Goal: Entertainment & Leisure: Browse casually

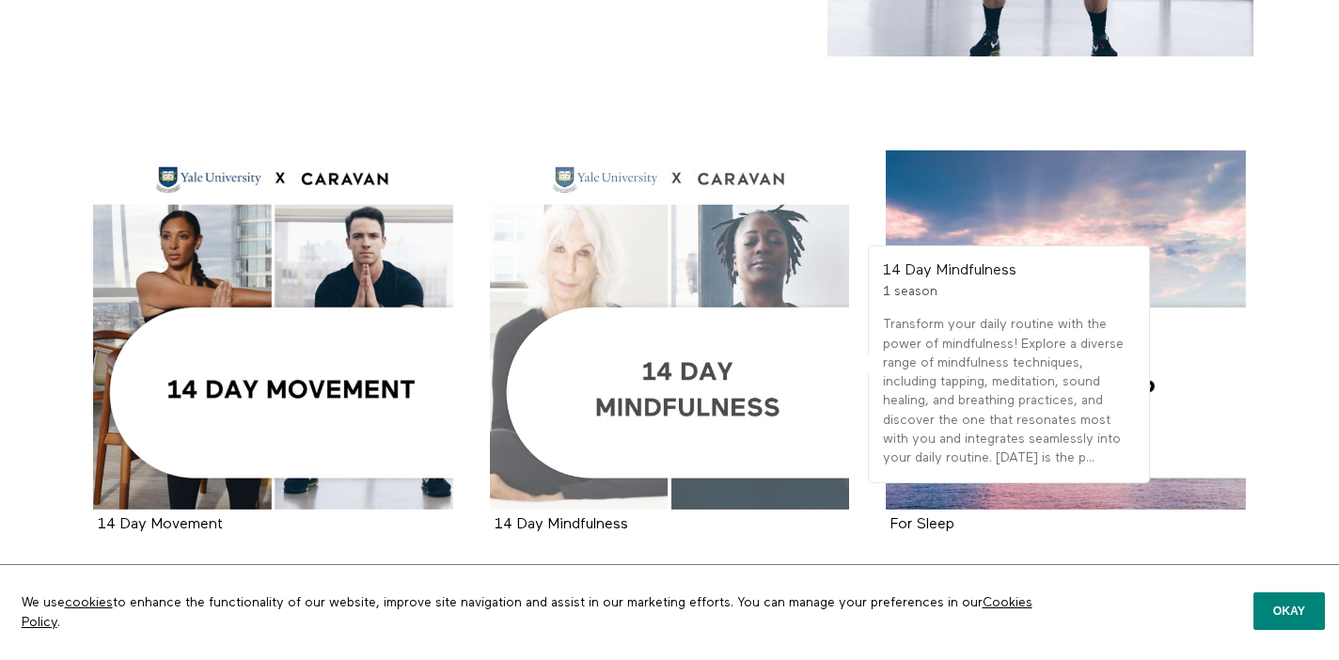
scroll to position [281, 0]
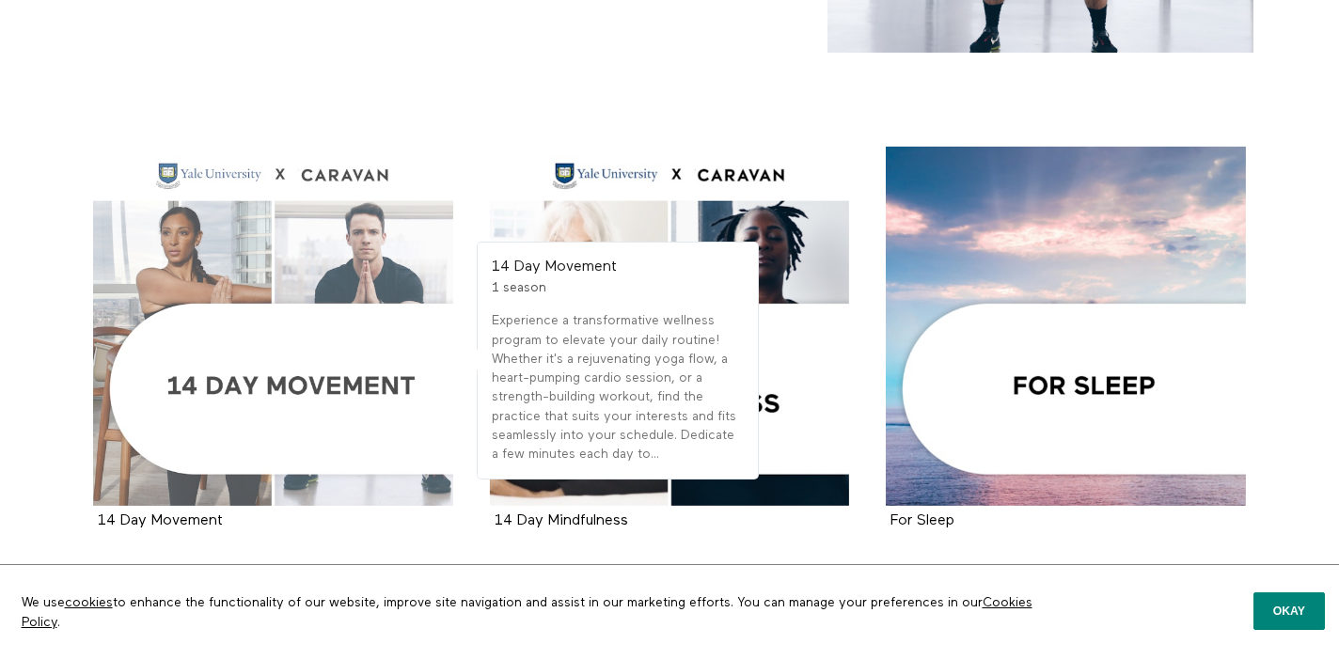
click at [311, 358] on div at bounding box center [273, 327] width 360 height 360
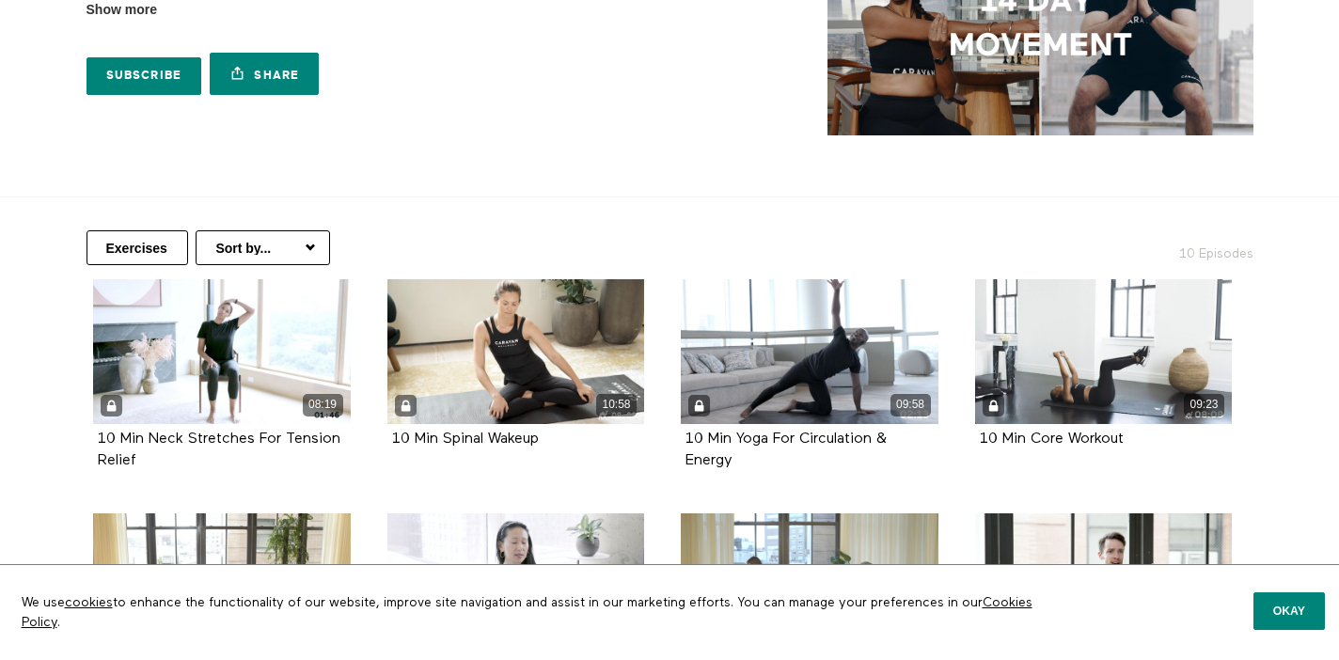
scroll to position [213, 0]
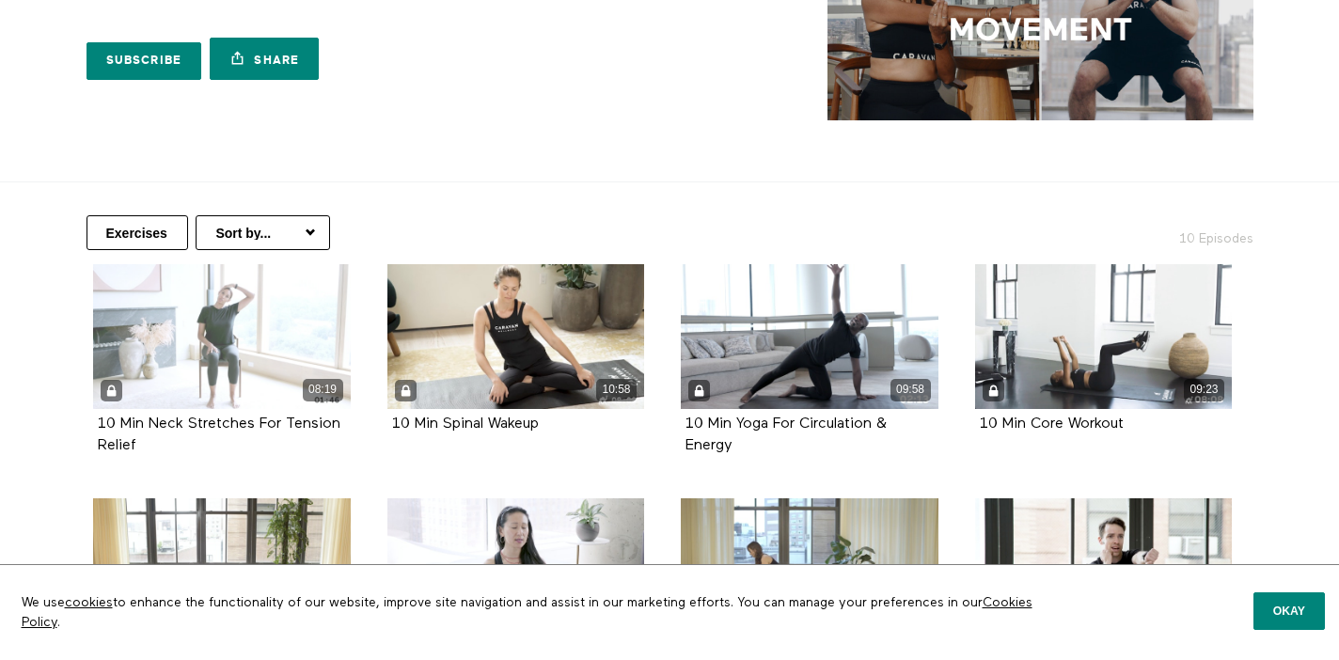
click at [268, 337] on div "08:19" at bounding box center [222, 336] width 258 height 145
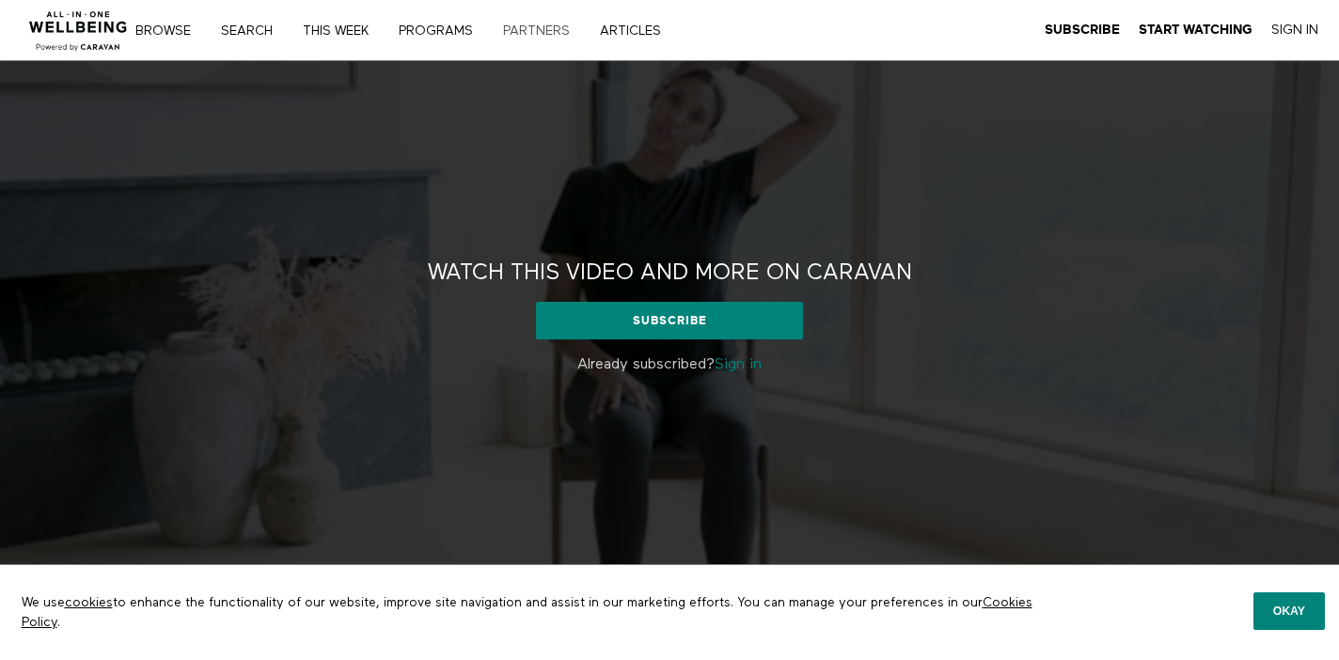
click at [546, 32] on link "PARTNERS" at bounding box center [542, 30] width 93 height 13
click at [363, 29] on link "THIS WEEK" at bounding box center [342, 30] width 92 height 13
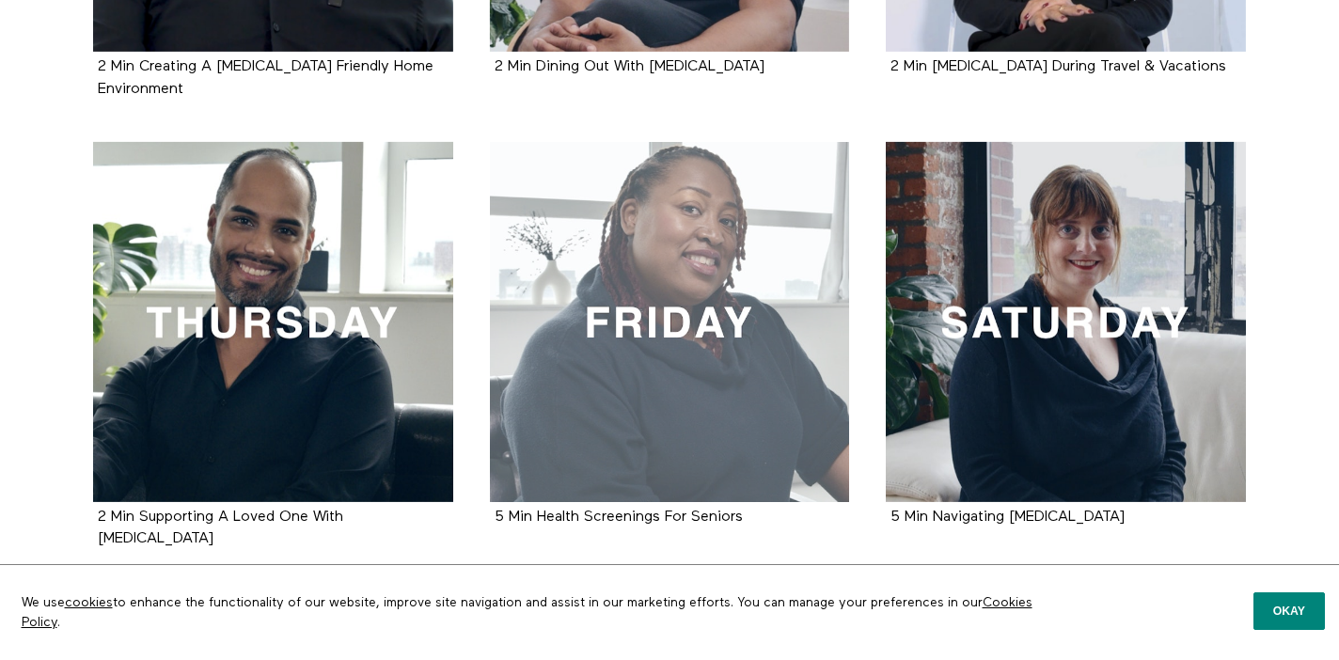
scroll to position [437, 0]
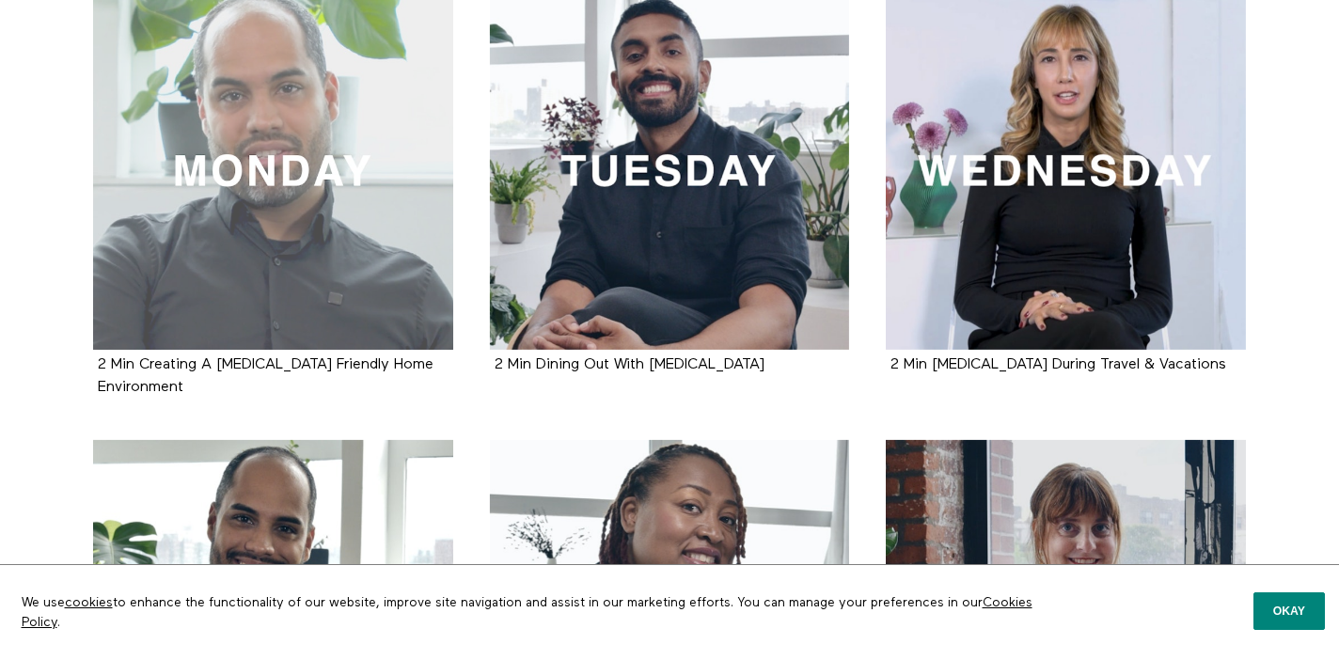
click at [322, 146] on div at bounding box center [273, 171] width 360 height 360
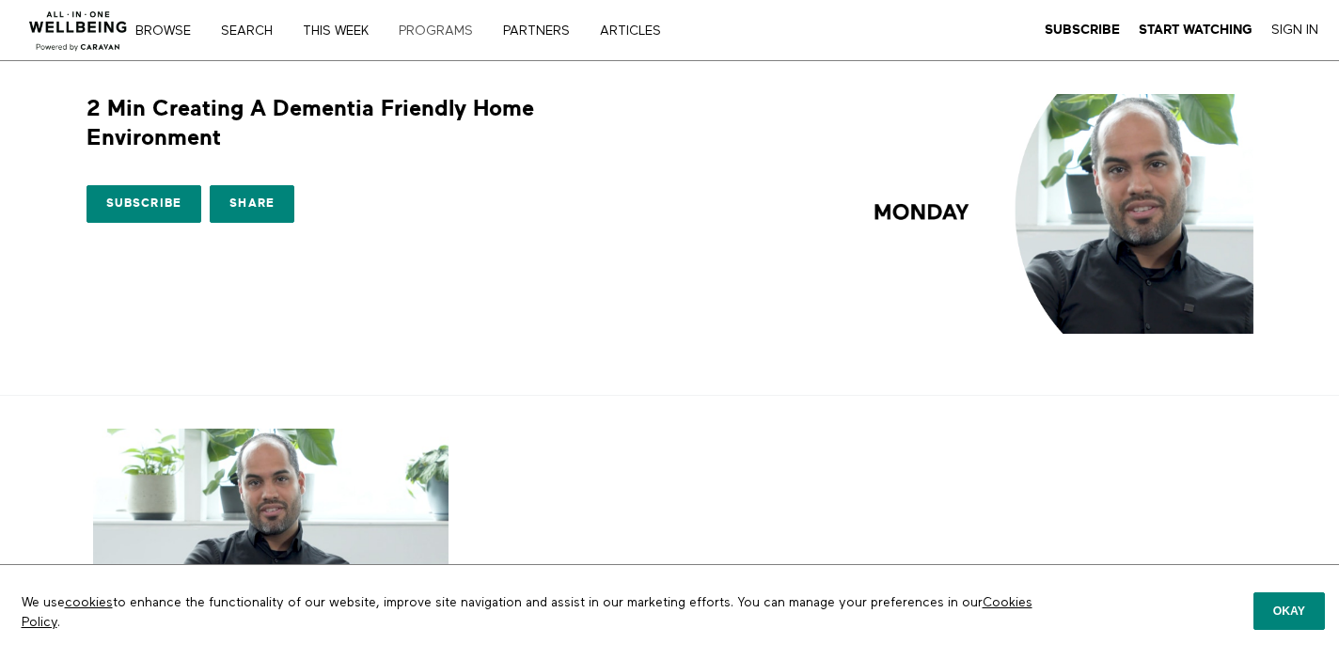
click at [428, 37] on link "PROGRAMS" at bounding box center [442, 30] width 101 height 13
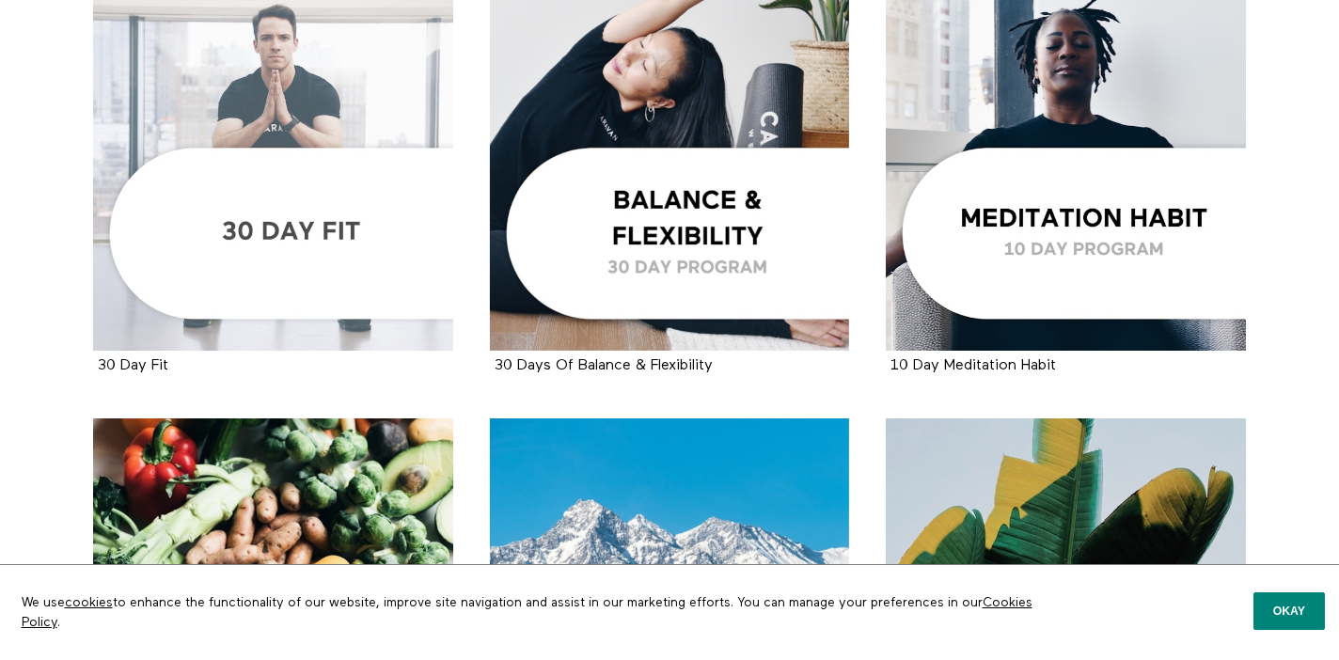
scroll to position [2119, 0]
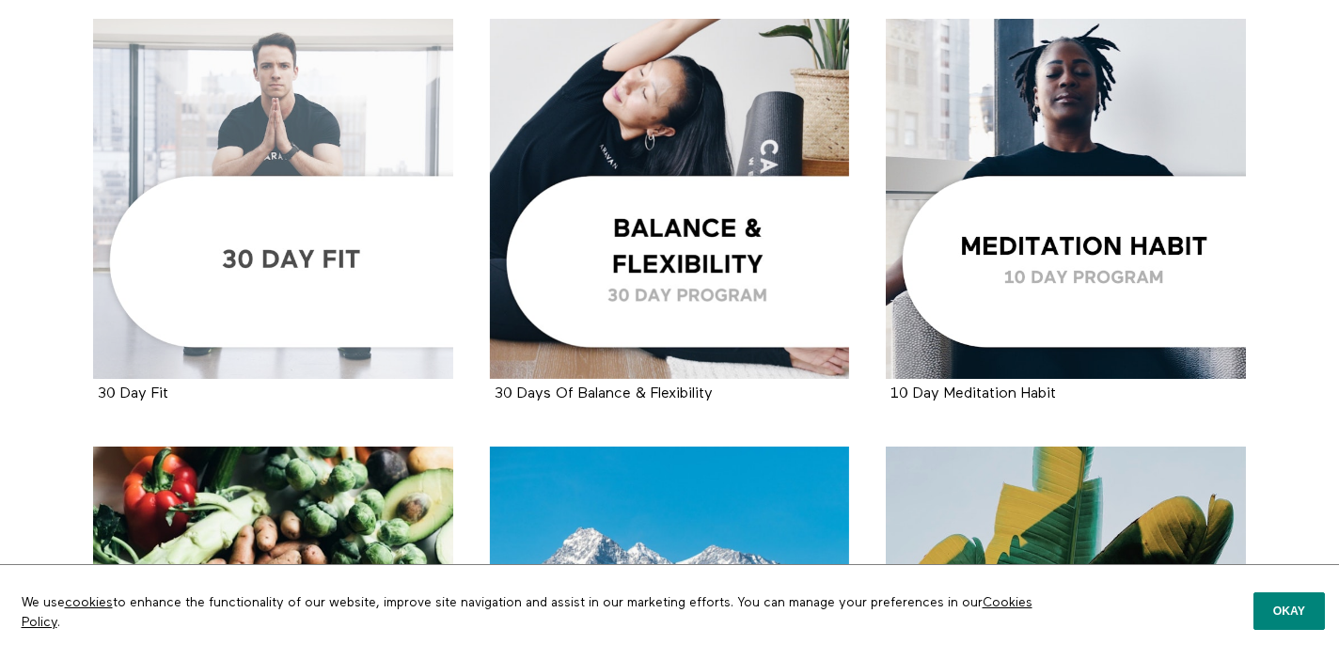
click at [324, 255] on div at bounding box center [273, 199] width 360 height 360
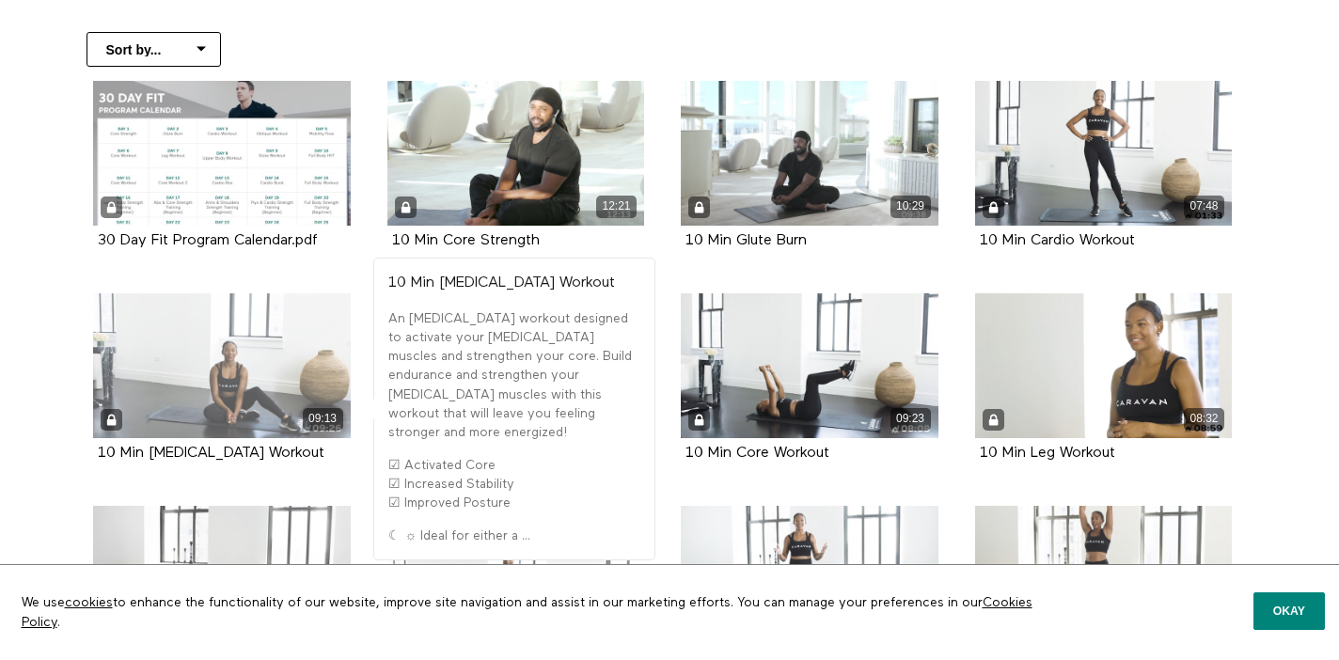
scroll to position [414, 0]
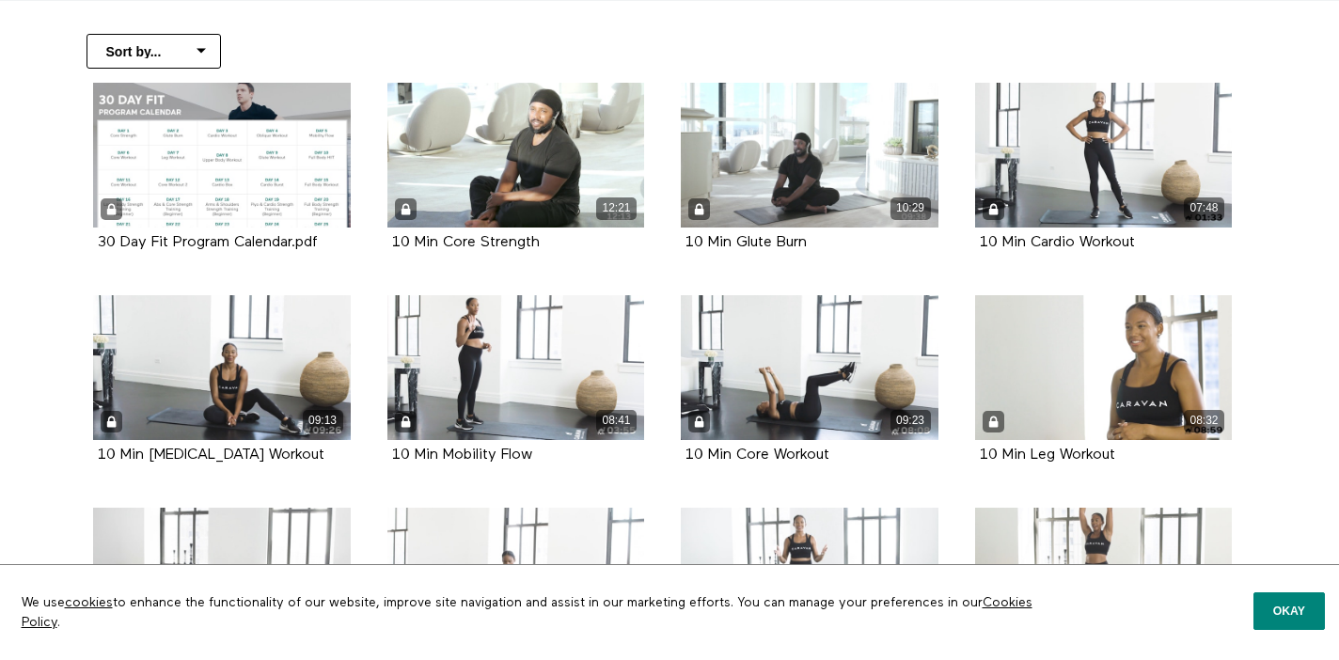
scroll to position [392, 0]
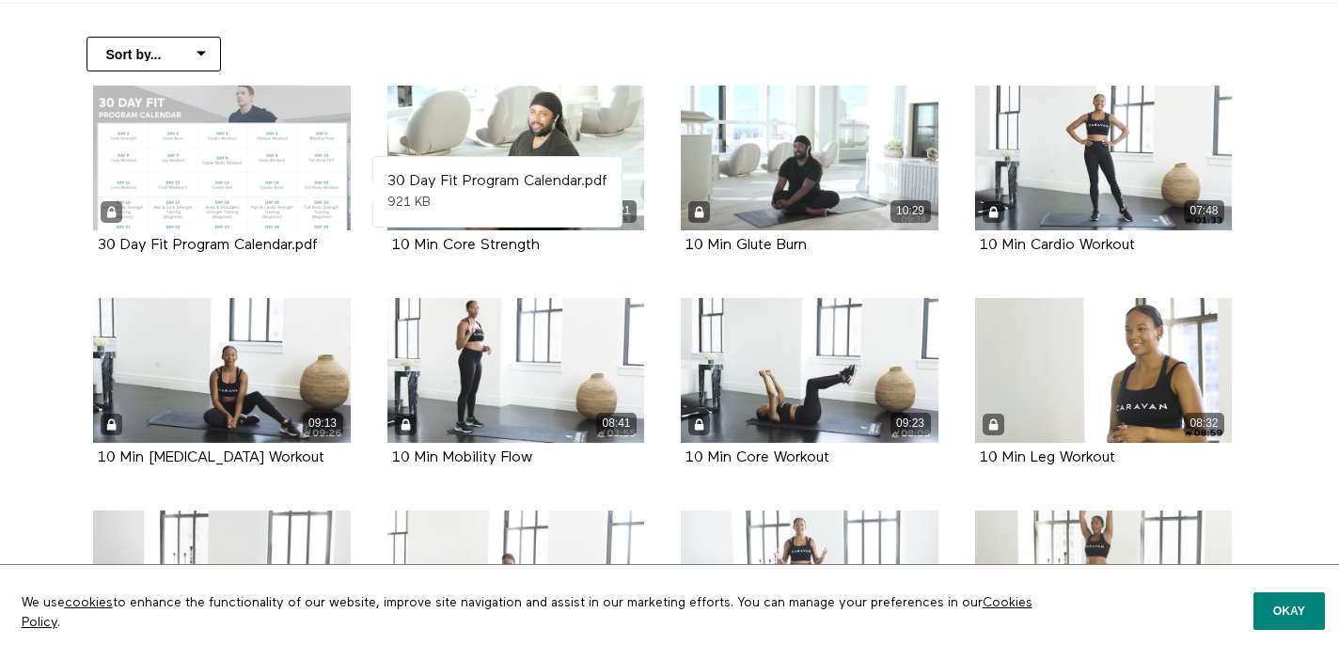
click at [205, 146] on div at bounding box center [222, 158] width 258 height 145
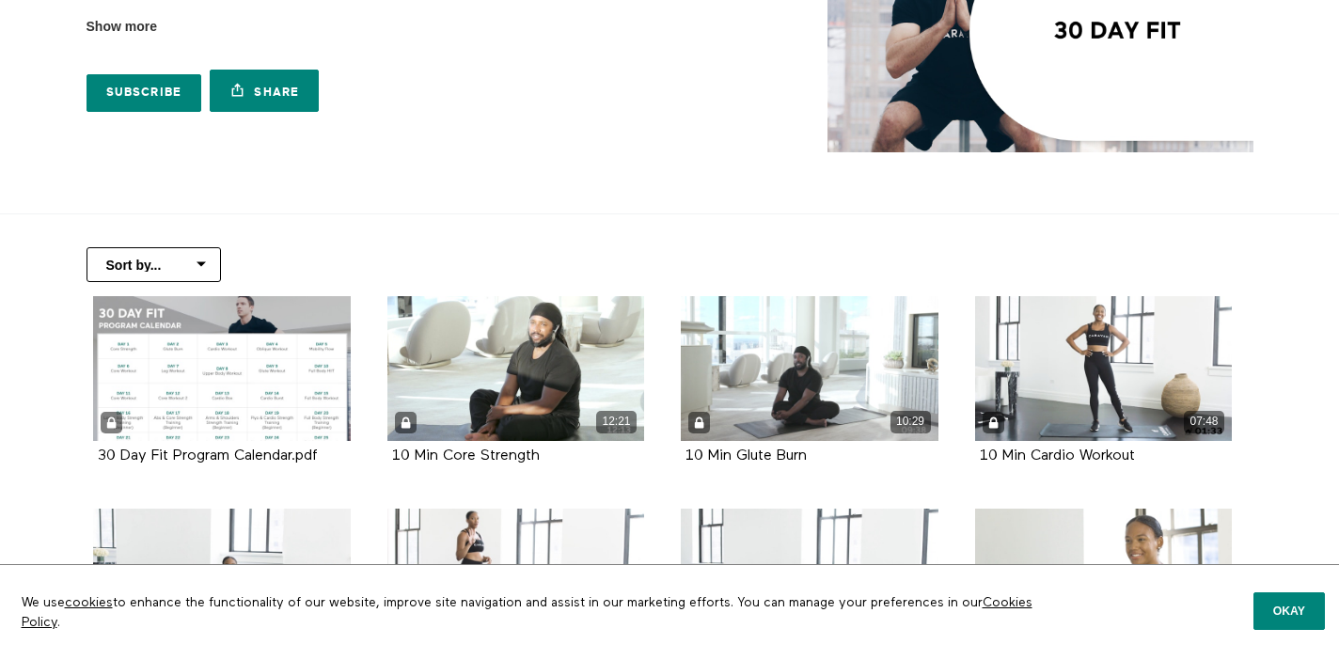
scroll to position [221, 0]
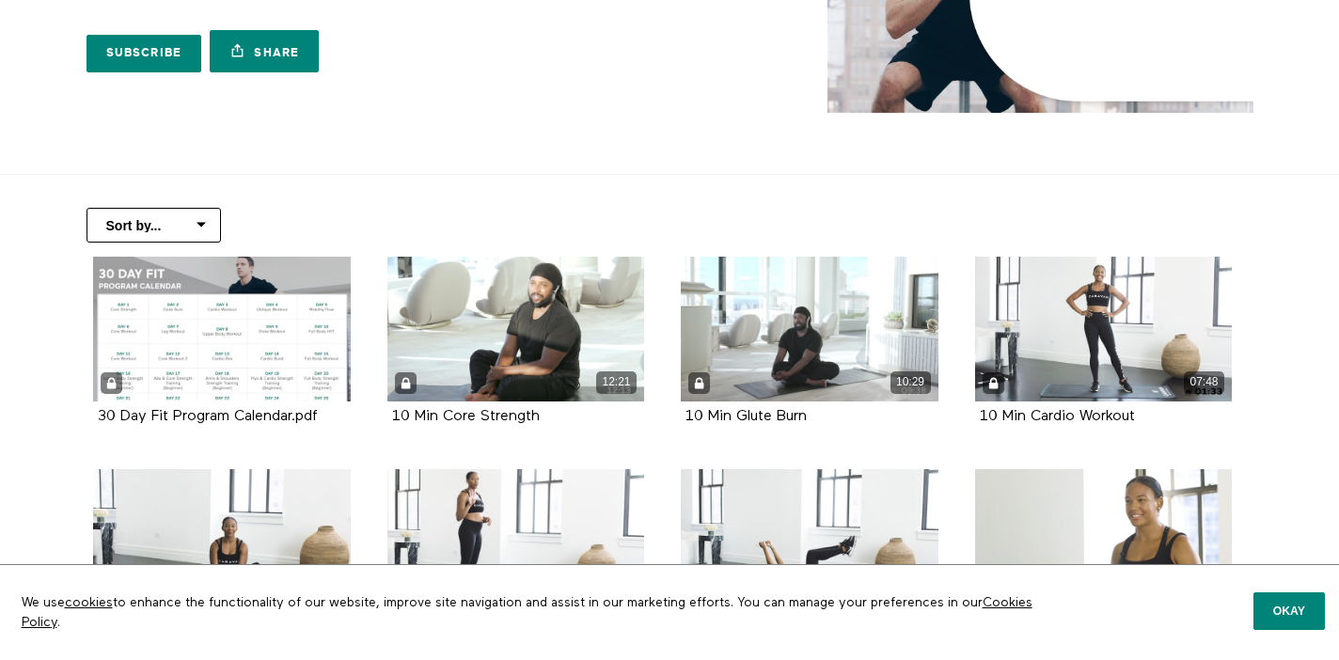
click at [195, 225] on select "Sort by... Alphabetical Release date" at bounding box center [153, 225] width 134 height 35
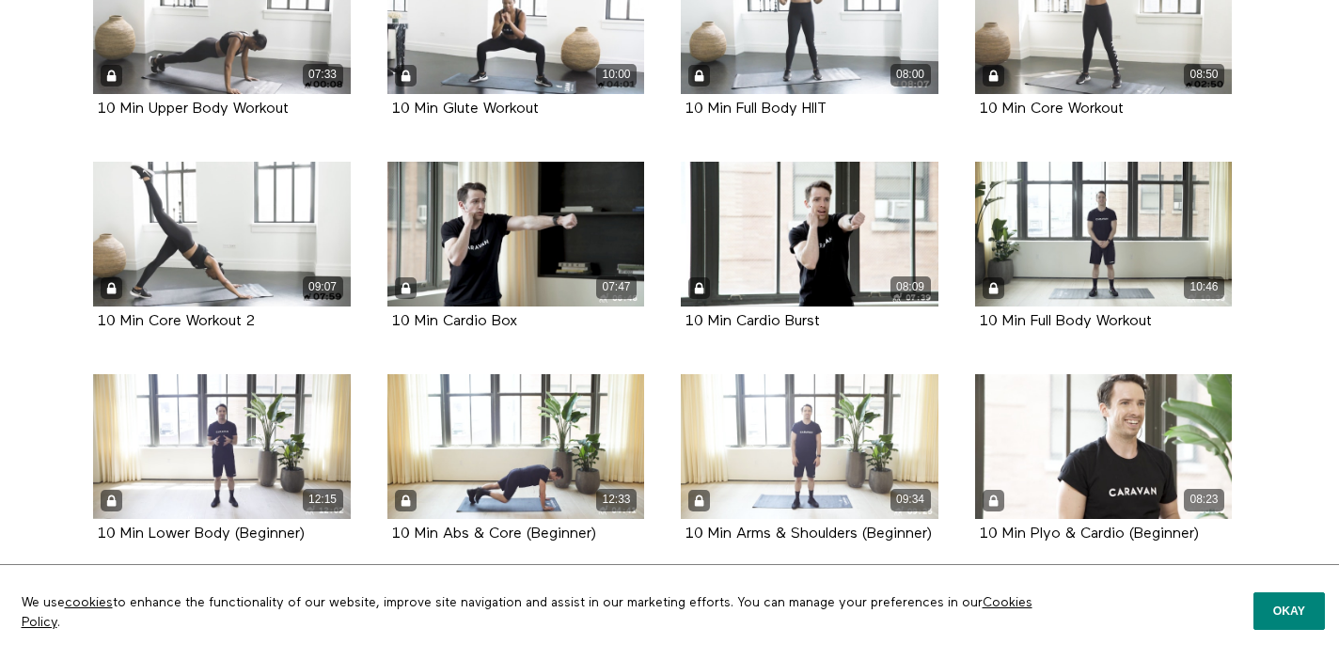
scroll to position [1738, 0]
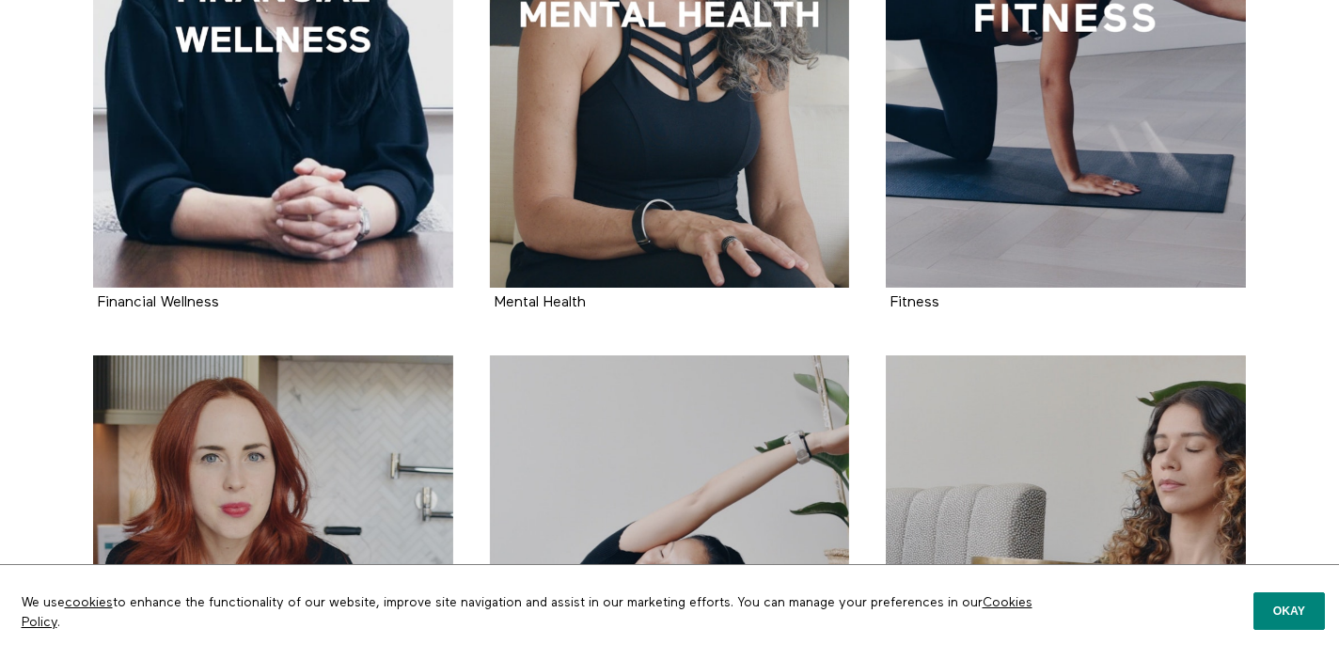
scroll to position [1263, 0]
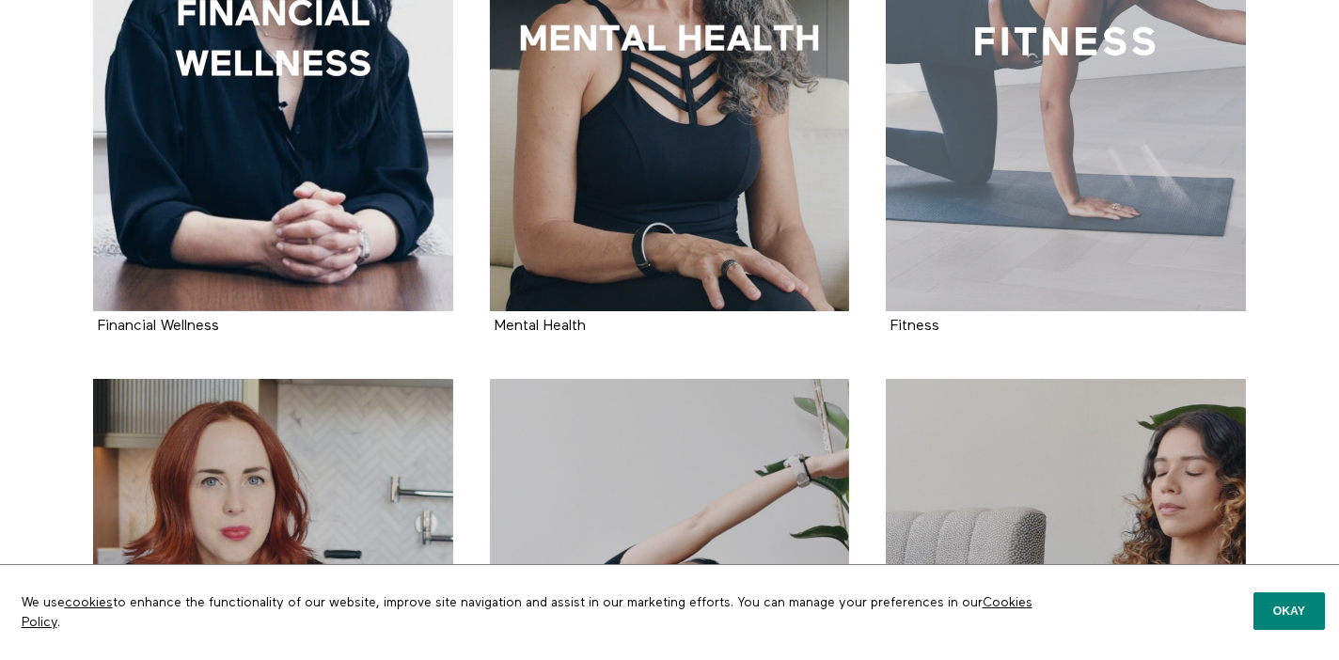
click at [1053, 227] on div at bounding box center [1066, 42] width 360 height 540
click at [981, 68] on div at bounding box center [1066, 42] width 360 height 540
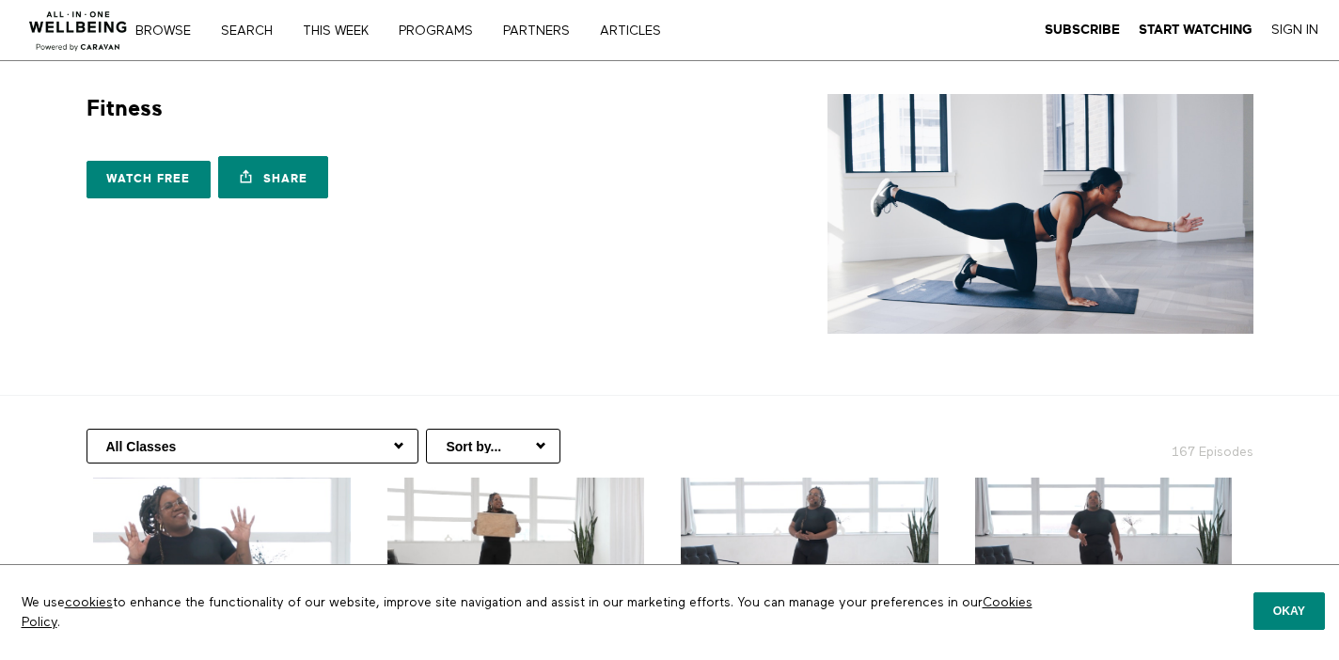
click at [89, 34] on img at bounding box center [79, 25] width 114 height 56
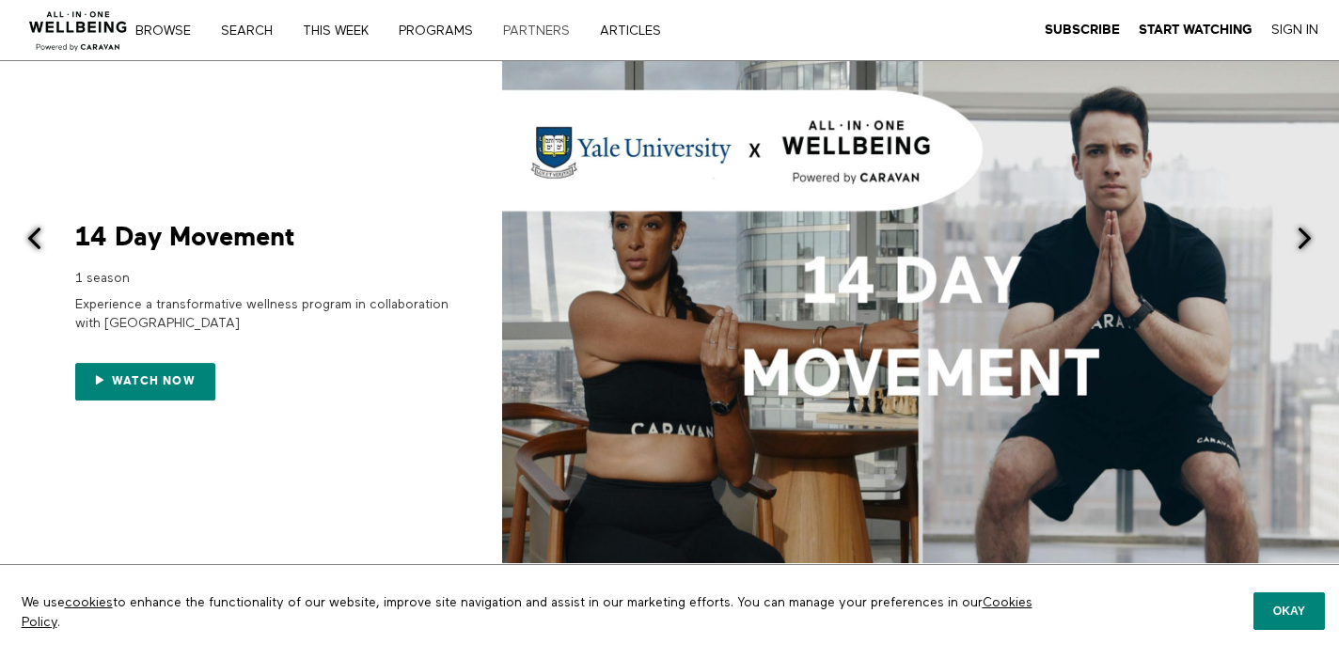
click at [562, 32] on link "PARTNERS" at bounding box center [542, 30] width 93 height 13
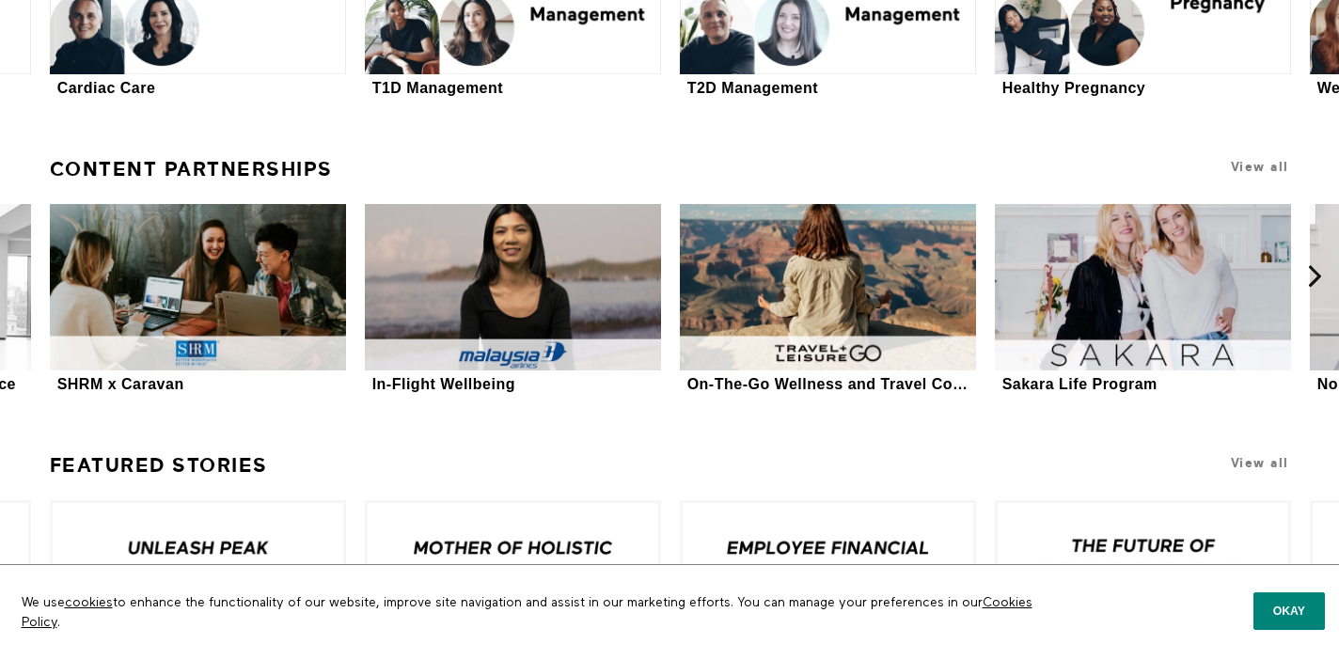
scroll to position [4476, 0]
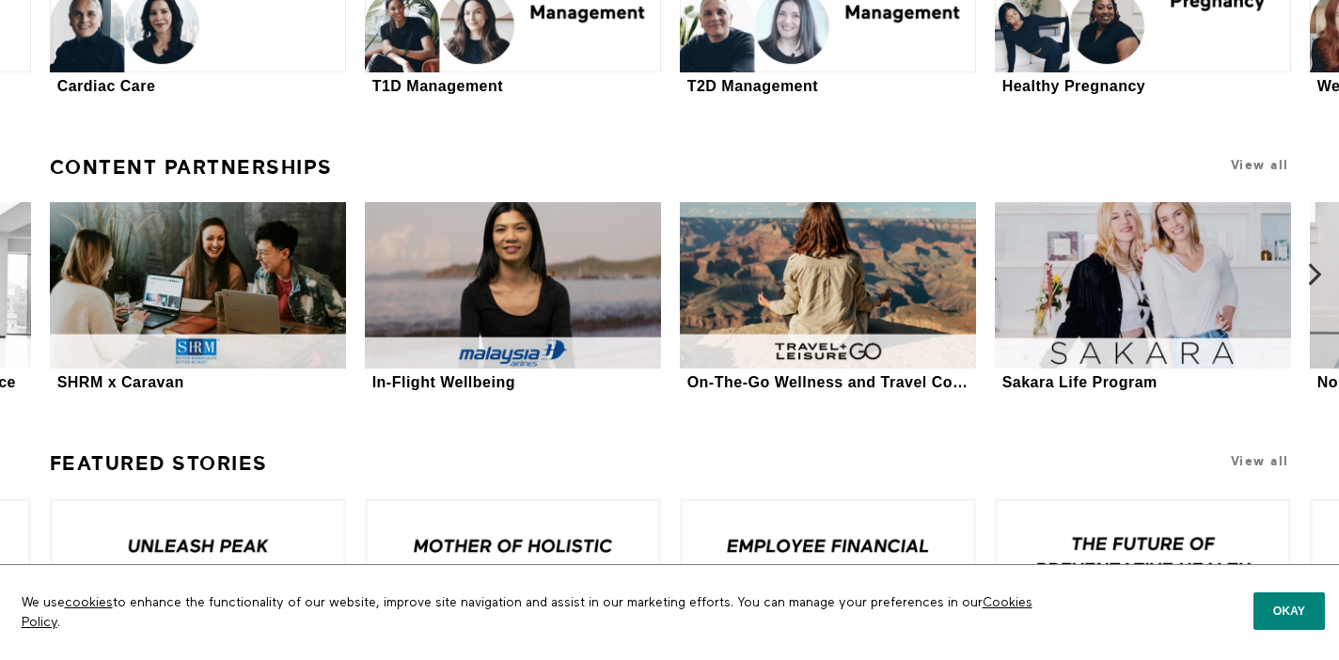
click at [1323, 274] on icon at bounding box center [1315, 275] width 24 height 24
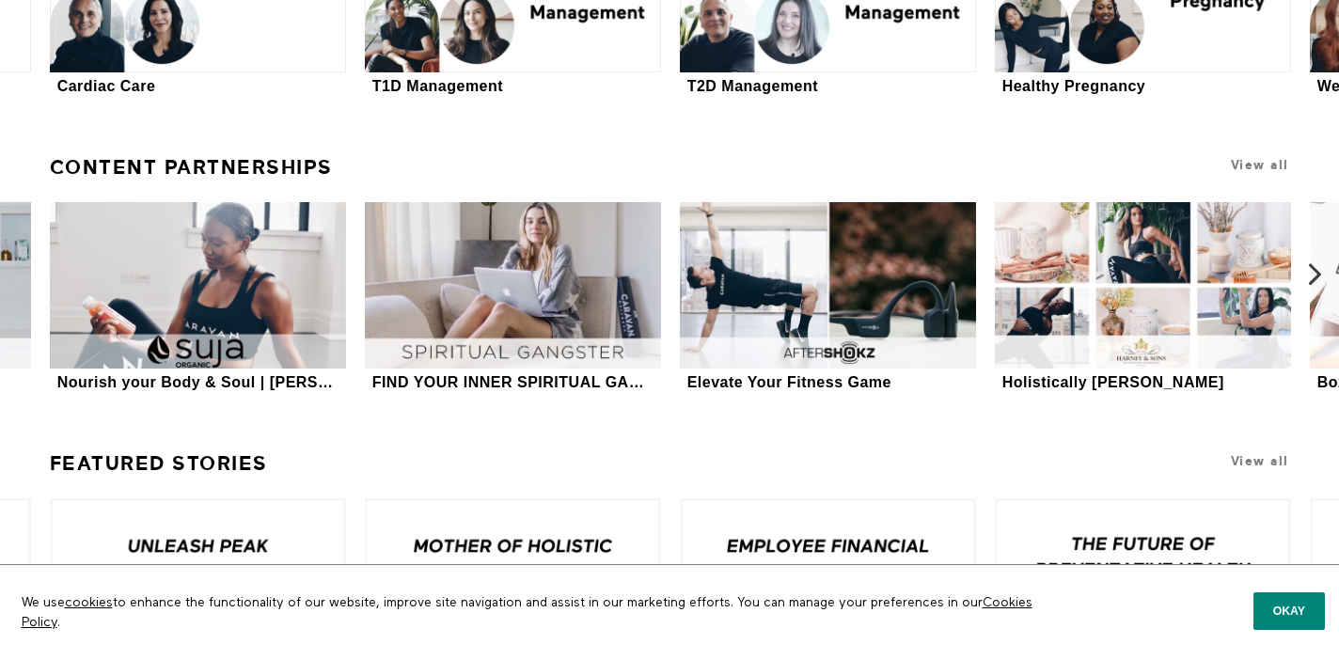
click at [1318, 287] on icon at bounding box center [1315, 275] width 24 height 24
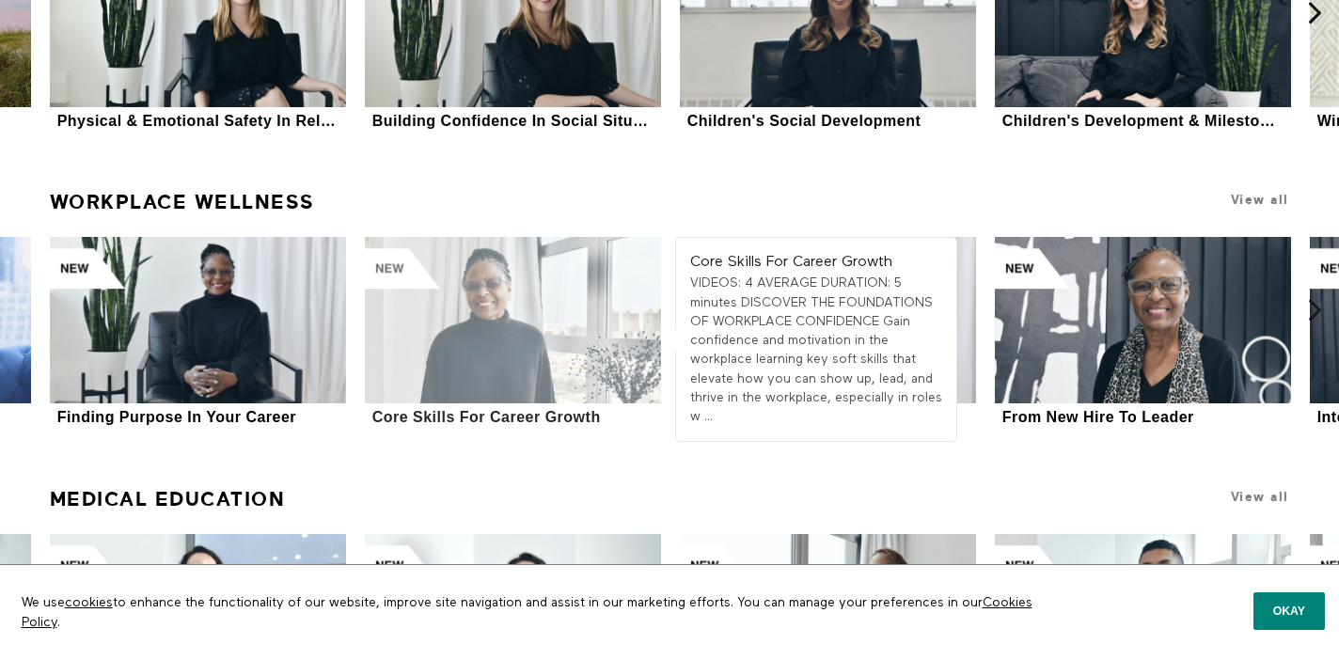
scroll to position [8427, 0]
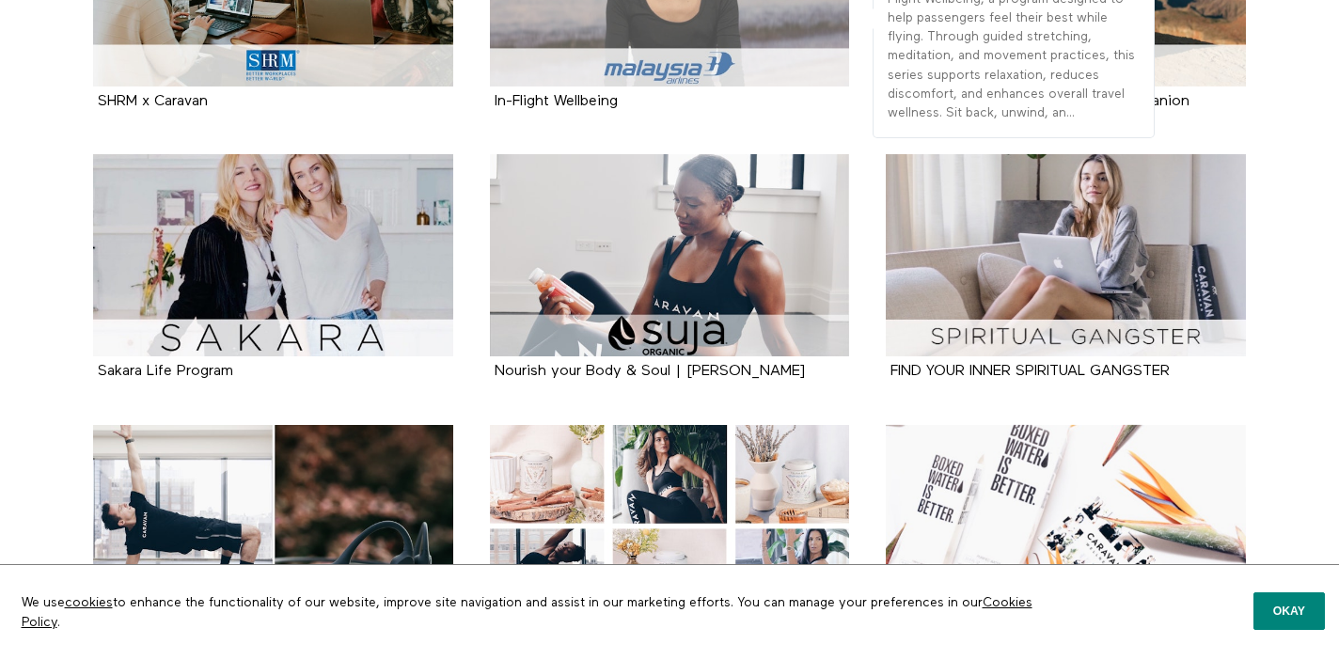
scroll to position [619, 0]
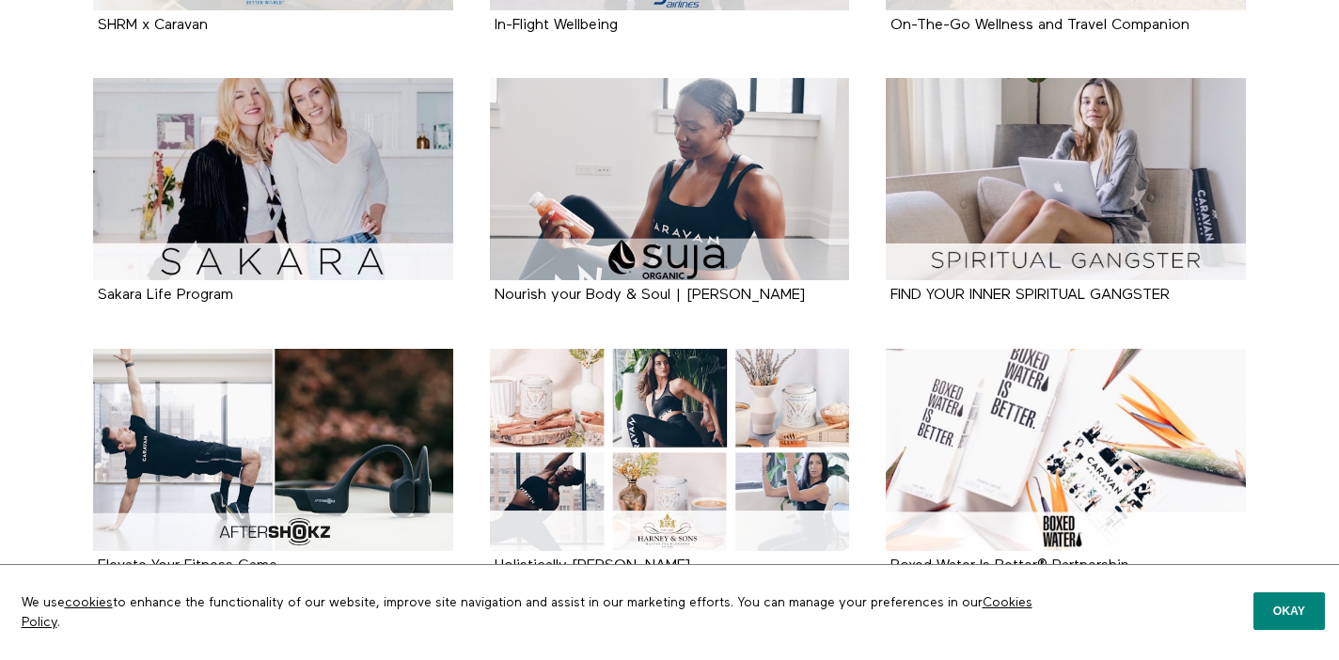
click at [864, 254] on li "Nourish your Body & Soul | Suja Juice 3 seasons" at bounding box center [669, 213] width 397 height 270
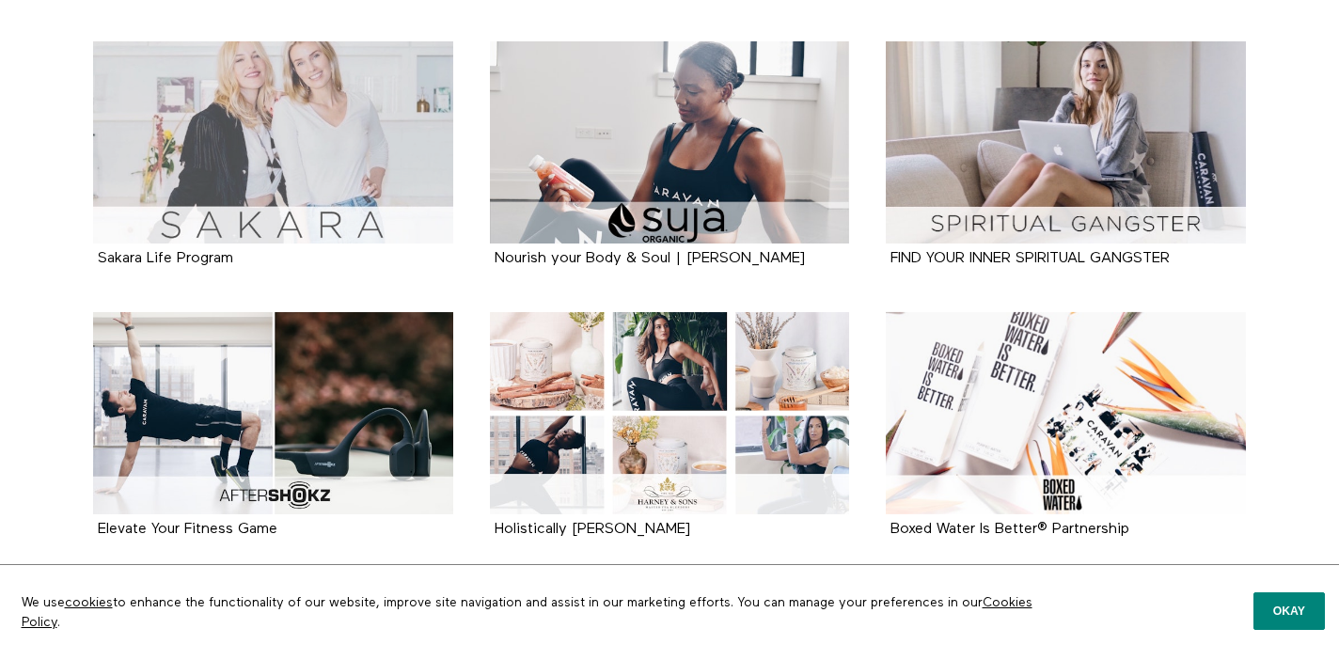
scroll to position [818, 0]
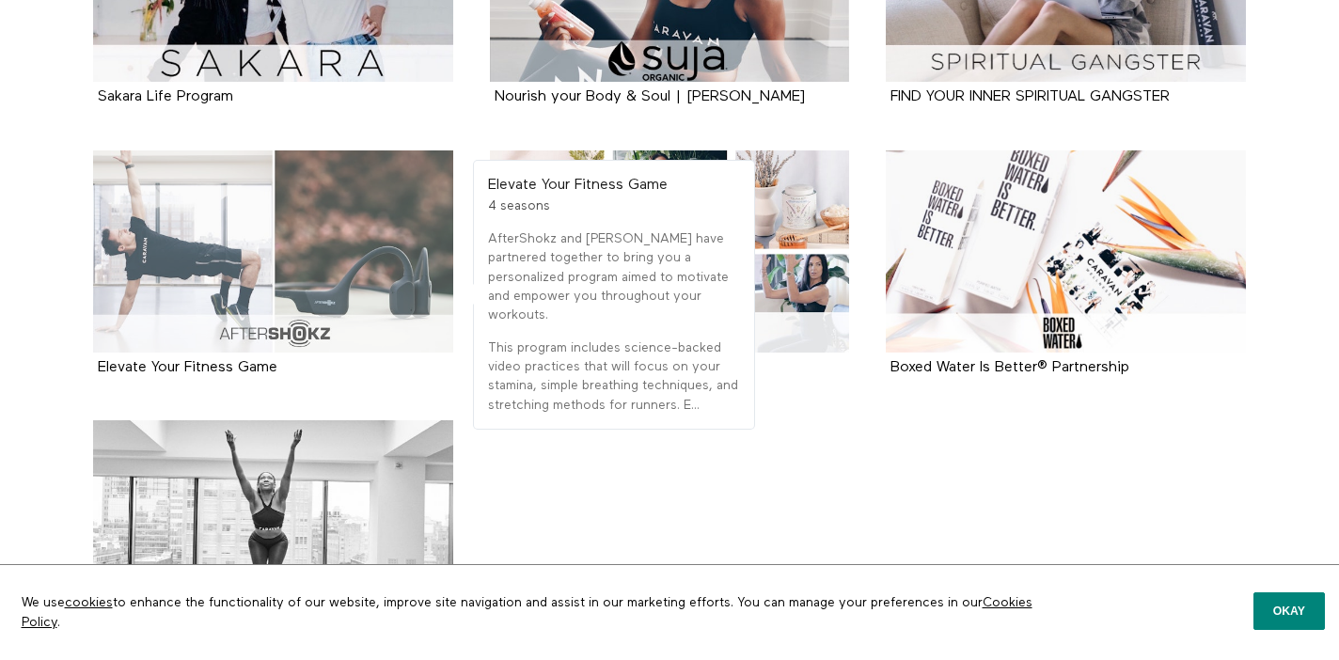
click at [399, 288] on div at bounding box center [273, 251] width 360 height 202
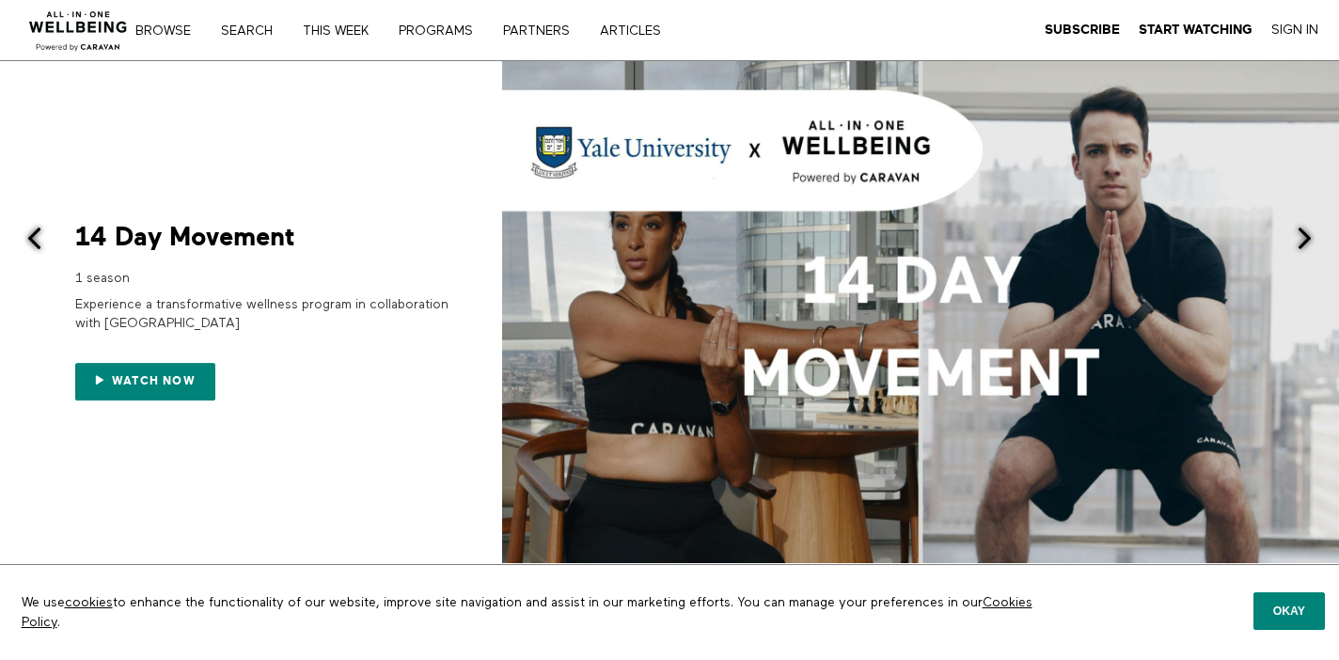
scroll to position [1600, 0]
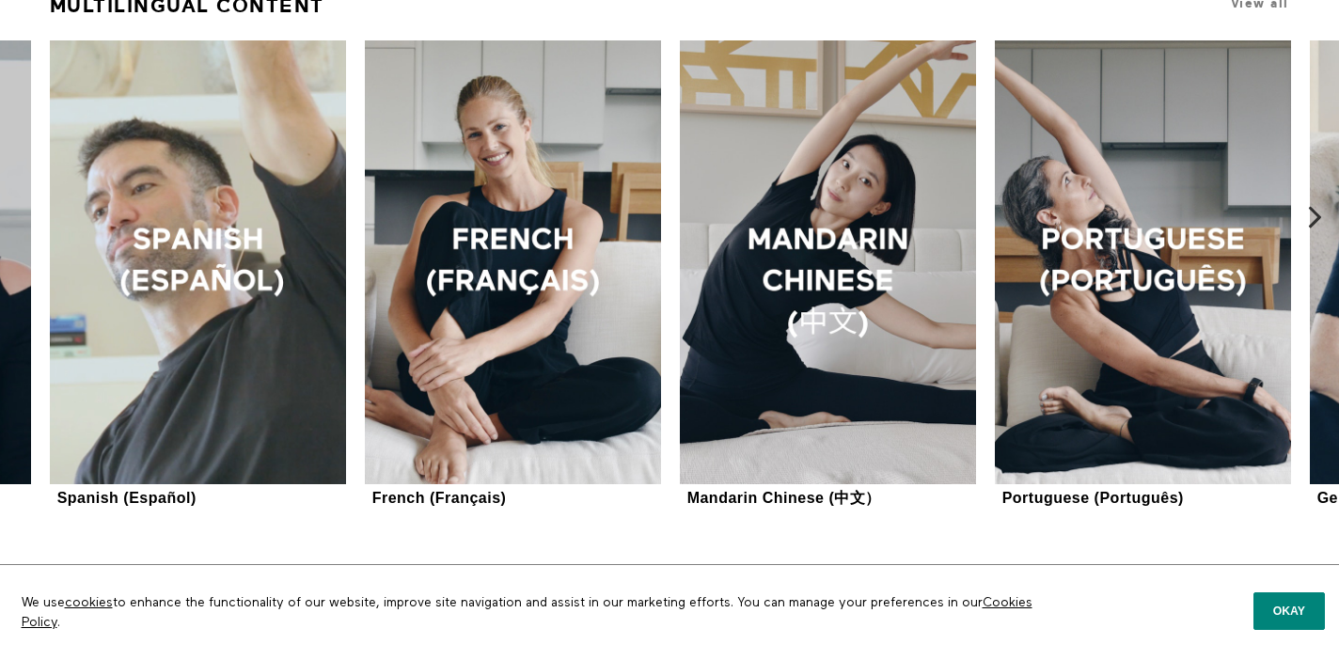
click at [1325, 220] on icon at bounding box center [1315, 217] width 24 height 24
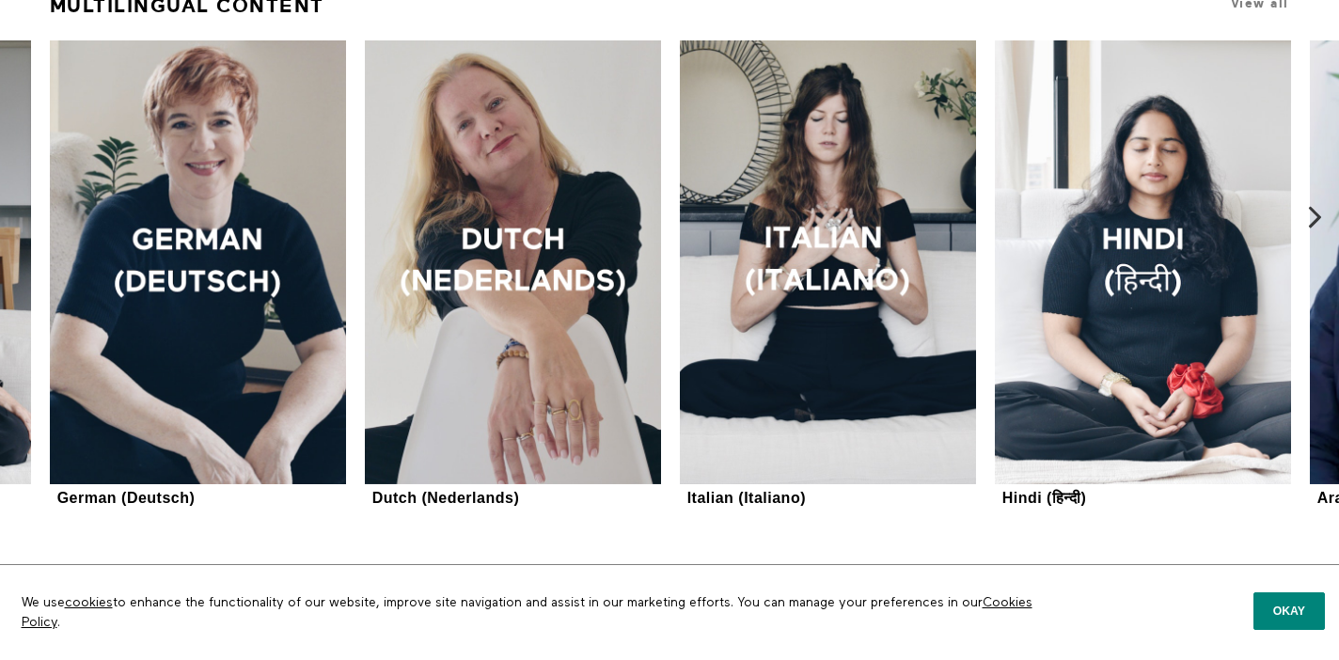
click at [1324, 213] on icon at bounding box center [1315, 217] width 24 height 24
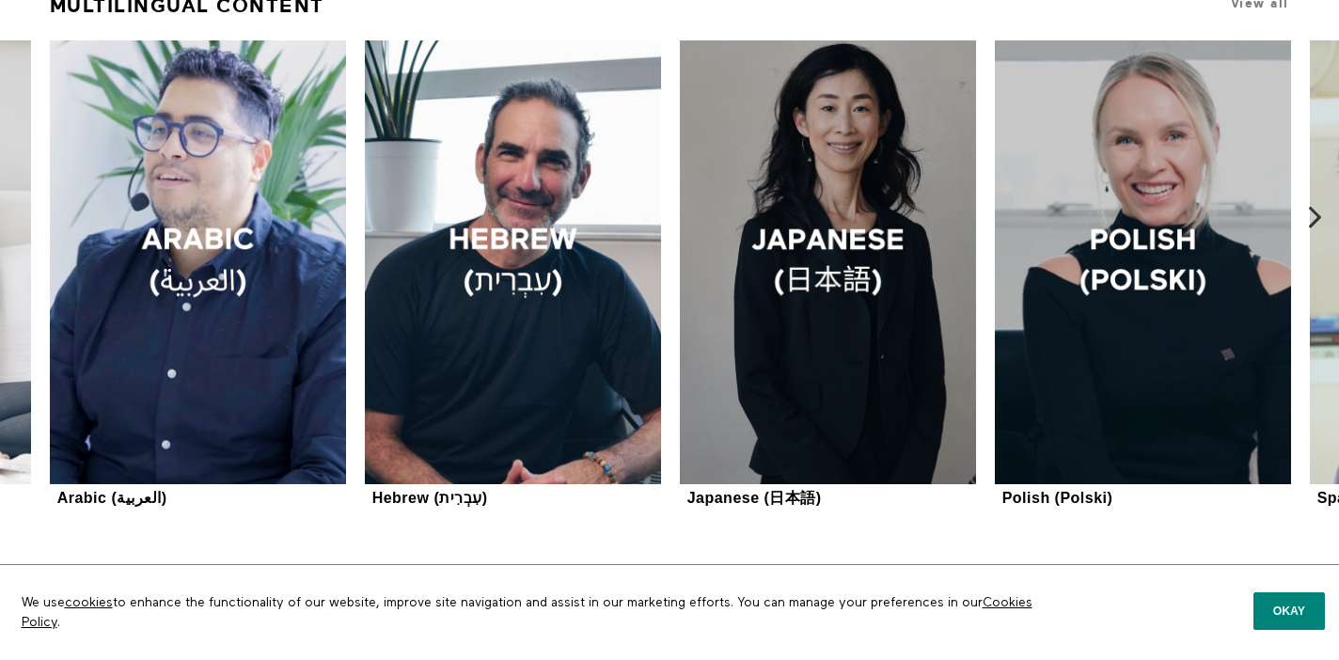
click at [1322, 212] on icon at bounding box center [1315, 217] width 24 height 24
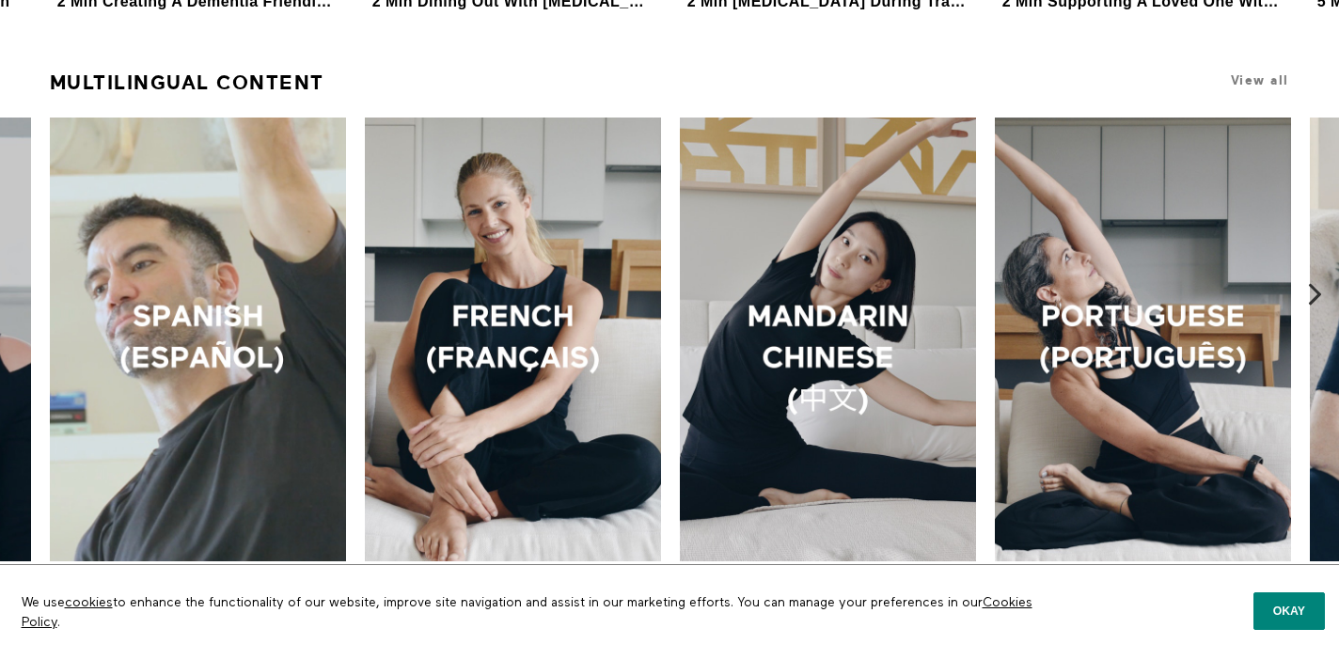
scroll to position [1526, 0]
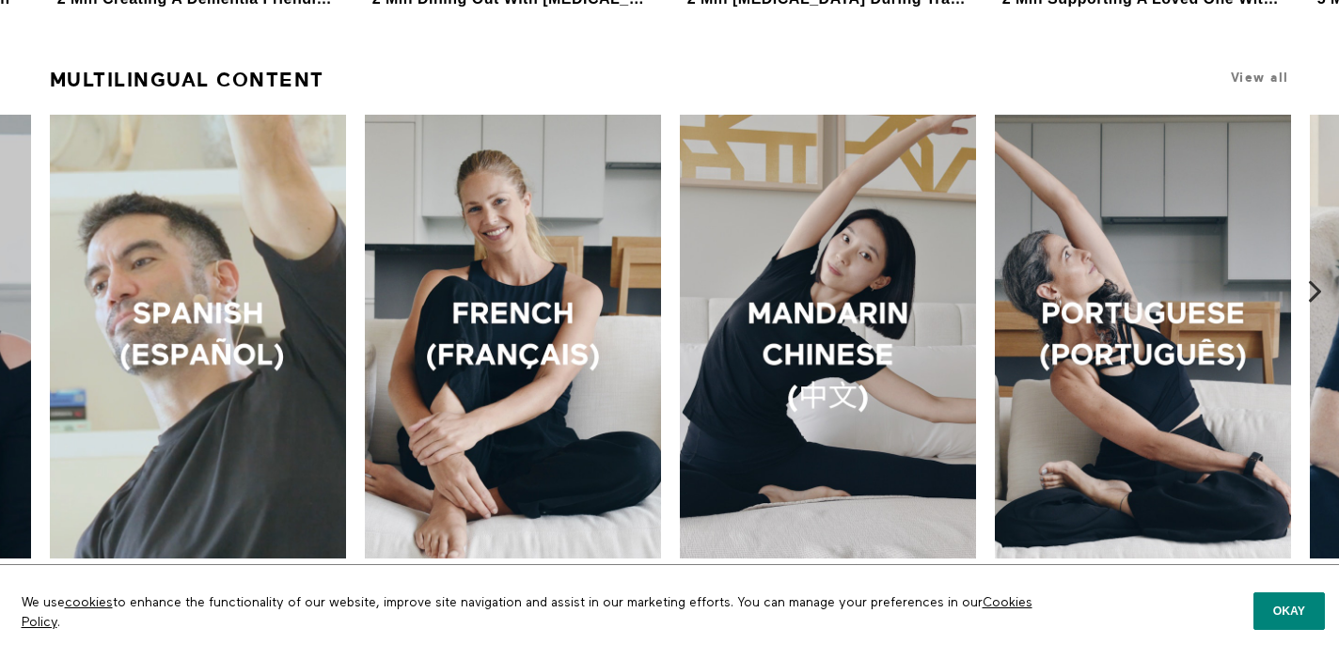
click at [1316, 280] on icon at bounding box center [1315, 291] width 24 height 24
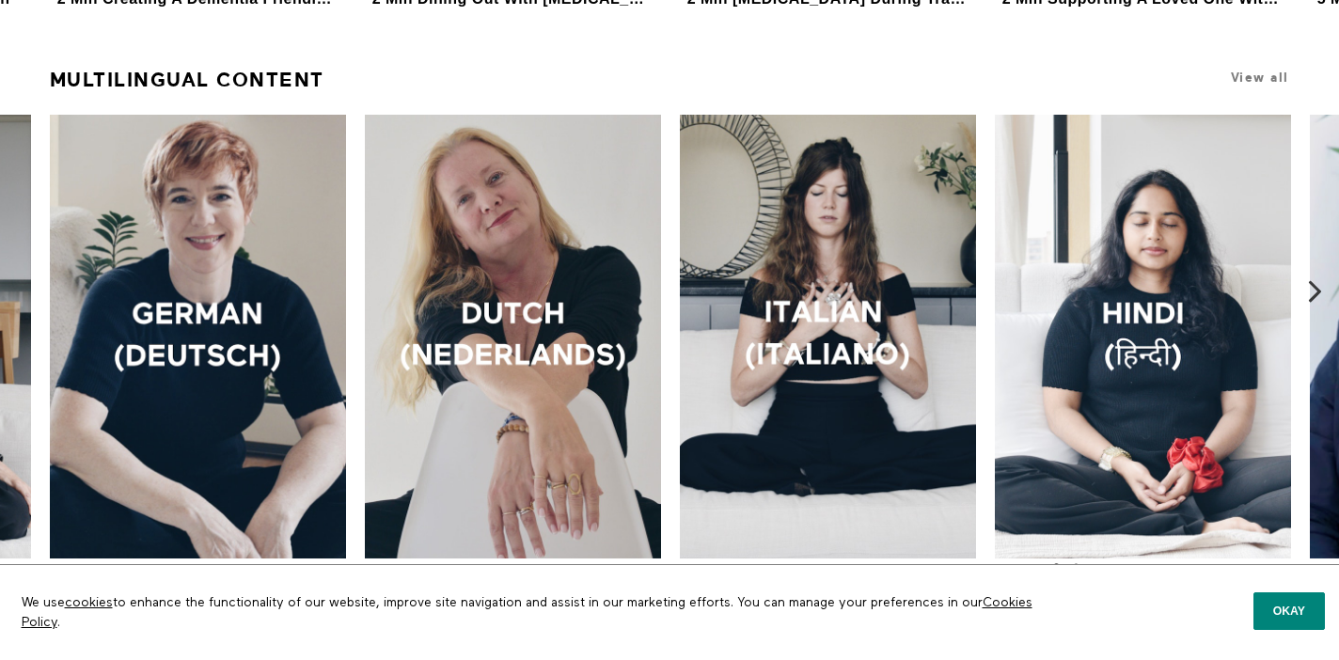
click at [1312, 280] on icon at bounding box center [1315, 291] width 24 height 24
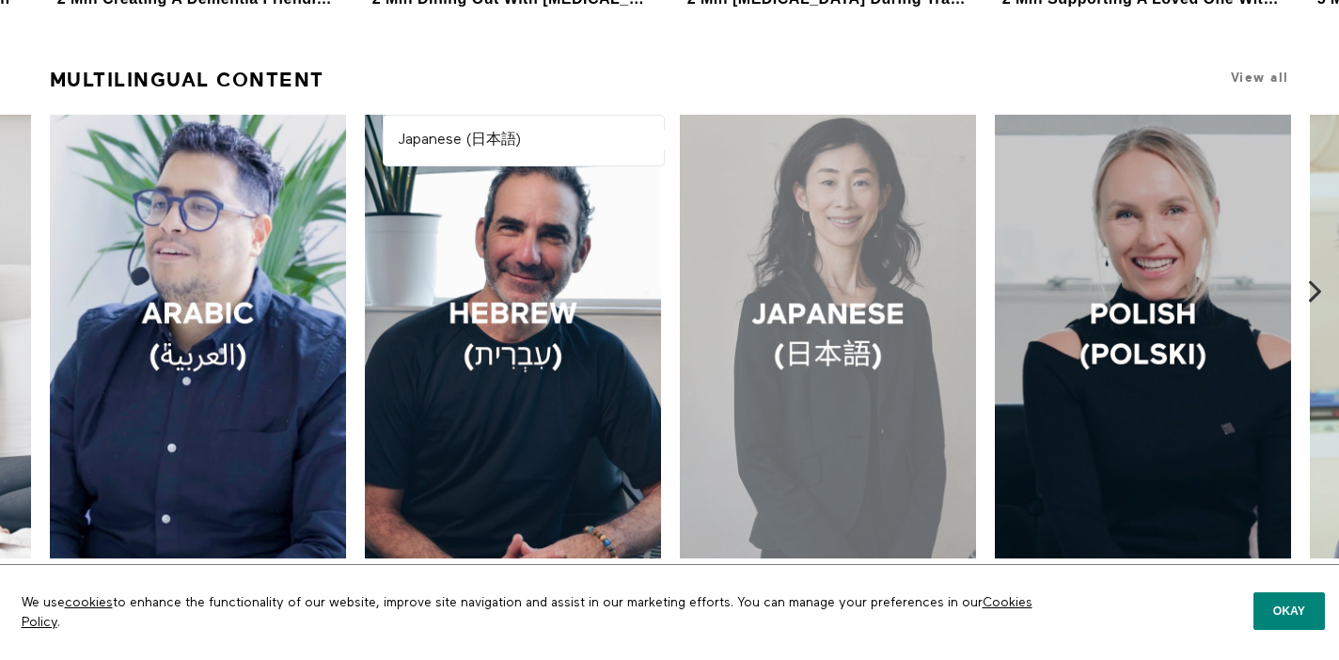
click at [917, 257] on div at bounding box center [828, 337] width 296 height 444
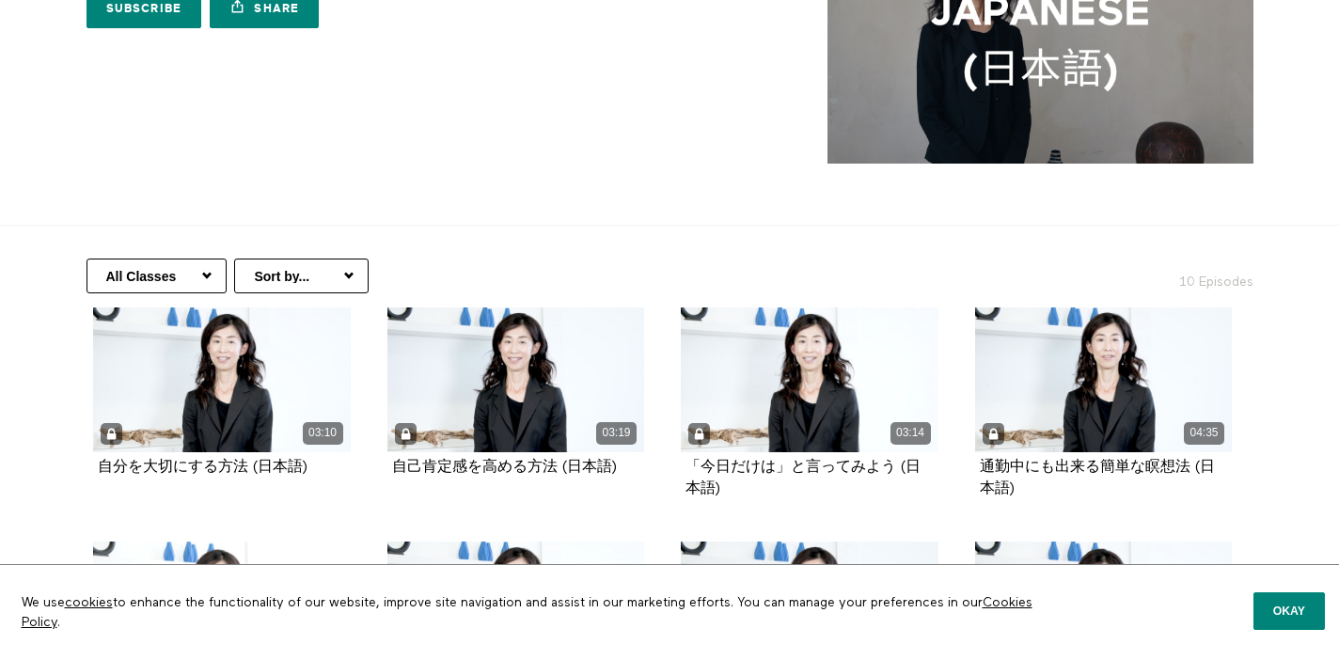
scroll to position [23, 0]
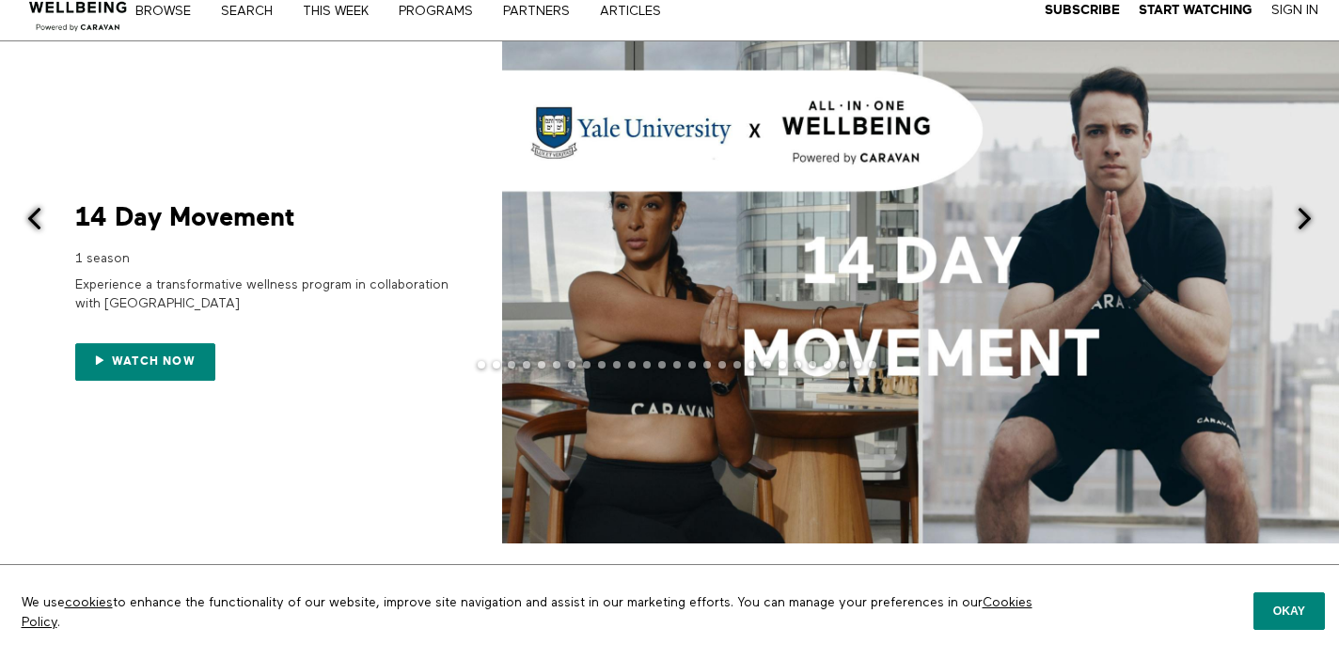
scroll to position [30, 0]
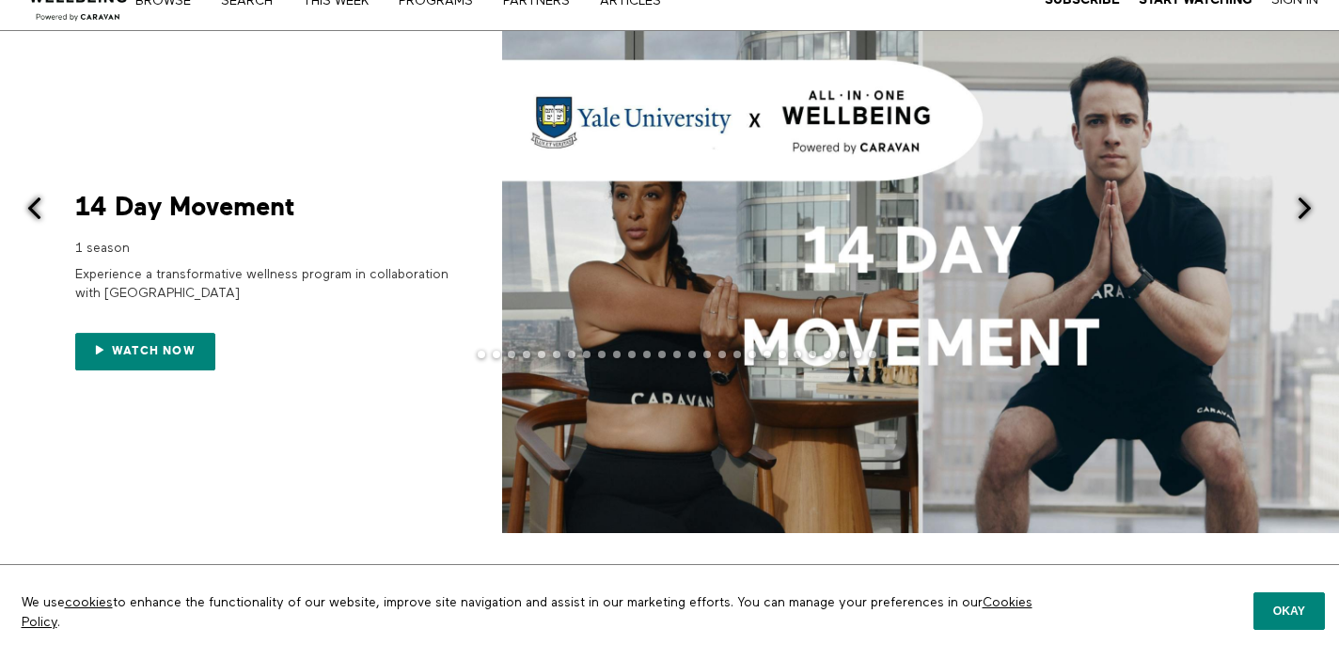
click at [632, 340] on div at bounding box center [920, 282] width 837 height 502
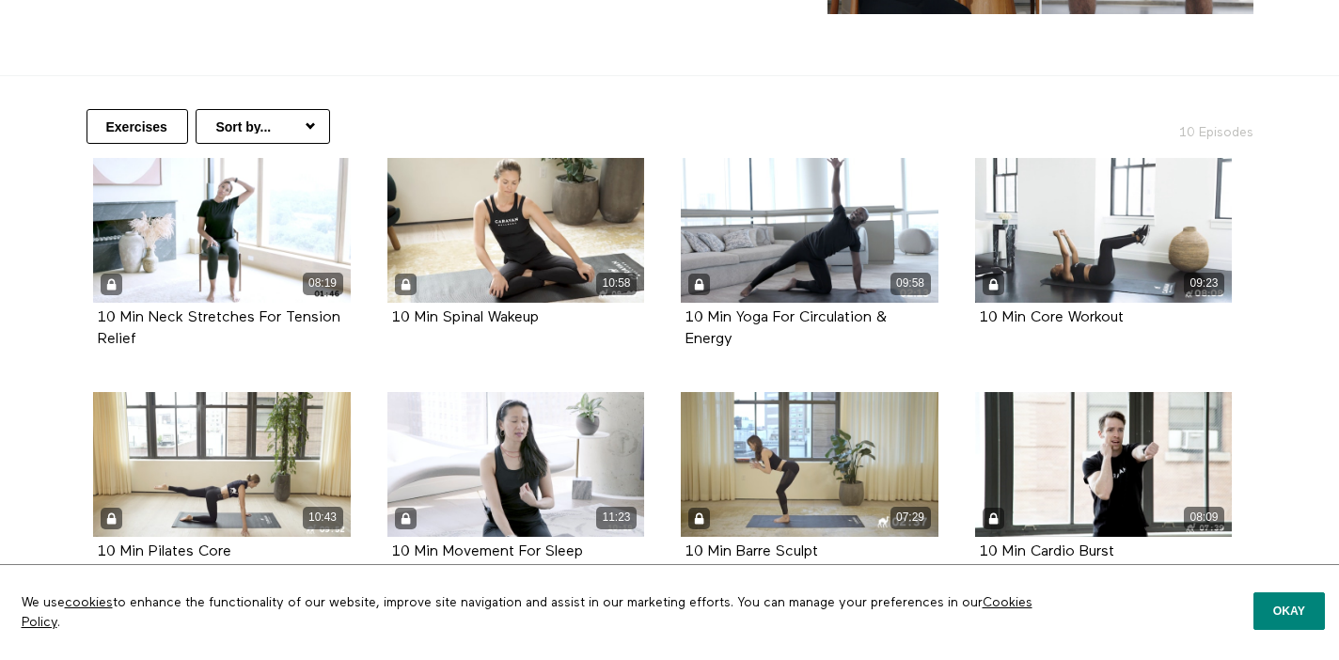
scroll to position [229, 0]
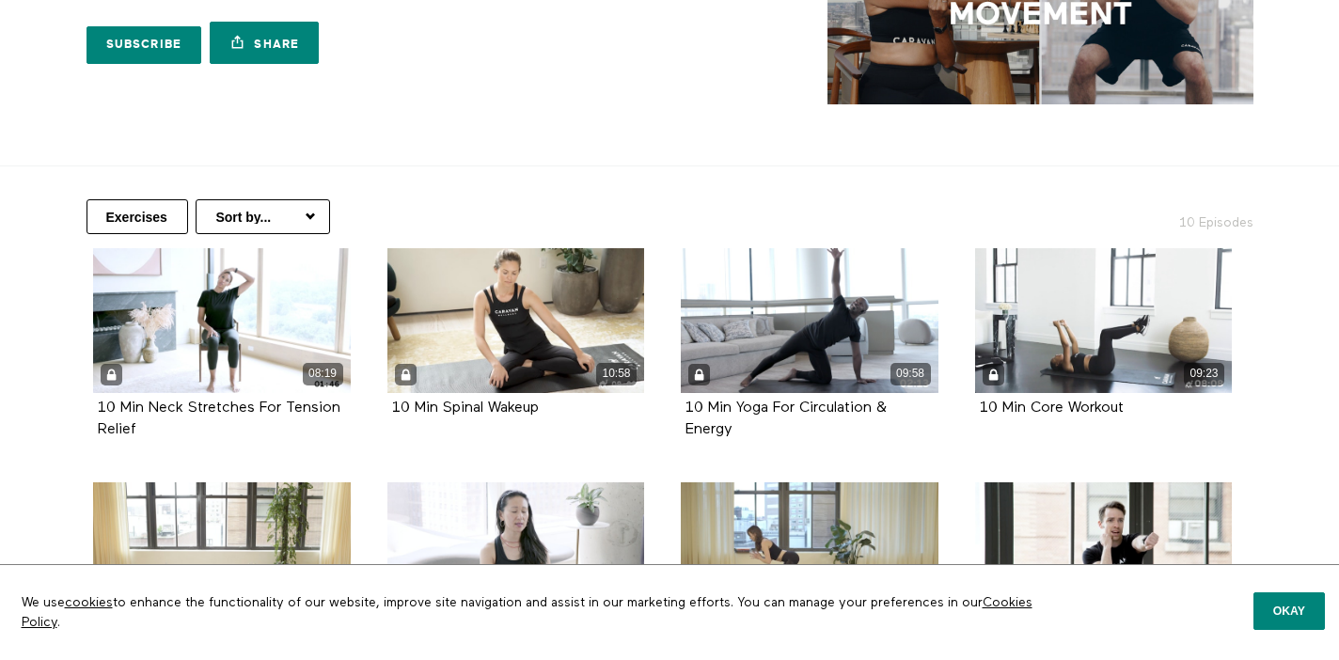
click at [304, 192] on div "Exercises Sort by... Alphabetical Release date 10 Episodes" at bounding box center [669, 207] width 1203 height 82
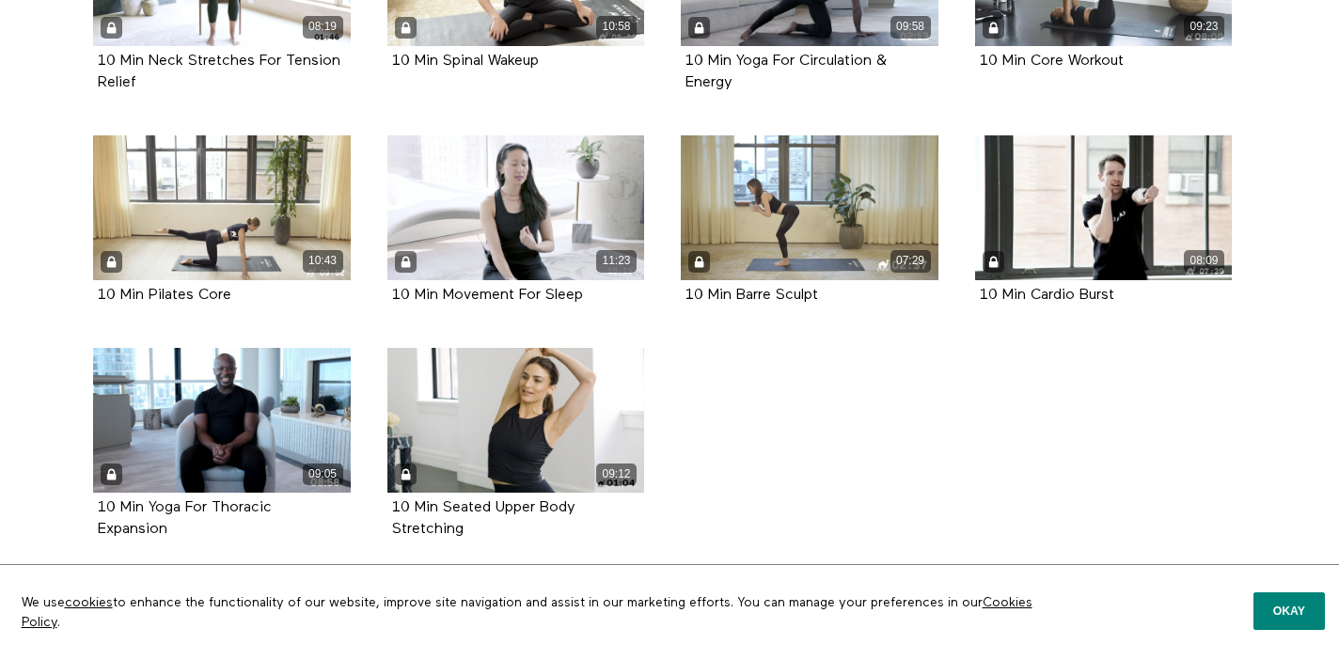
scroll to position [580, 0]
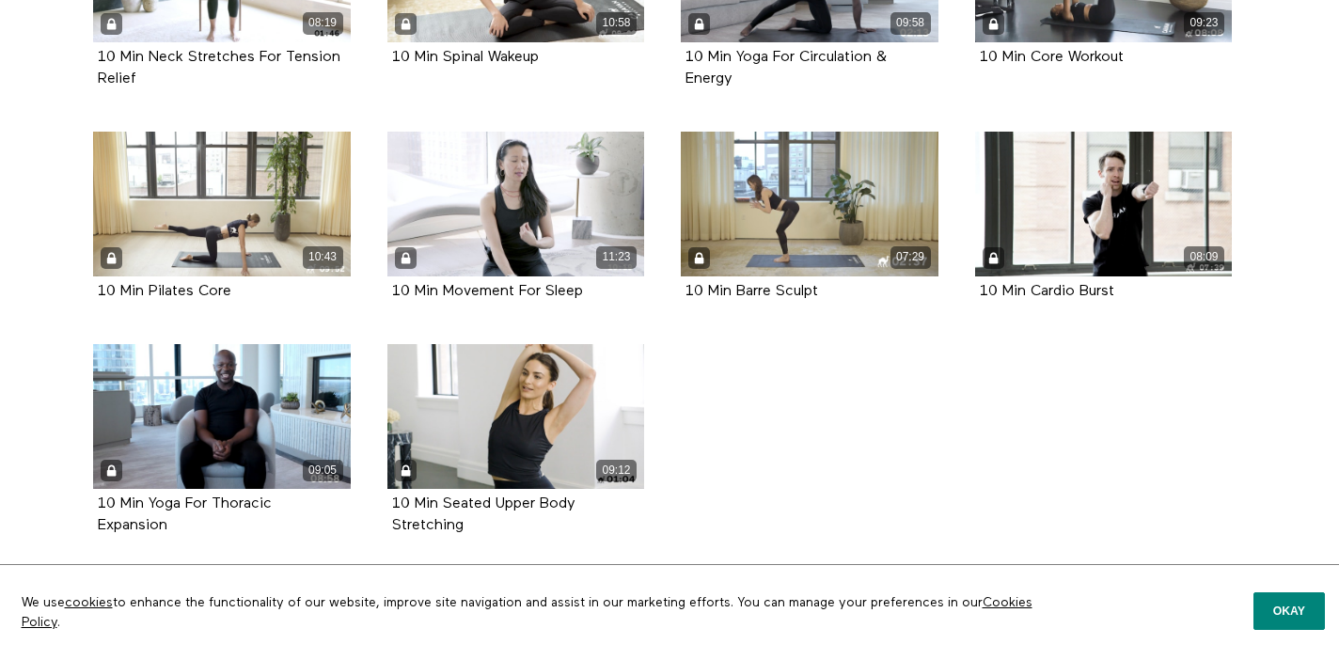
click at [703, 414] on ul "08:19 10 Min Neck Stretches For Tension Relief Episode 1 10:58 10 Min Spinal Wa…" at bounding box center [662, 238] width 1175 height 681
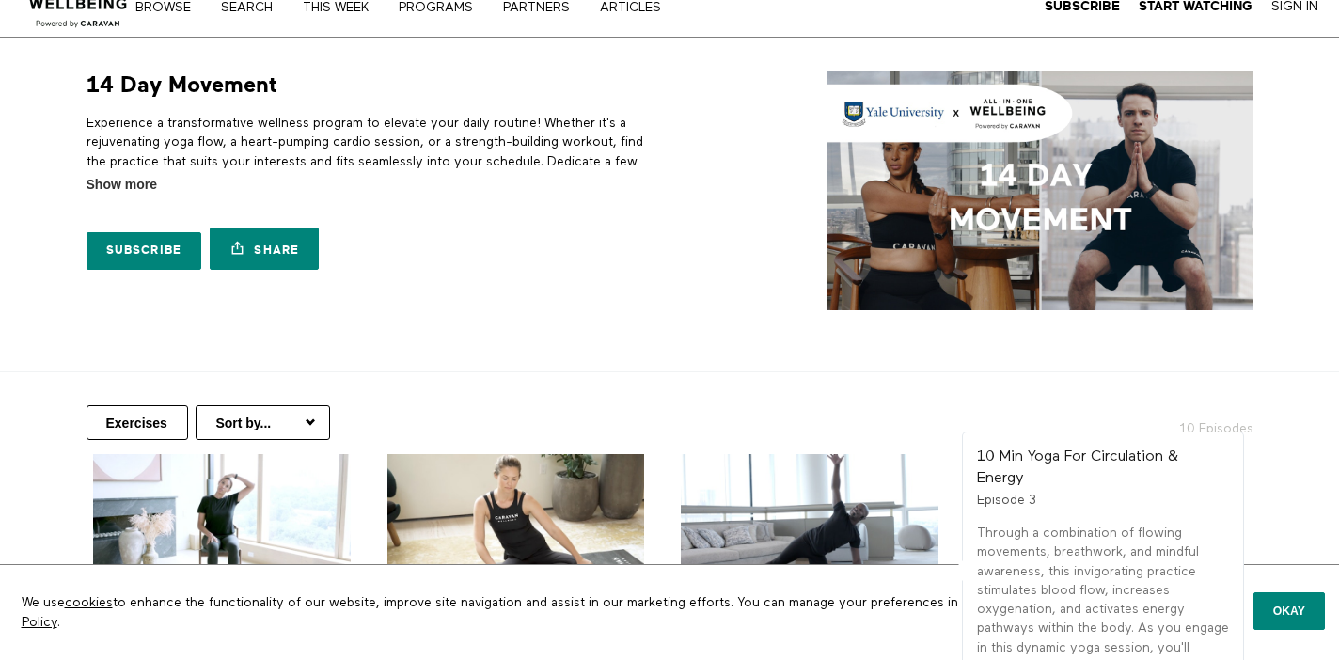
scroll to position [0, 0]
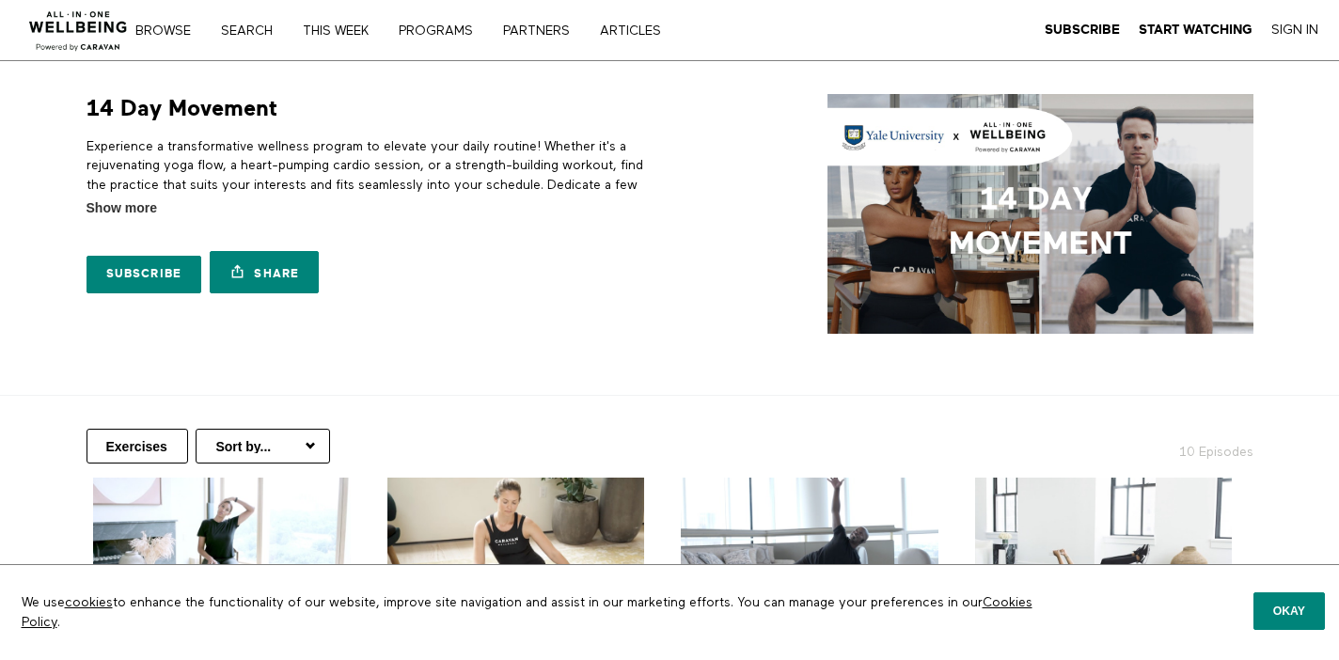
click at [75, 20] on img at bounding box center [79, 25] width 114 height 56
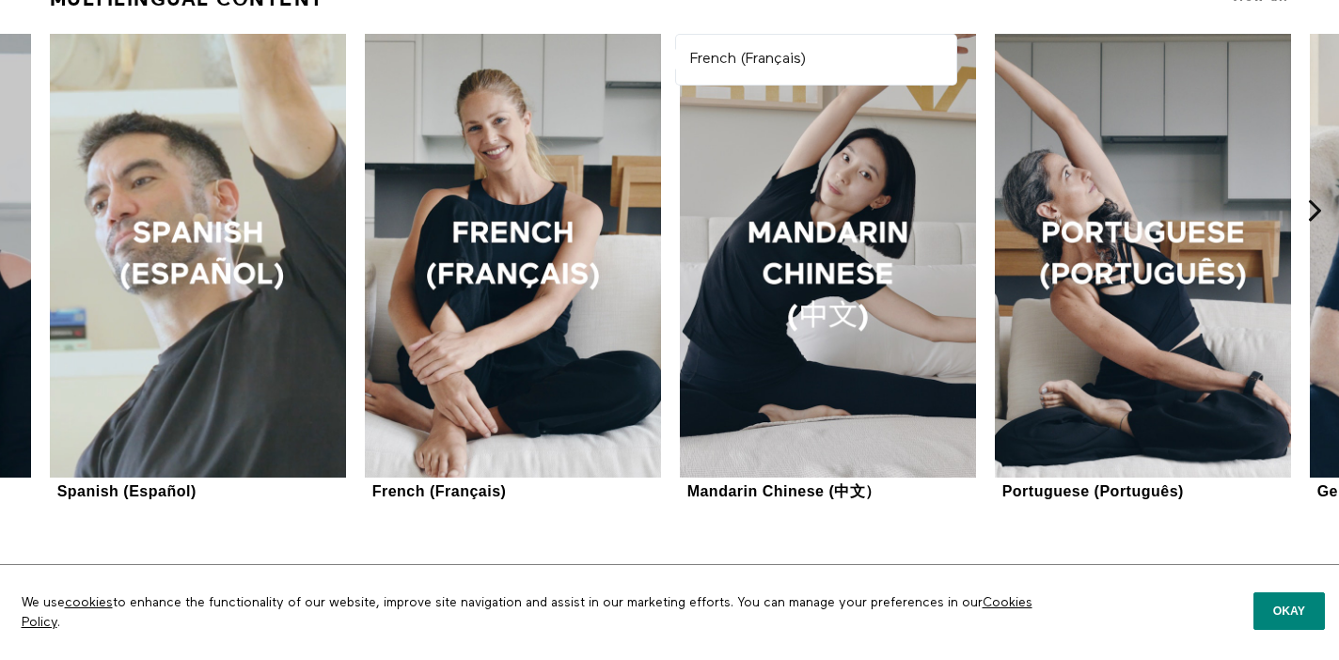
scroll to position [1608, 0]
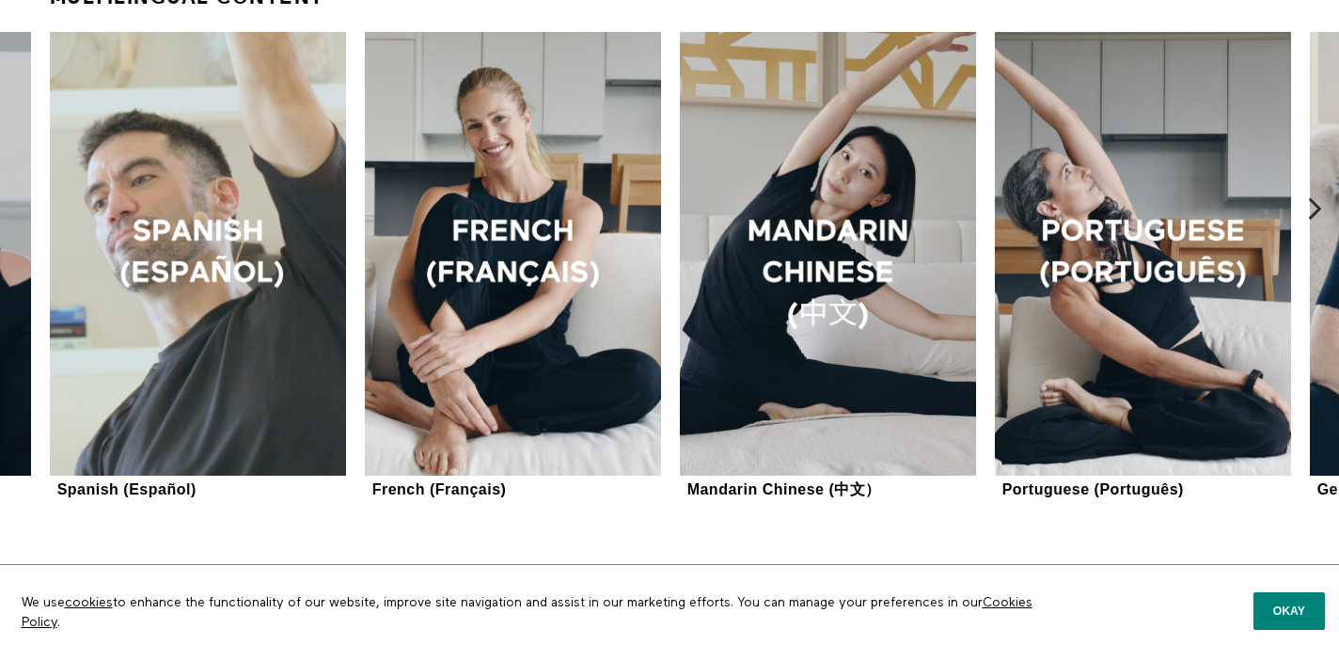
click at [1311, 205] on icon at bounding box center [1315, 208] width 24 height 24
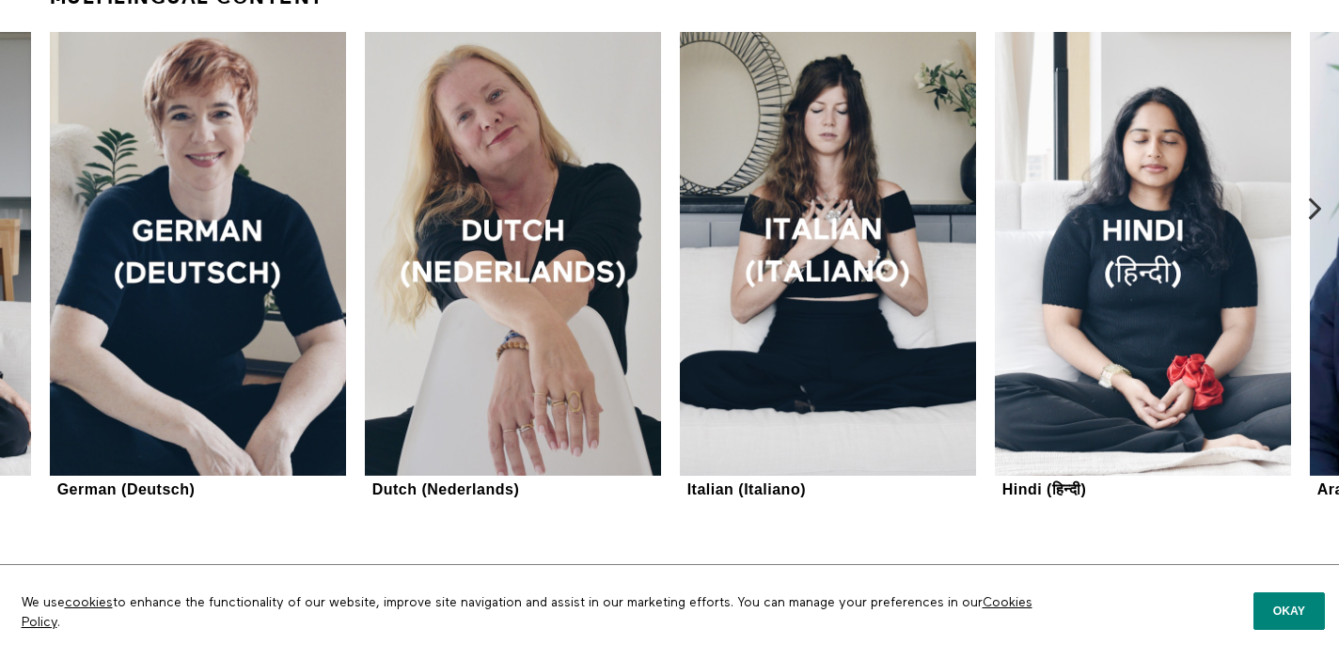
click at [1311, 205] on icon at bounding box center [1315, 208] width 24 height 24
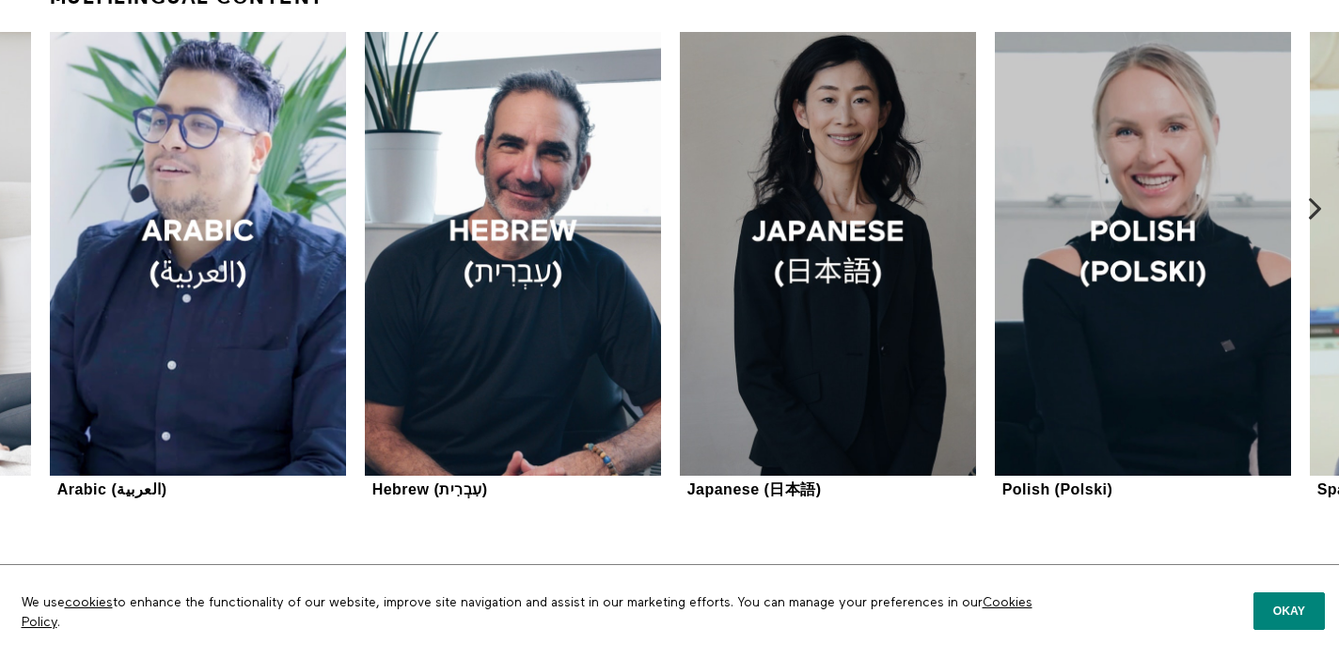
click at [1311, 205] on icon at bounding box center [1315, 208] width 24 height 24
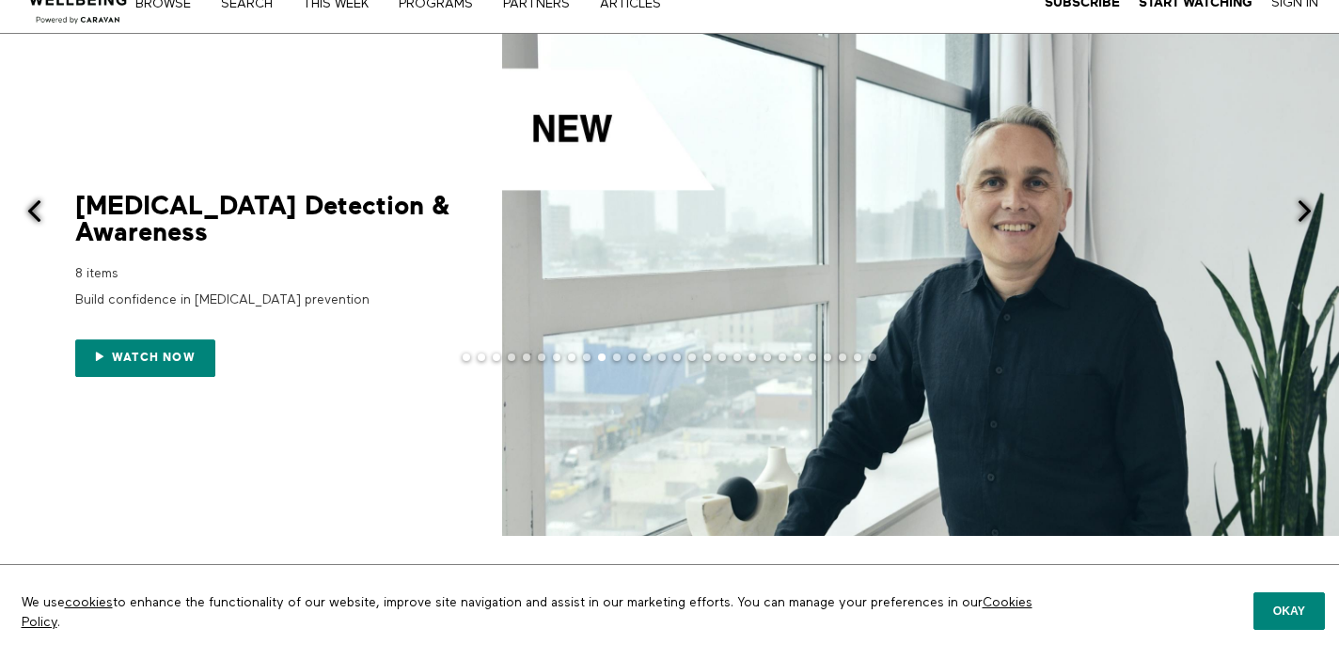
scroll to position [30, 0]
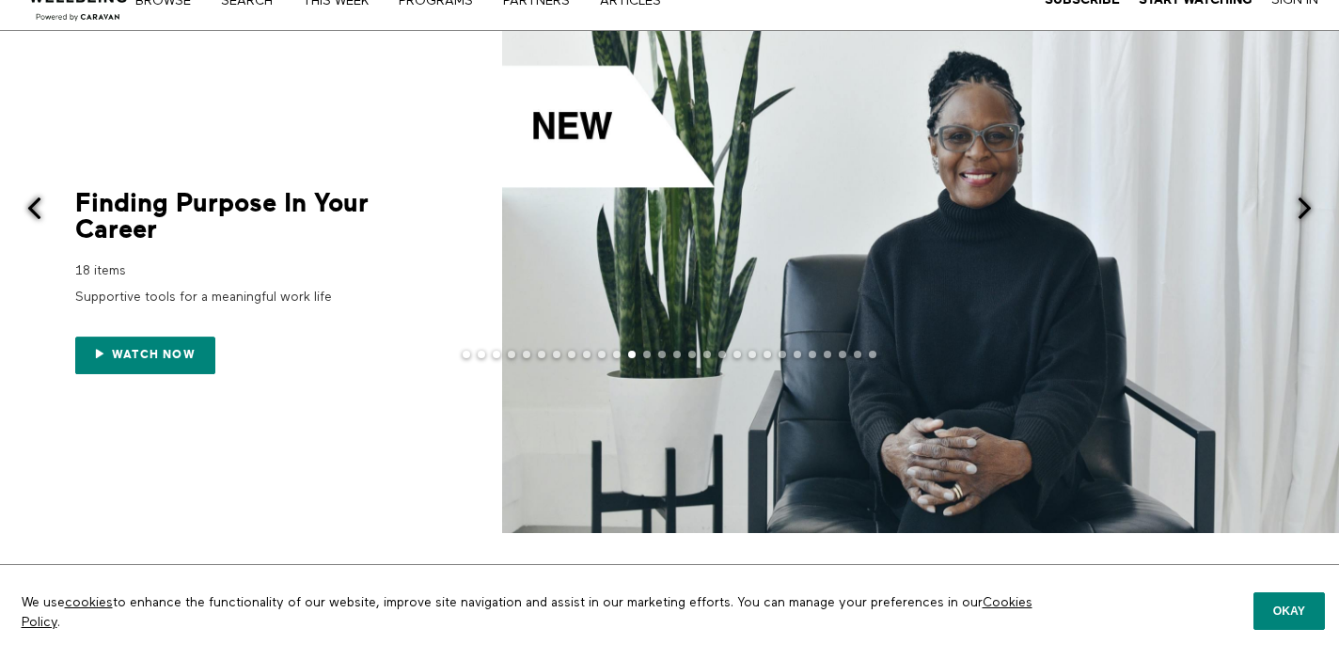
click at [1302, 210] on span at bounding box center [1305, 208] width 24 height 24
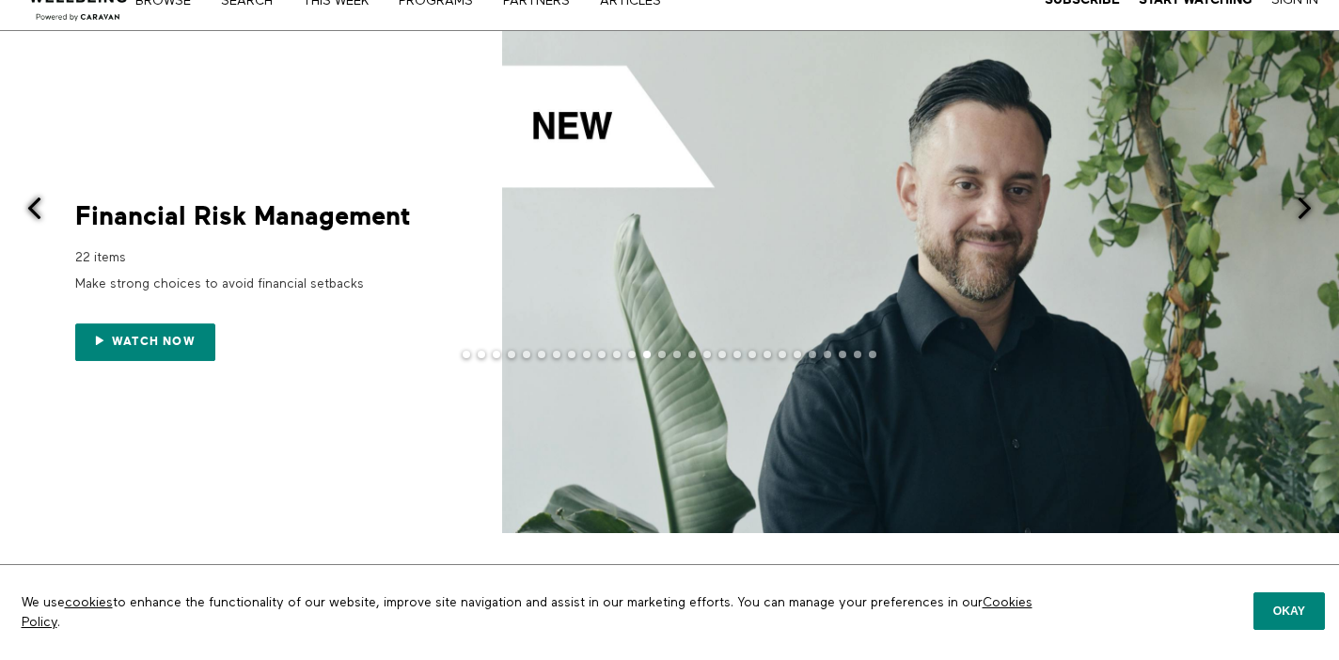
scroll to position [0, 0]
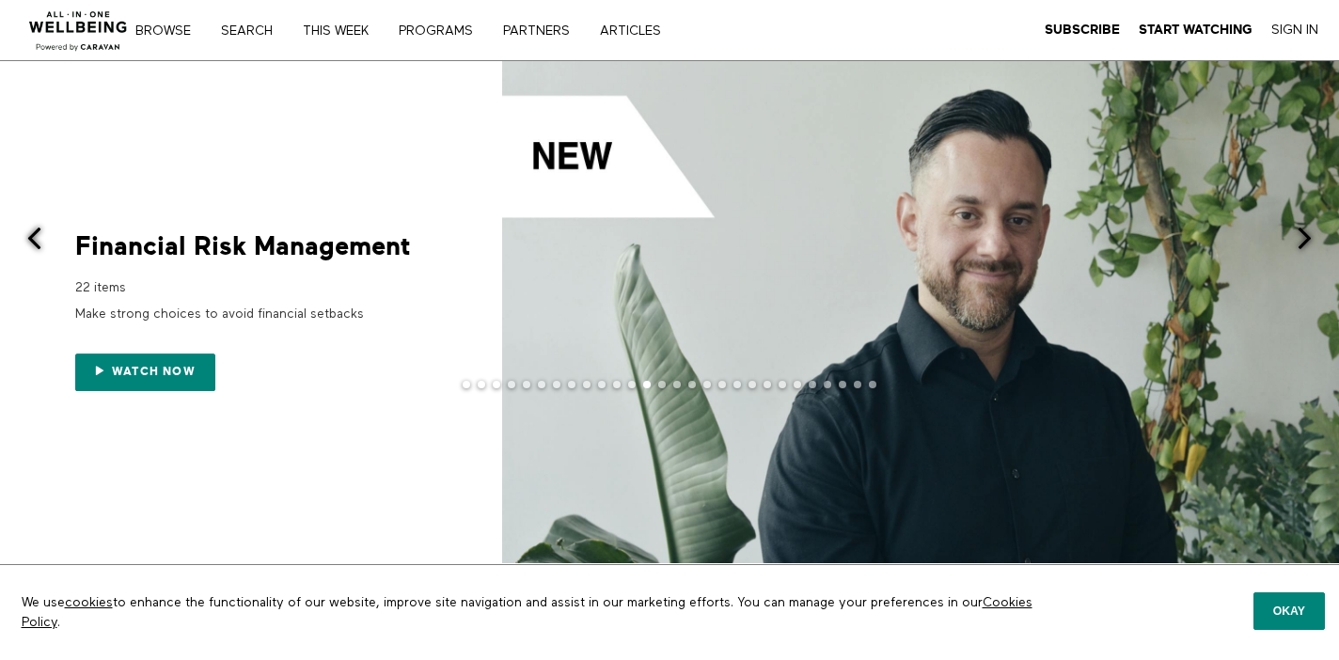
click at [29, 234] on span at bounding box center [35, 239] width 24 height 24
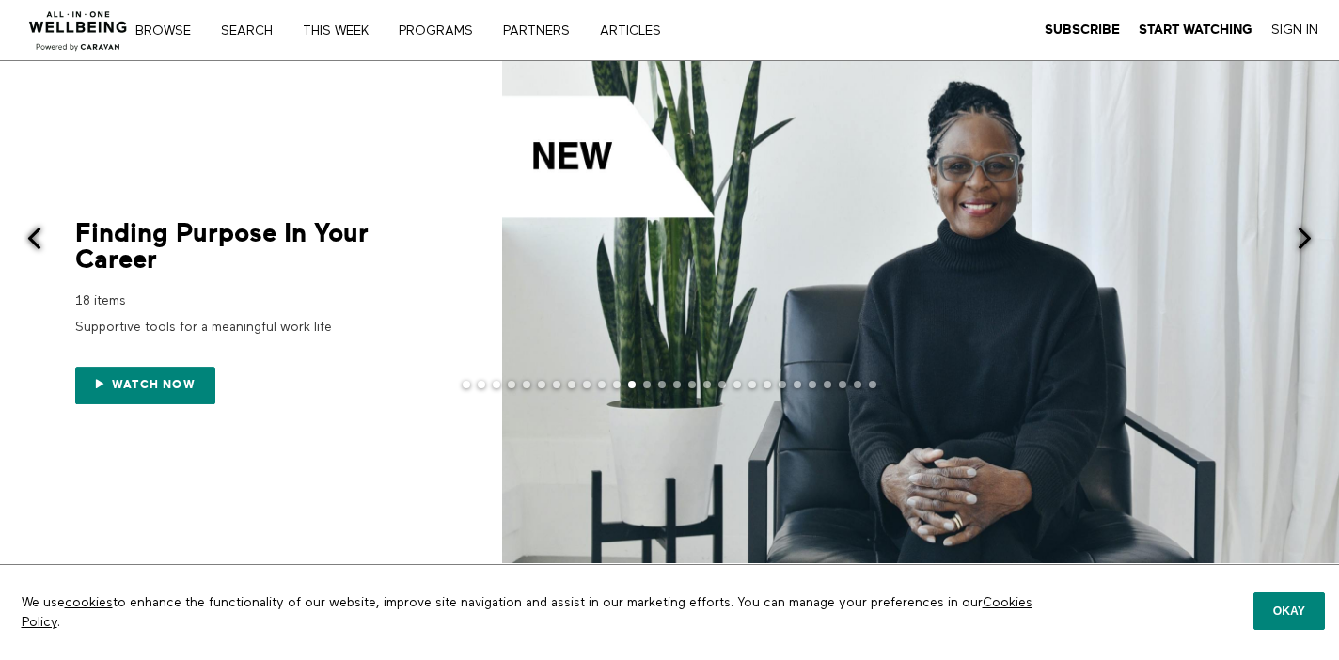
click at [30, 234] on span at bounding box center [35, 239] width 24 height 24
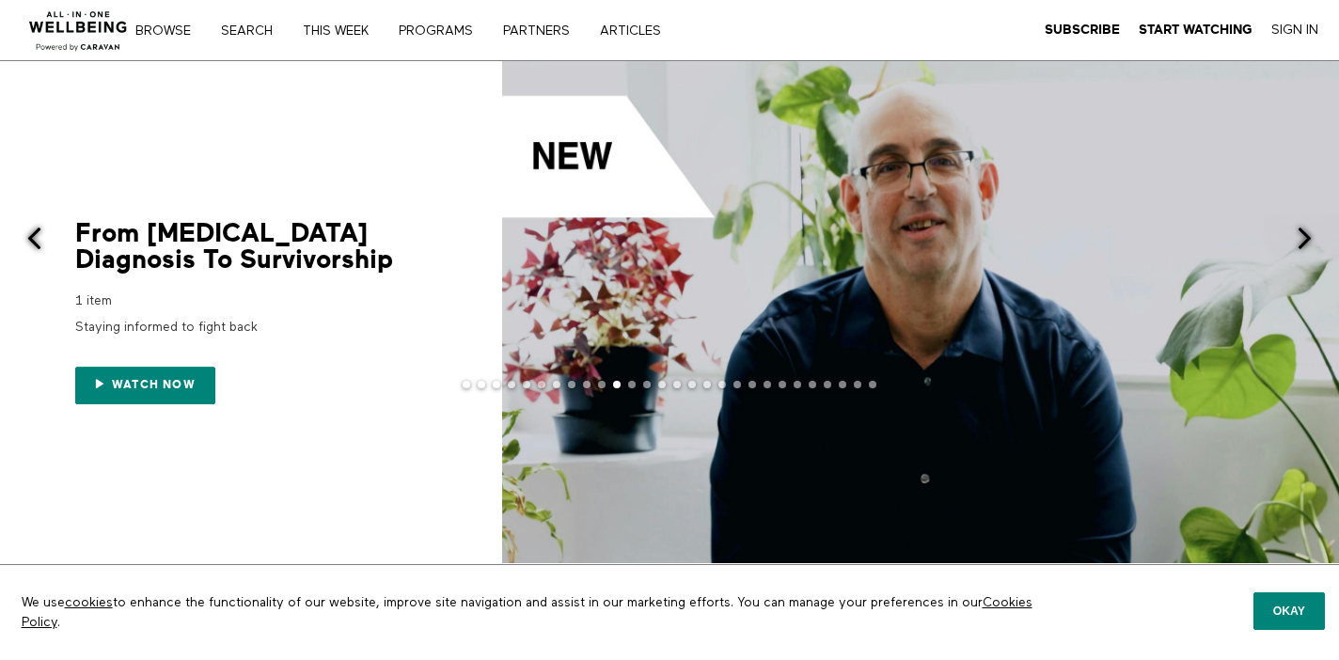
click at [30, 234] on span at bounding box center [35, 239] width 24 height 24
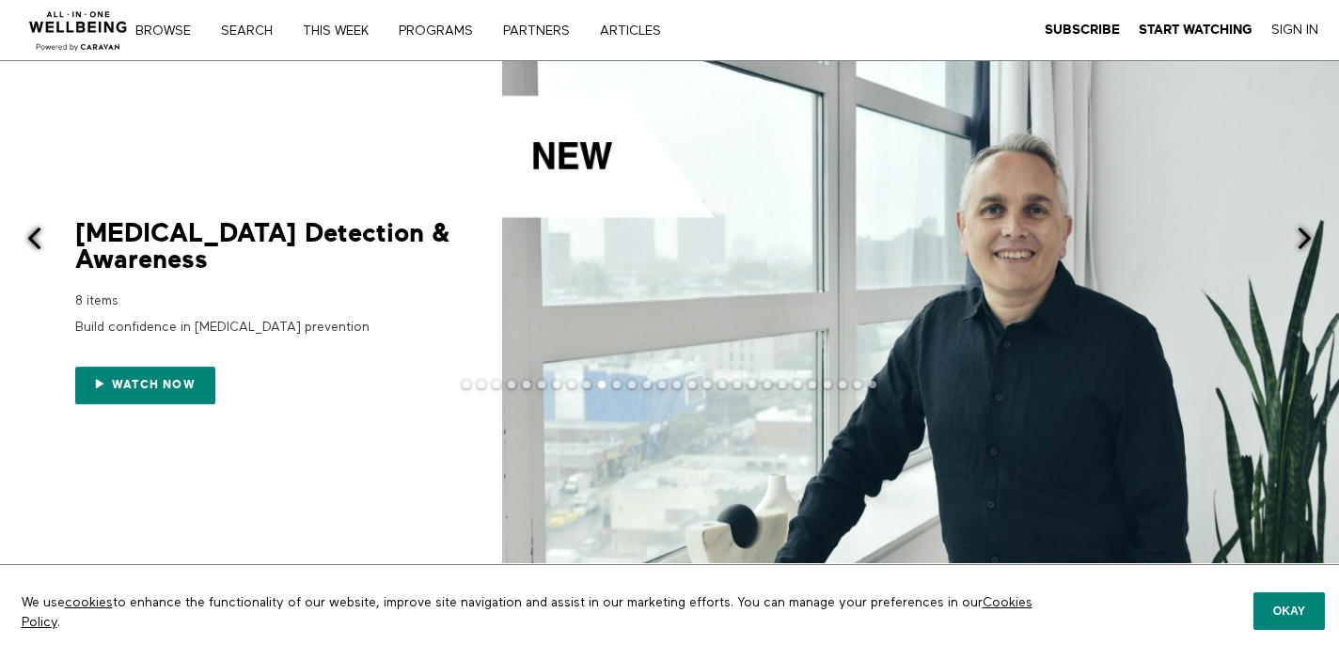
click at [1309, 239] on span at bounding box center [1305, 239] width 24 height 24
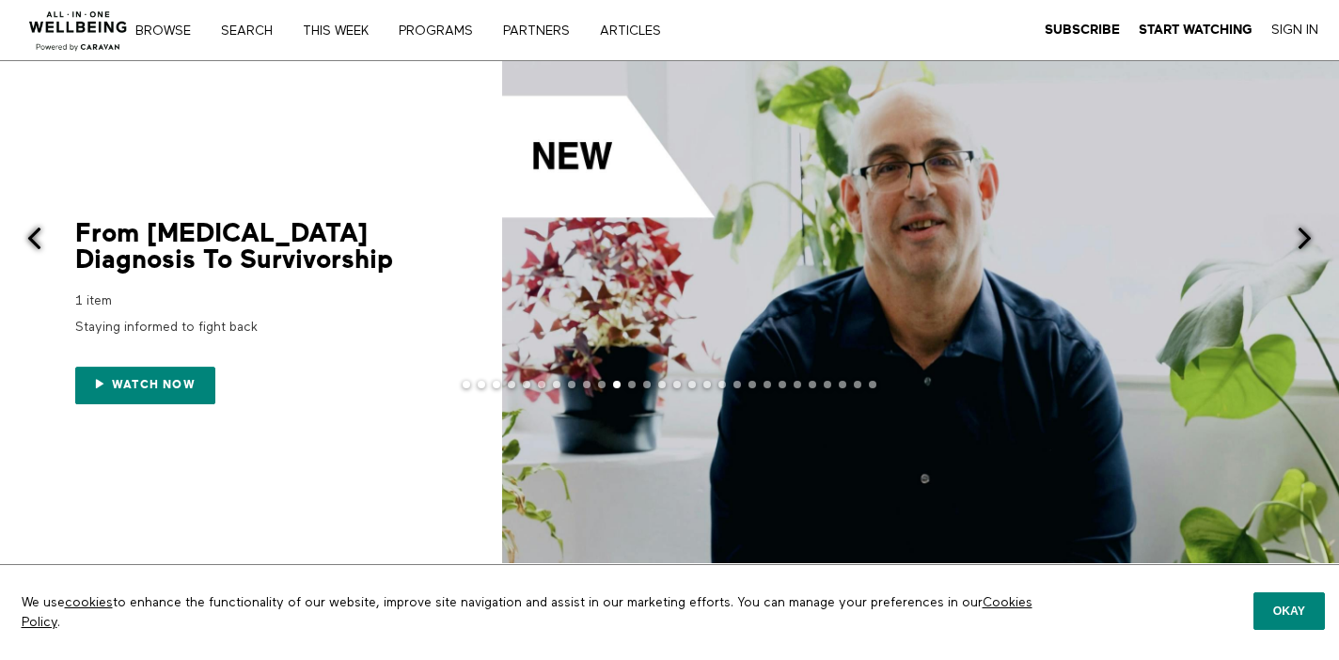
click at [1309, 240] on span at bounding box center [1305, 239] width 24 height 24
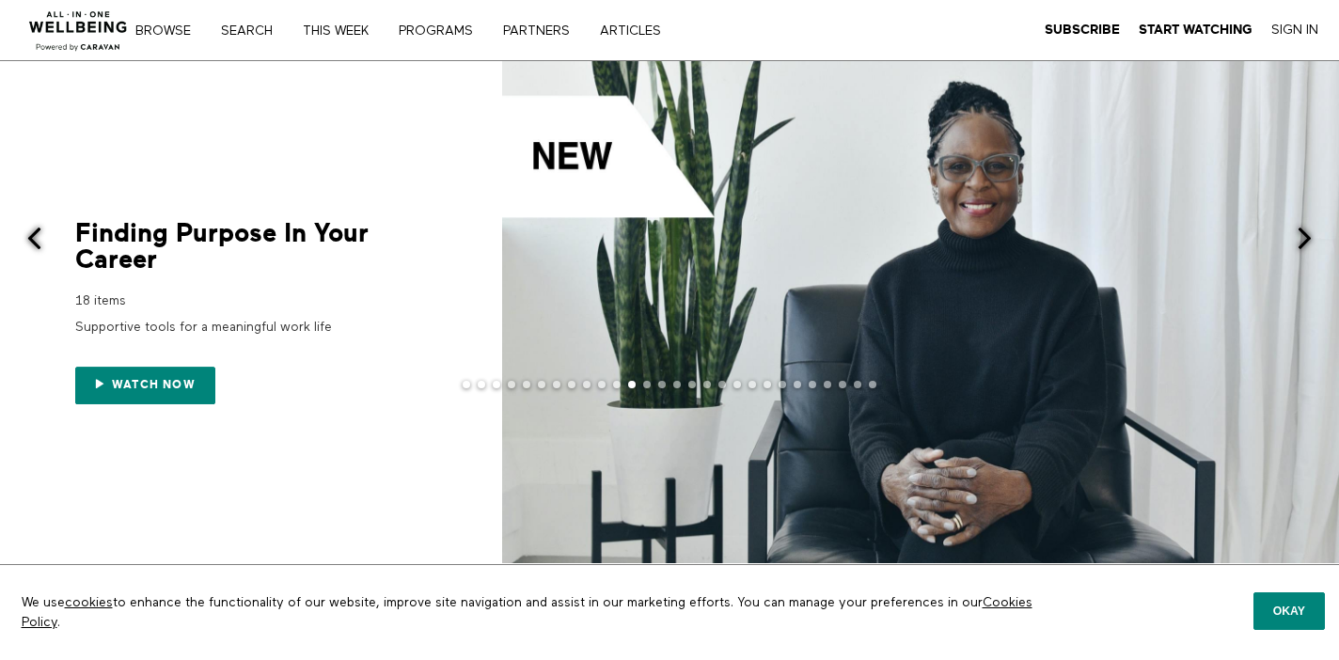
click at [1309, 240] on span at bounding box center [1305, 239] width 24 height 24
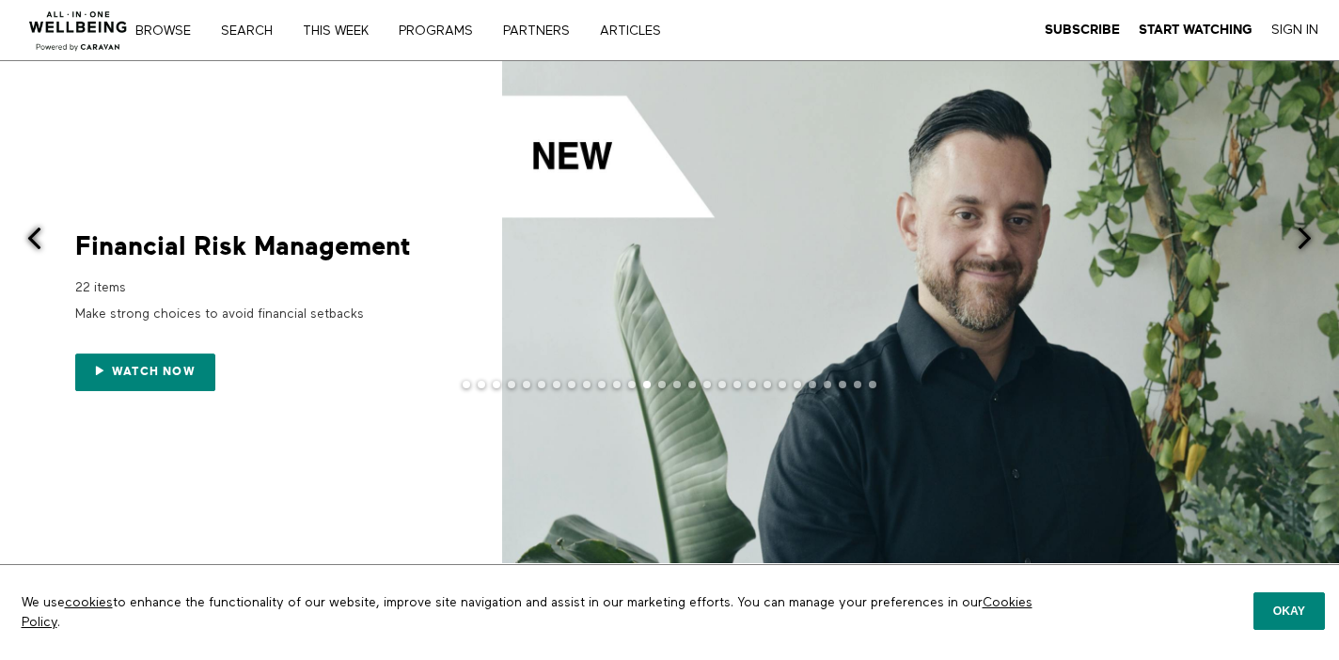
click at [1309, 240] on span at bounding box center [1305, 239] width 24 height 24
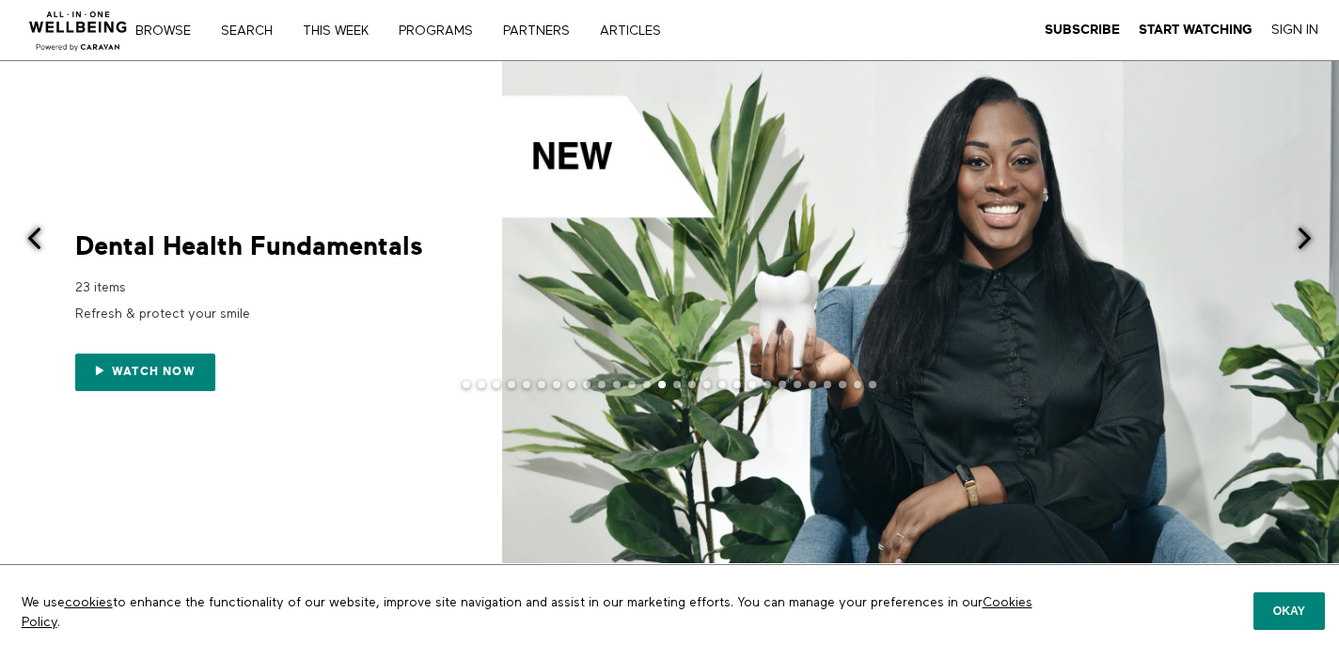
click at [1309, 240] on span at bounding box center [1305, 239] width 24 height 24
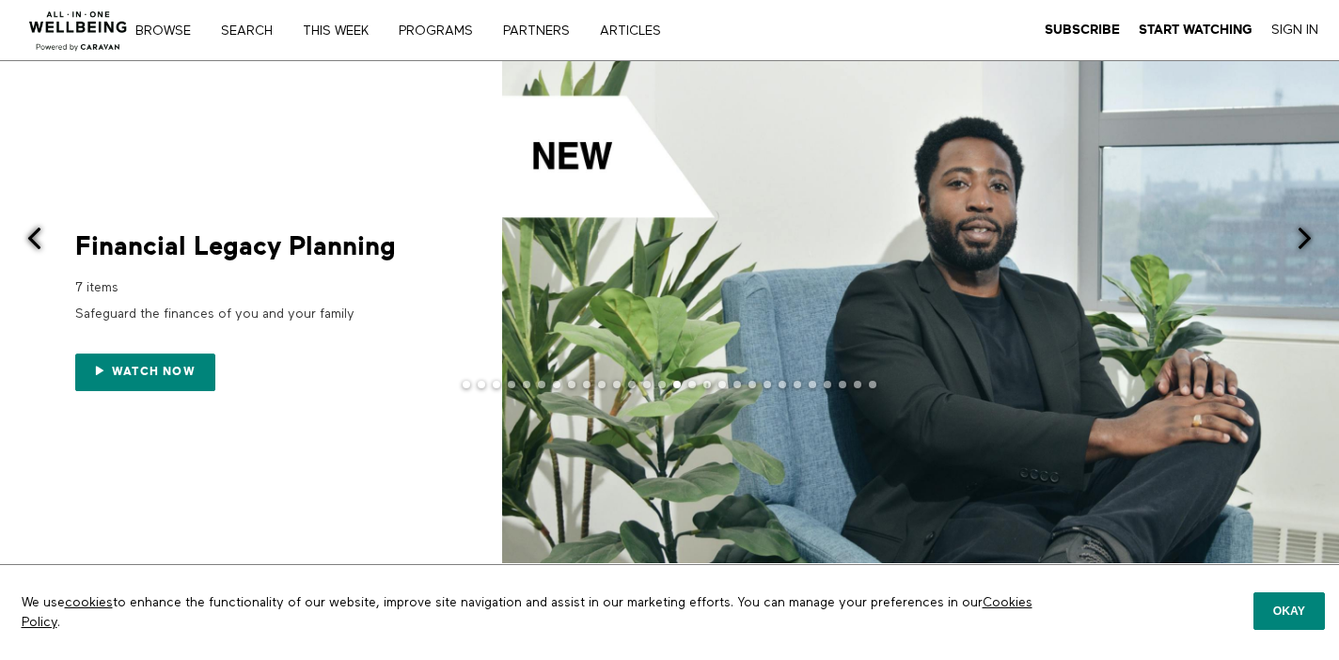
click at [1309, 239] on span at bounding box center [1305, 239] width 24 height 24
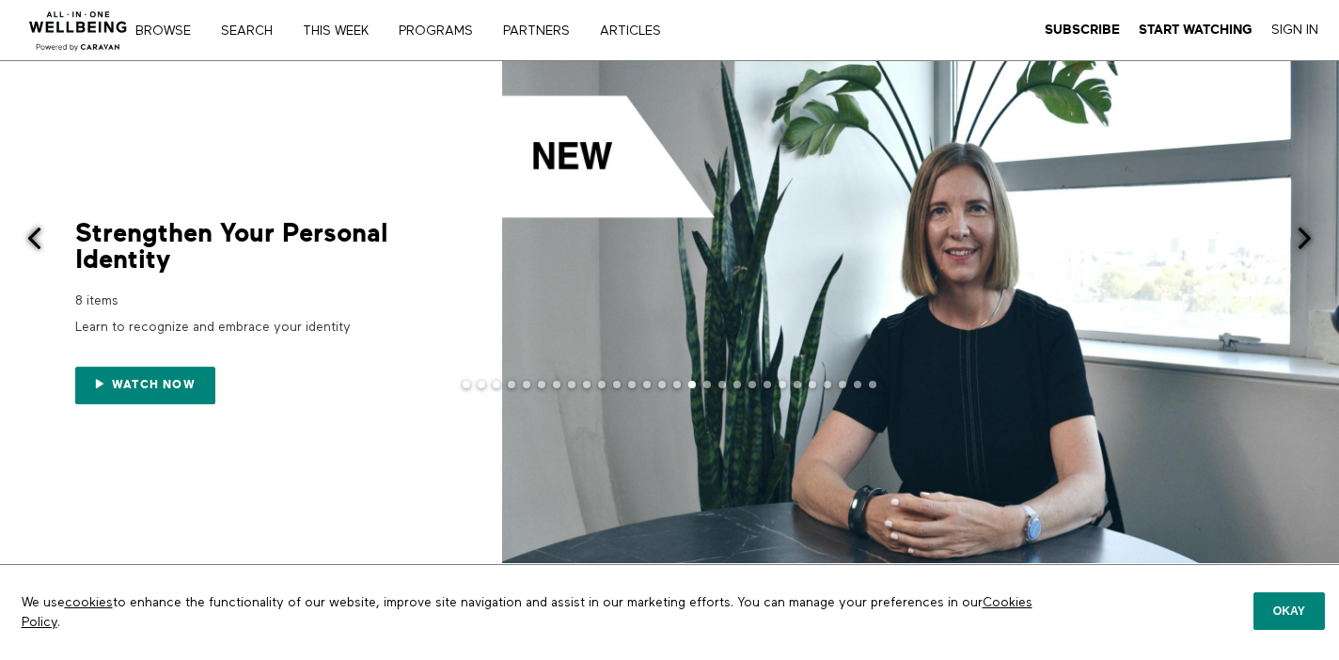
click at [1309, 239] on span at bounding box center [1305, 239] width 24 height 24
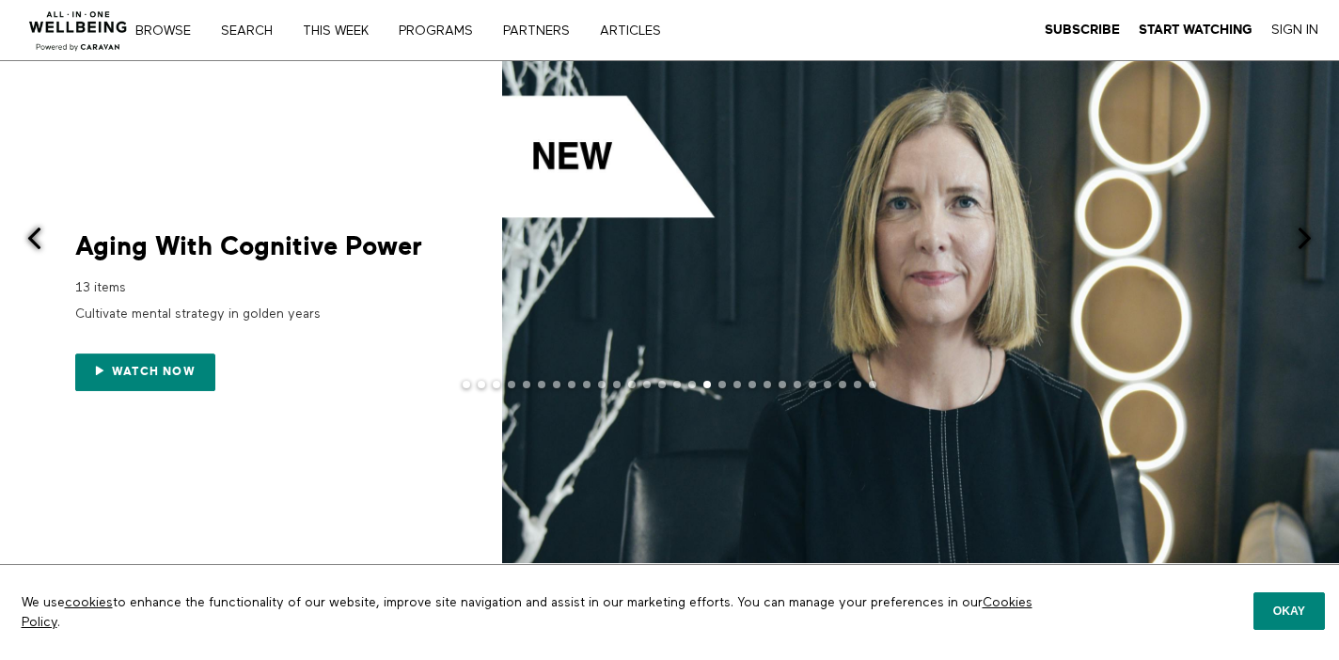
click at [1310, 240] on span at bounding box center [1305, 239] width 24 height 24
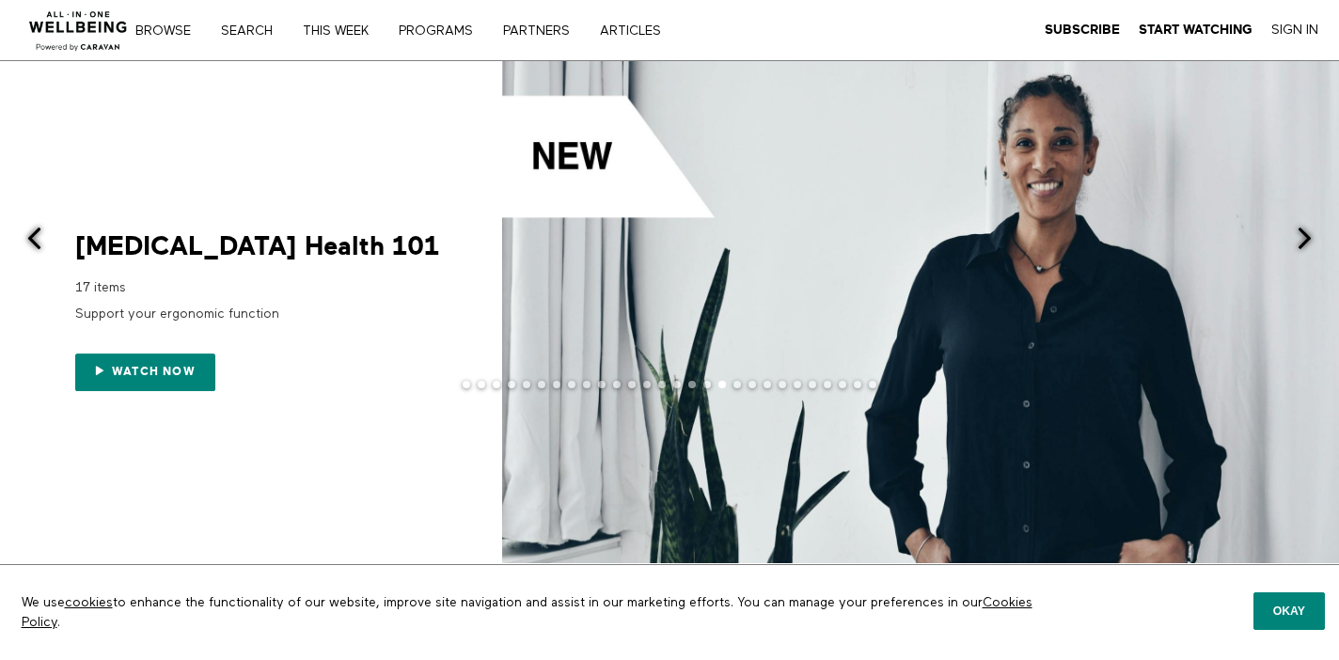
click at [1311, 240] on span at bounding box center [1305, 239] width 24 height 24
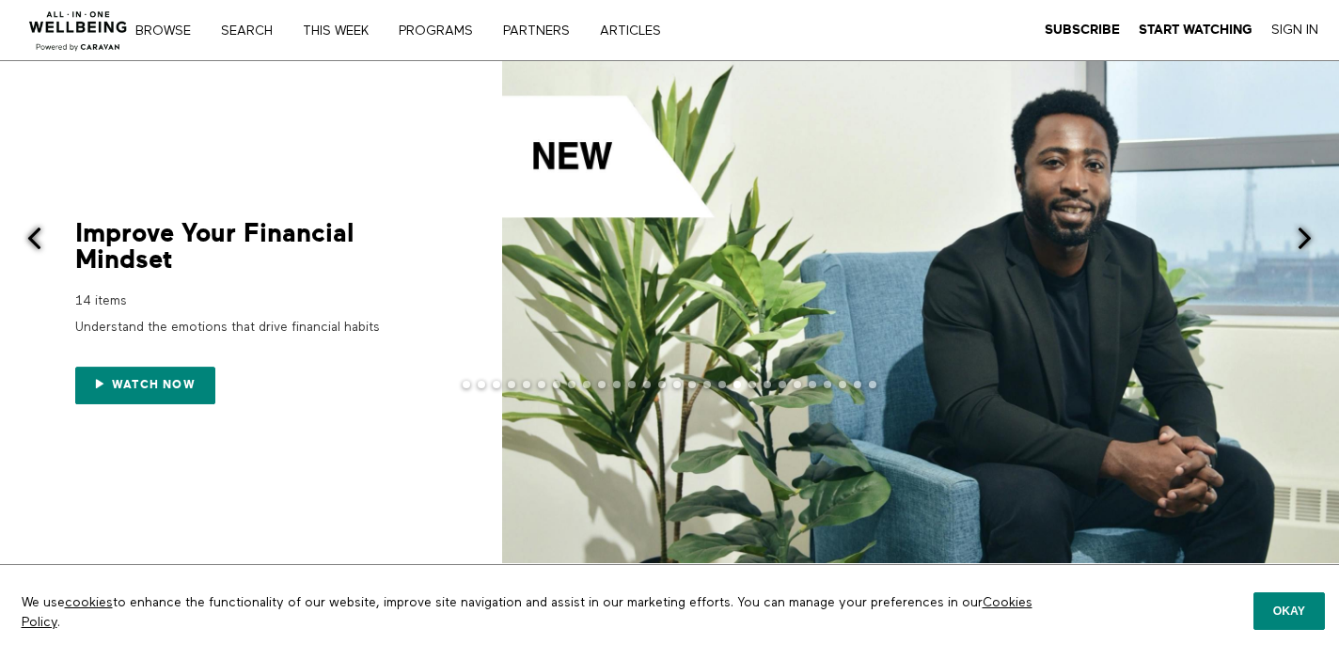
click at [1312, 240] on span at bounding box center [1305, 239] width 24 height 24
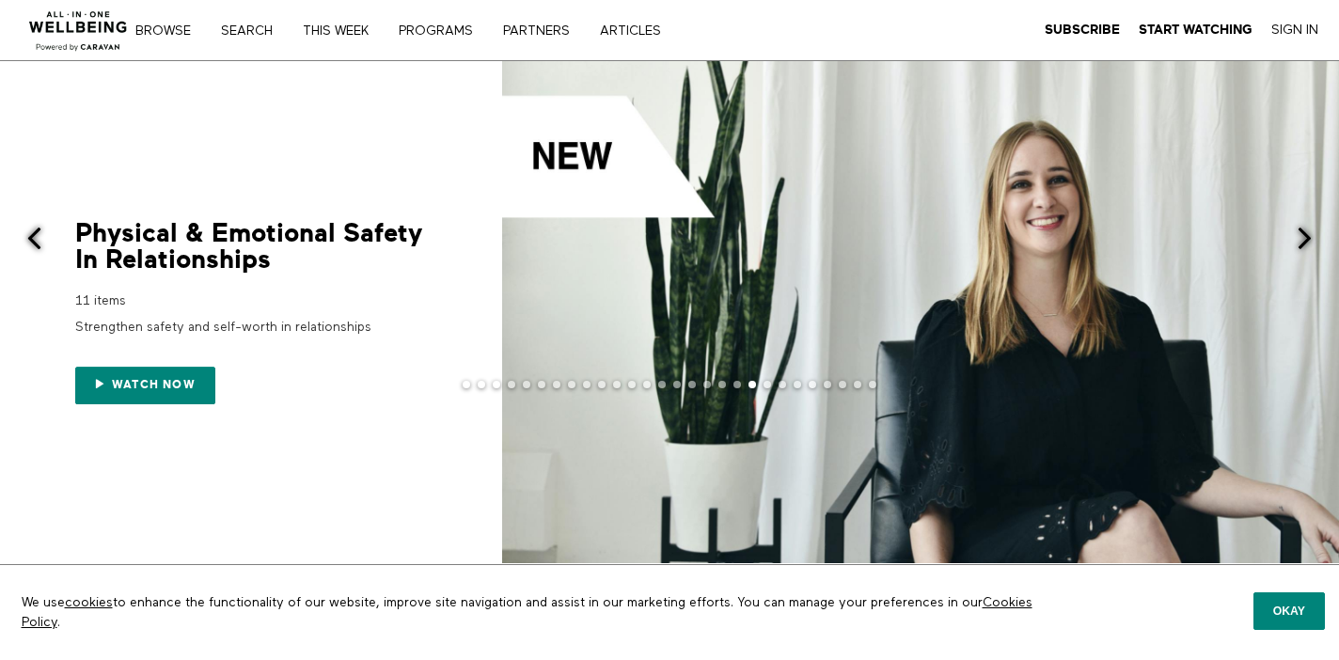
click at [1313, 241] on span at bounding box center [1305, 239] width 24 height 24
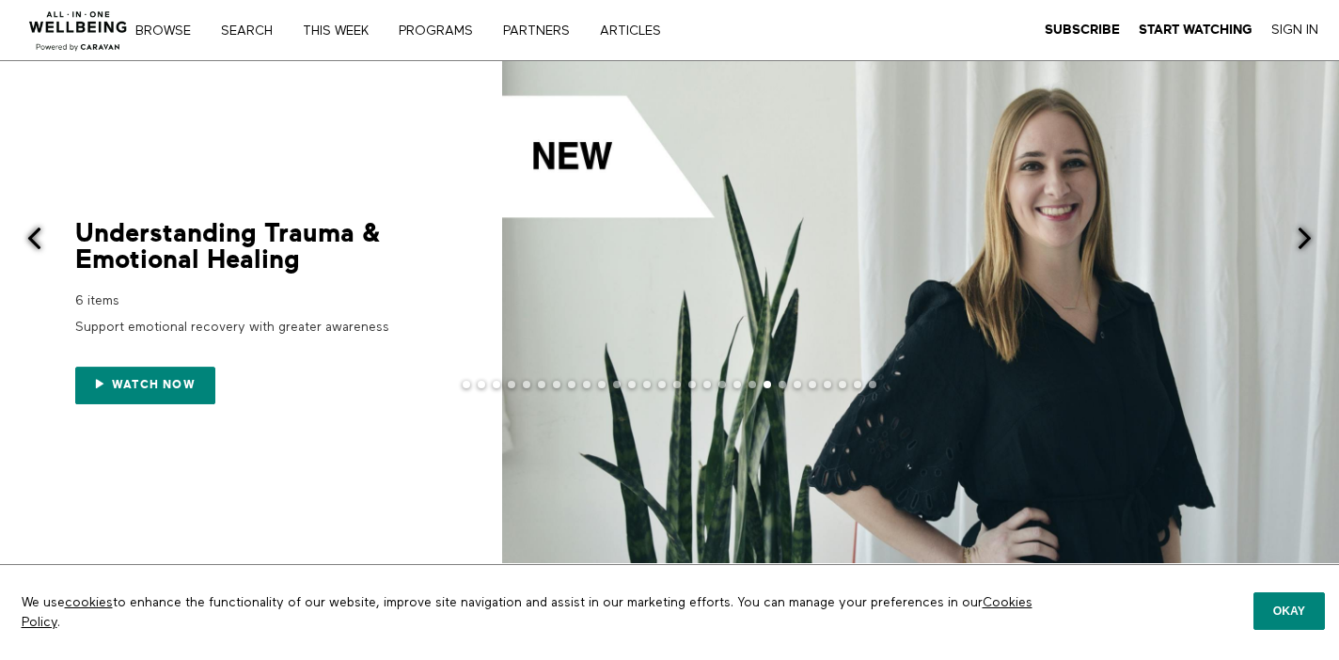
click at [1312, 241] on span at bounding box center [1305, 239] width 24 height 24
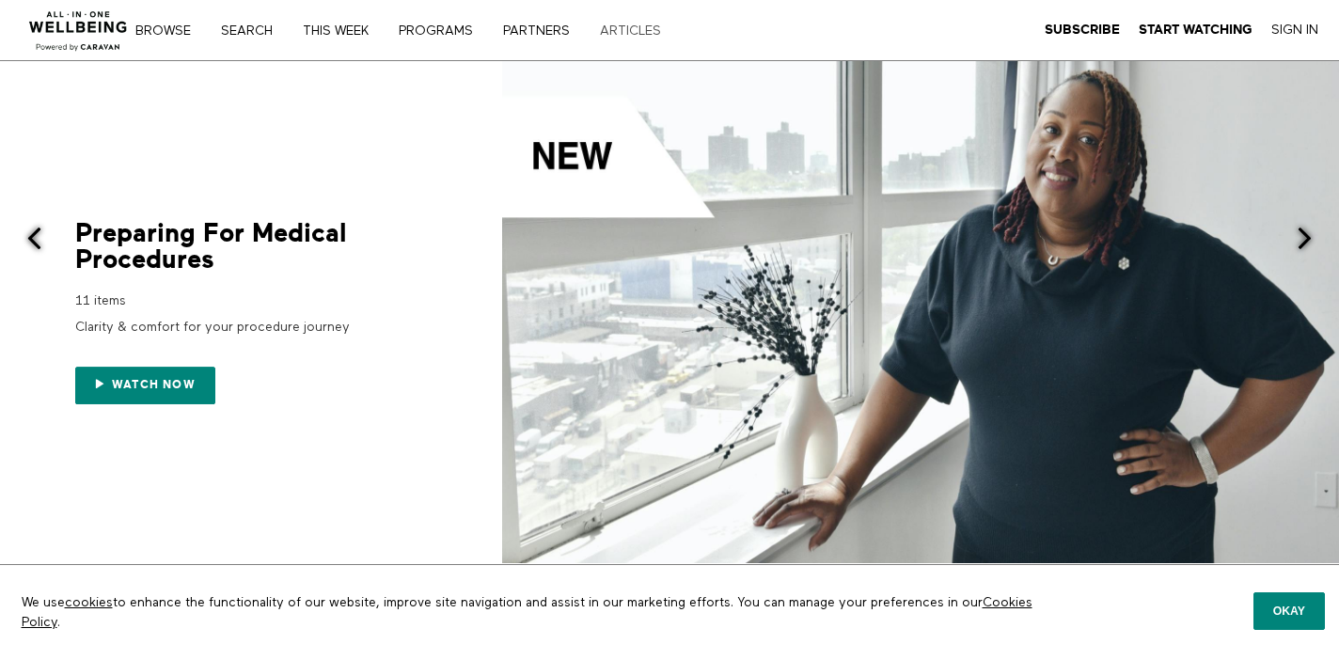
click at [619, 35] on link "ARTICLES" at bounding box center [636, 30] width 87 height 13
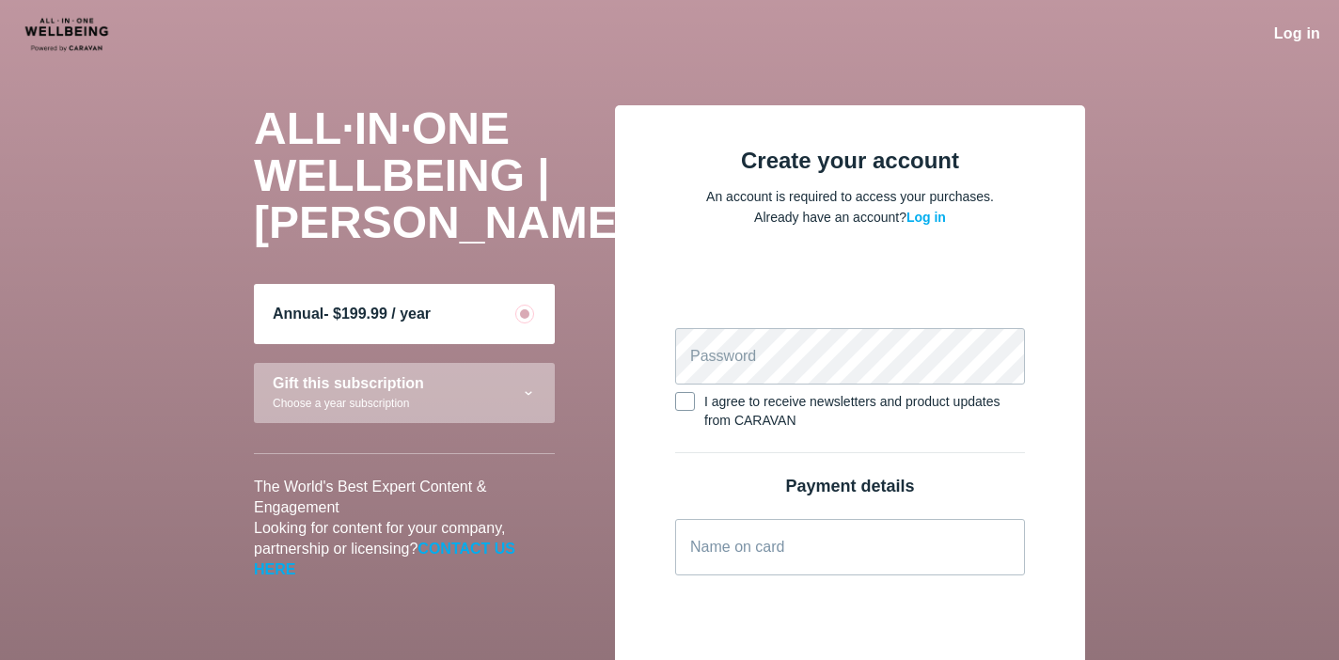
click at [53, 37] on img at bounding box center [87, 33] width 136 height 39
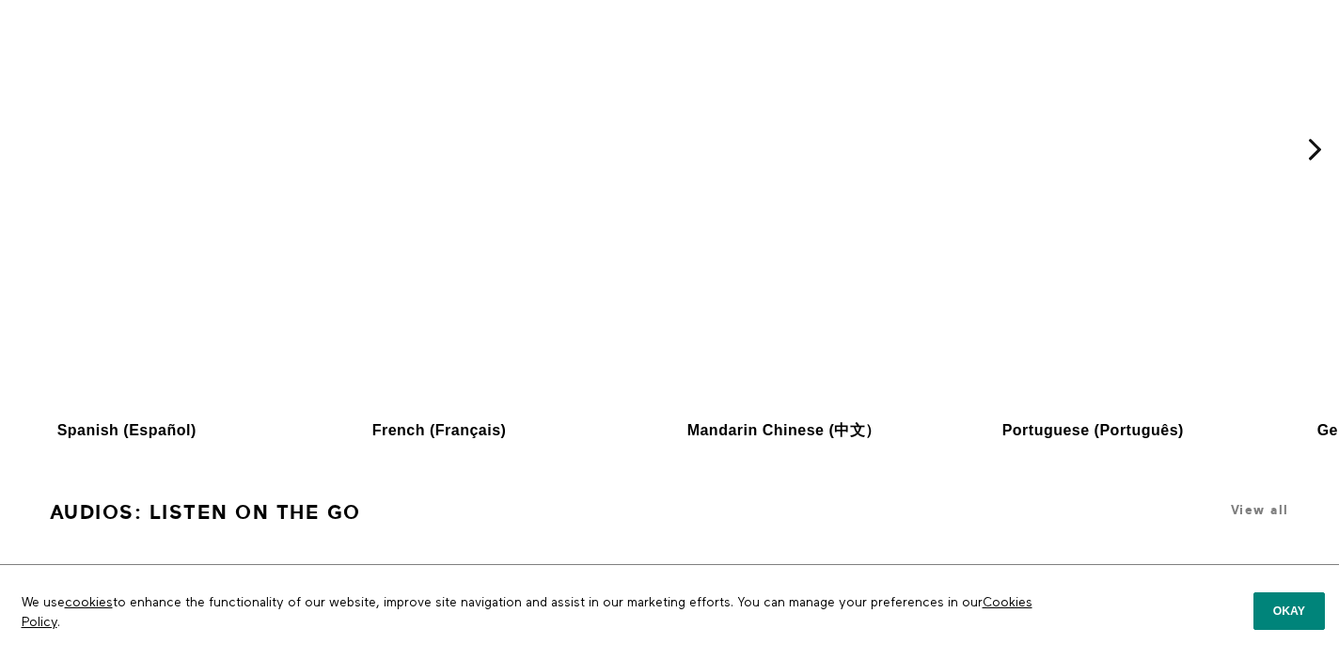
scroll to position [1669, 0]
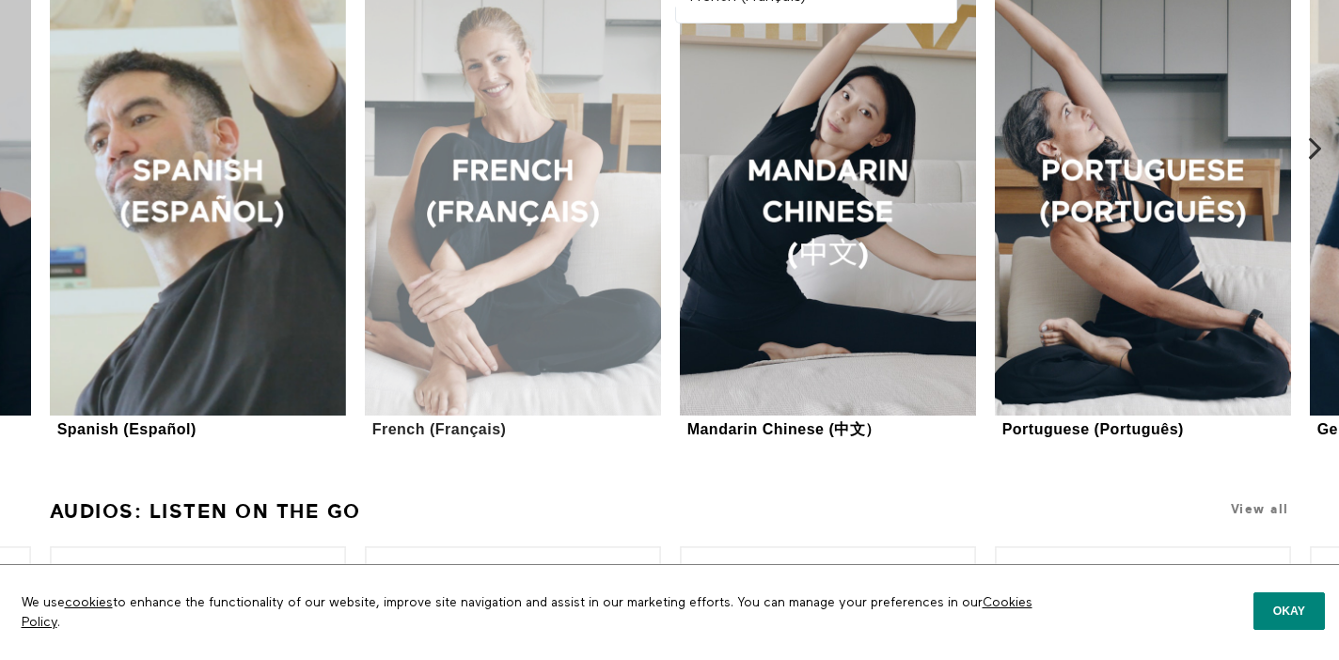
click at [627, 331] on div at bounding box center [513, 194] width 296 height 444
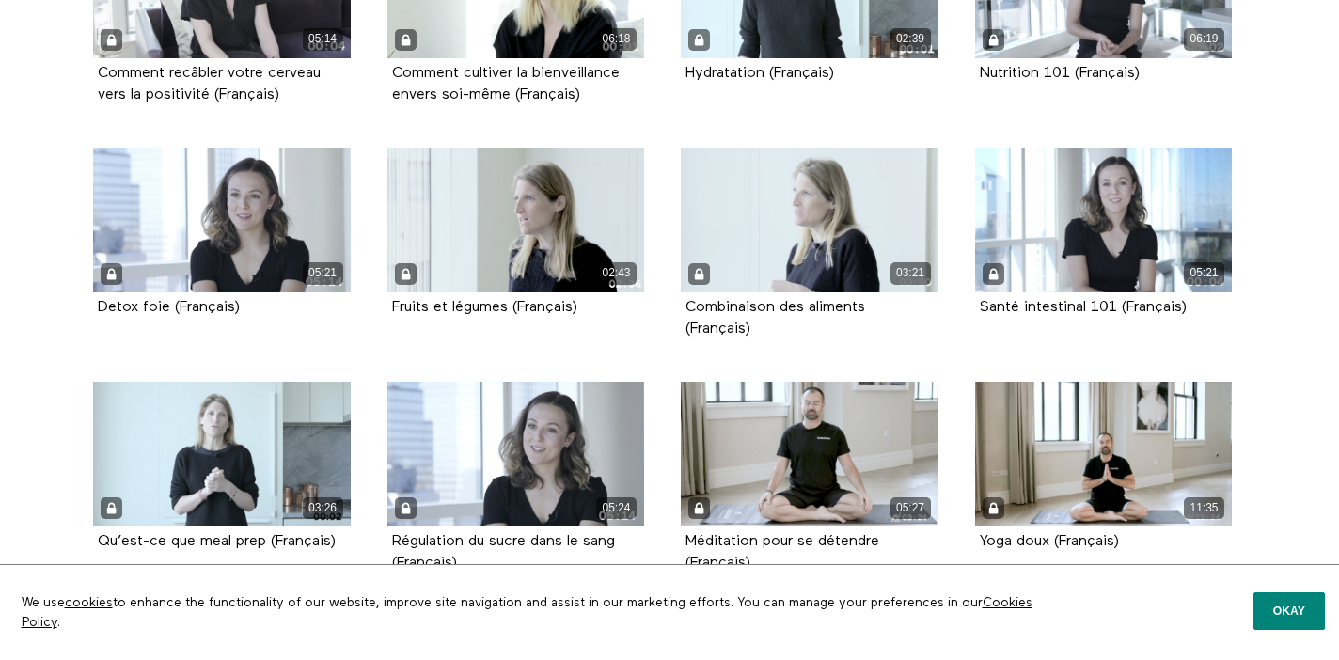
scroll to position [4315, 0]
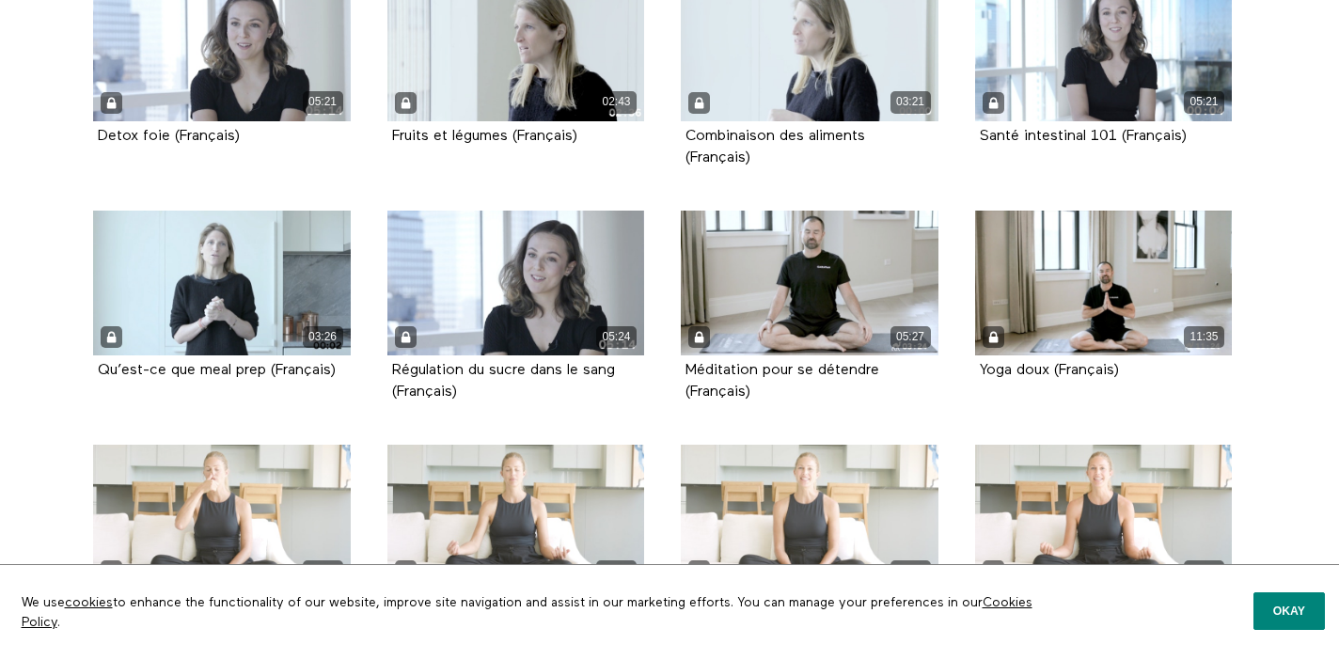
click at [656, 499] on li "05:29 Méditation pour cultiver la présence (Français) Episode 74" at bounding box center [515, 562] width 294 height 234
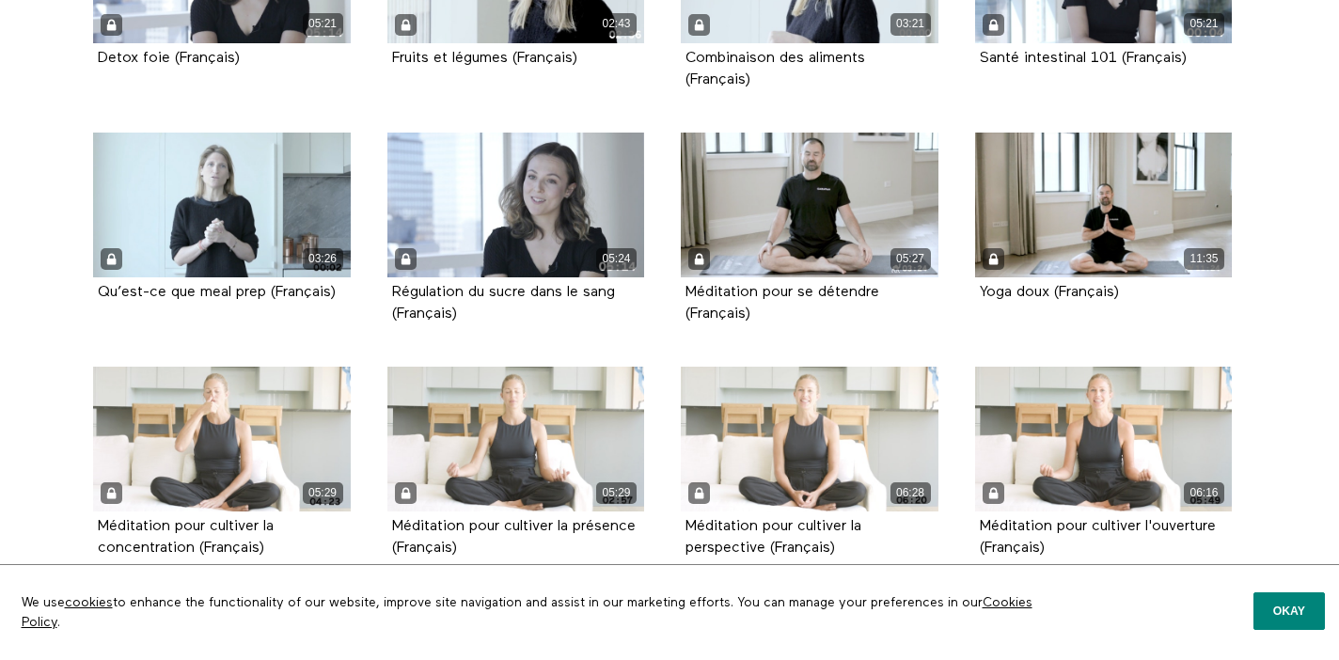
scroll to position [2994, 0]
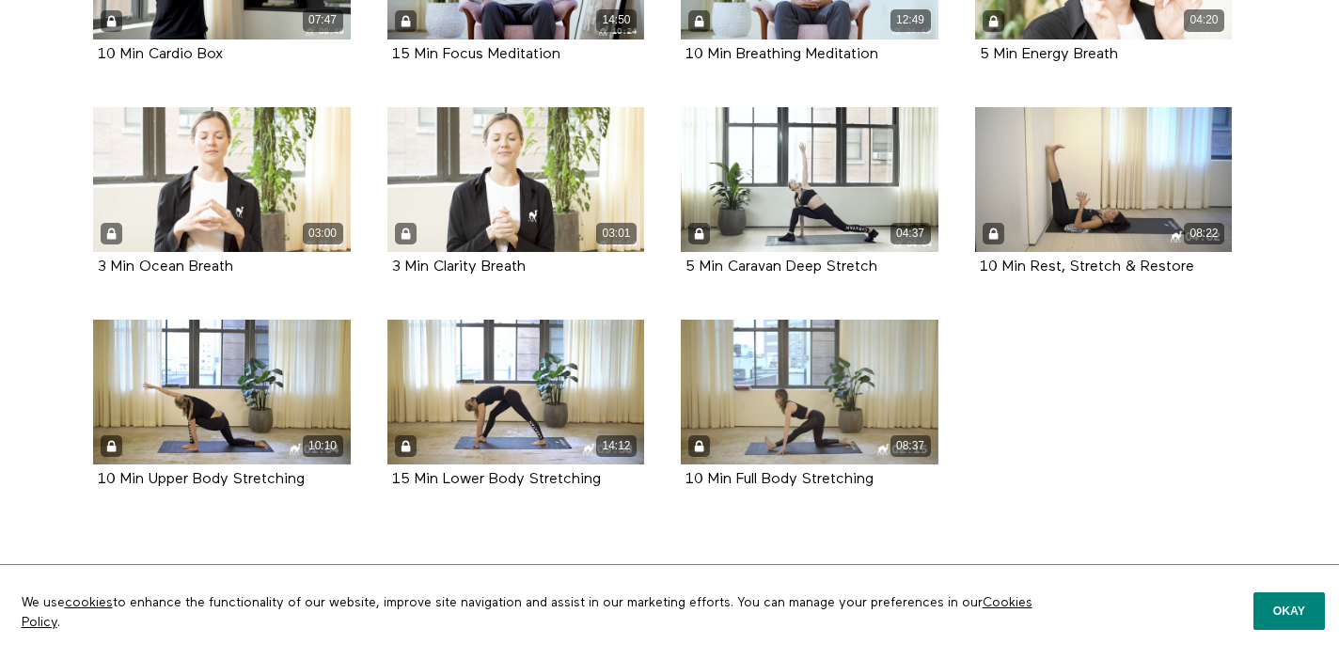
scroll to position [831, 0]
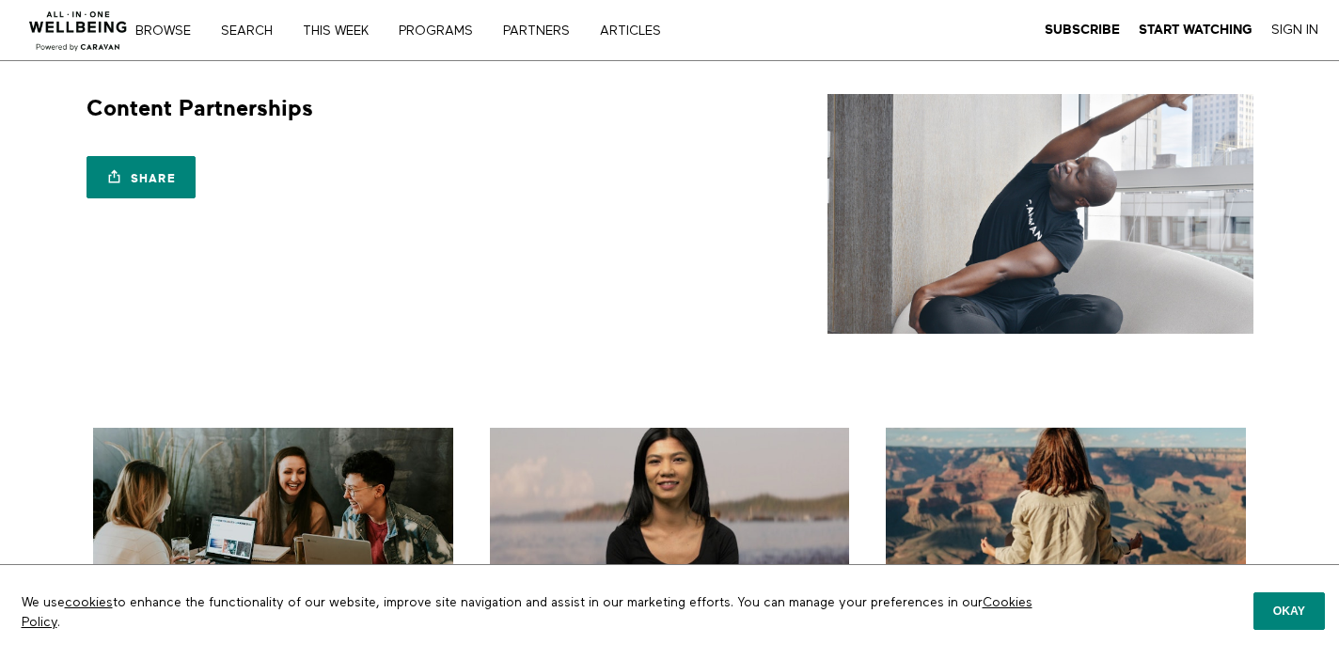
click at [92, 25] on img at bounding box center [79, 25] width 114 height 56
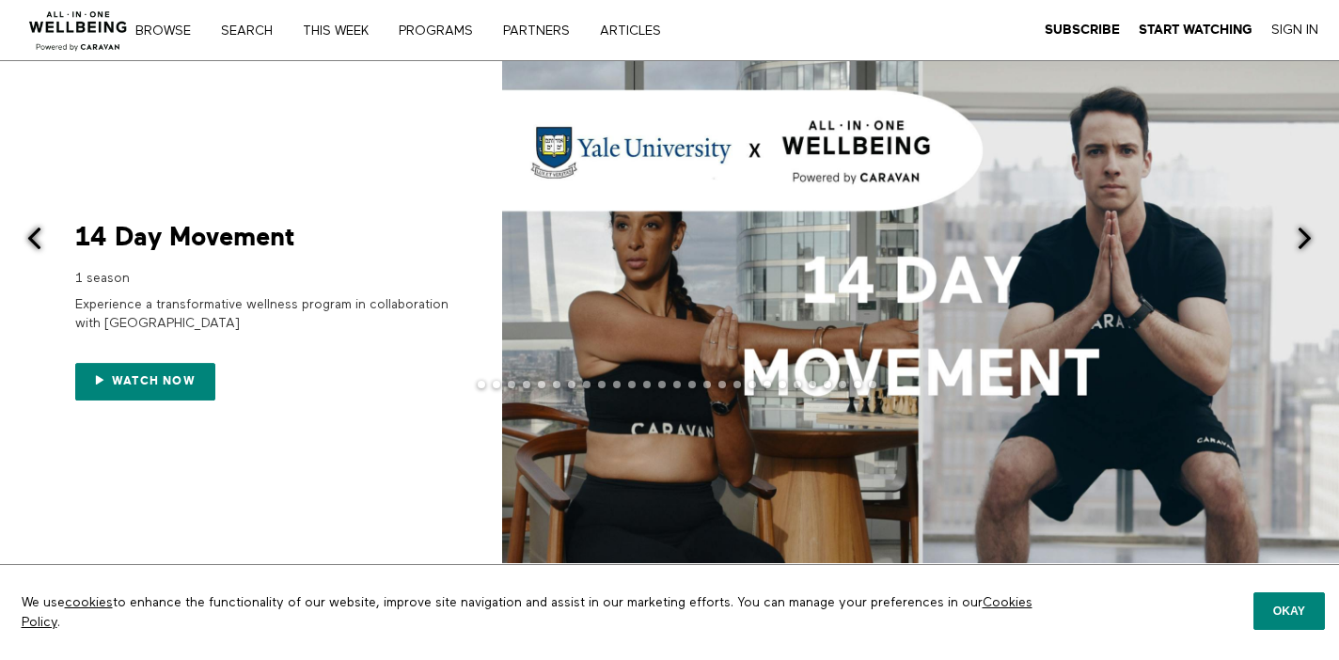
click at [1302, 238] on span at bounding box center [1305, 239] width 24 height 24
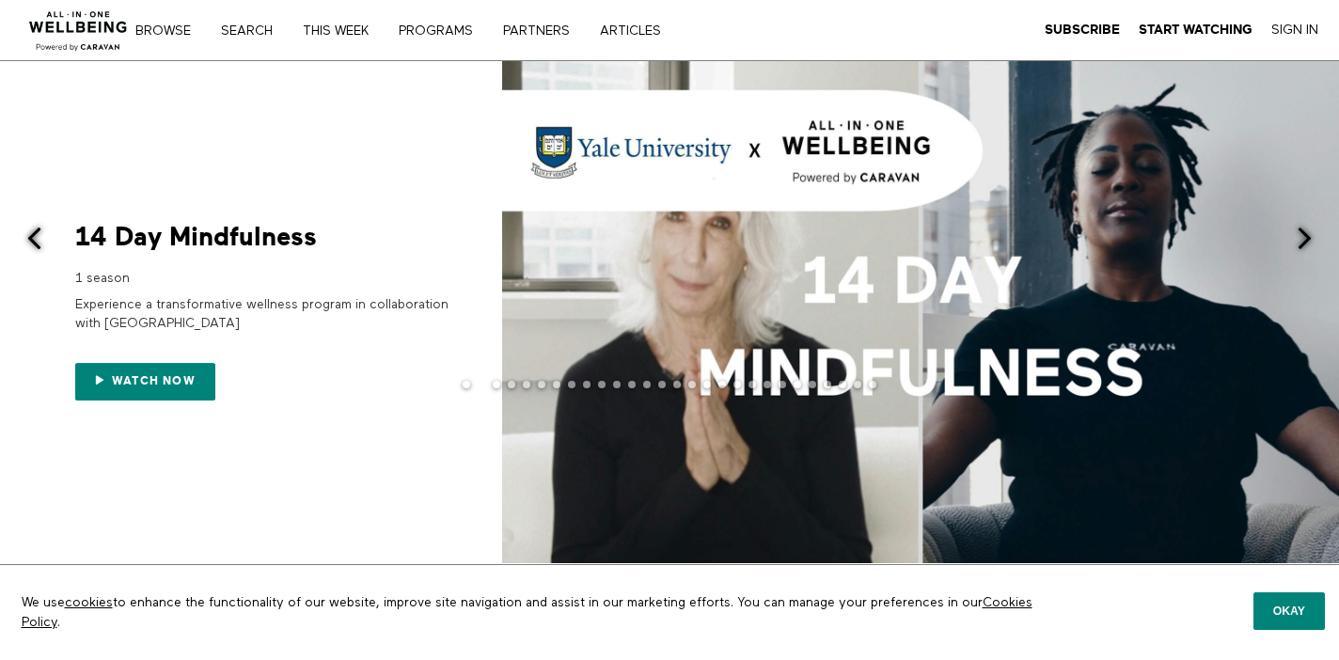
click at [1302, 238] on span at bounding box center [1305, 239] width 24 height 24
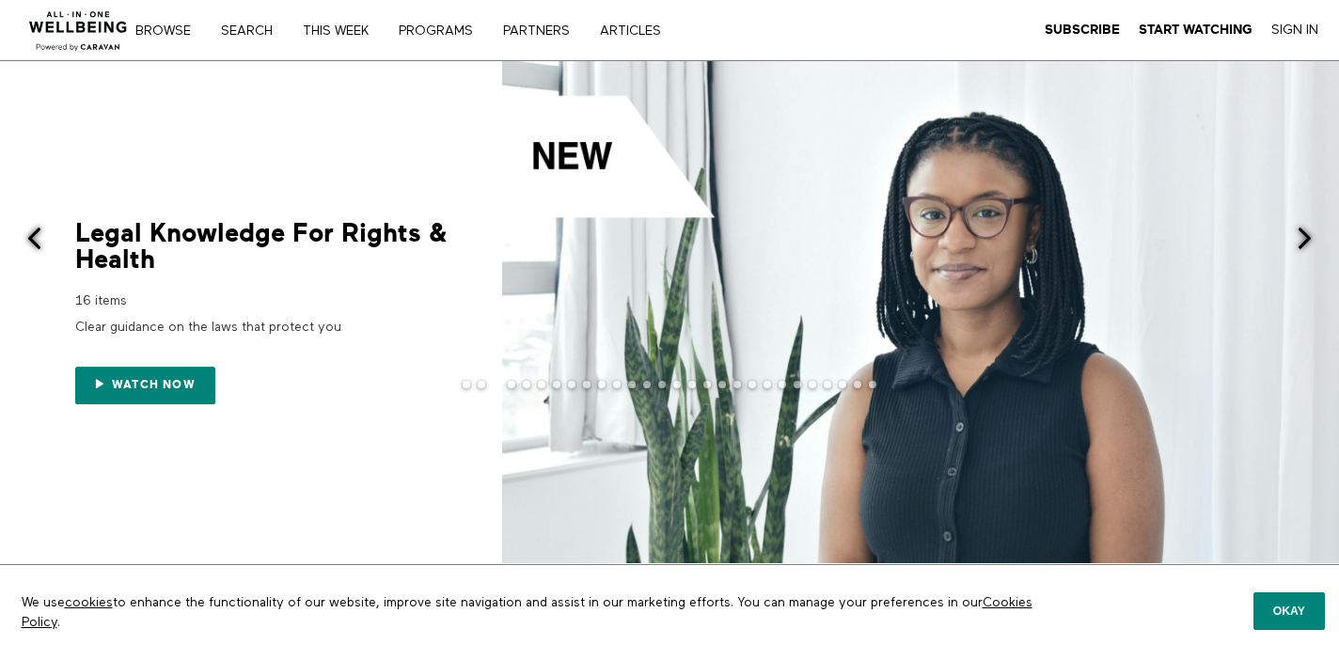
click at [1302, 238] on span at bounding box center [1305, 239] width 24 height 24
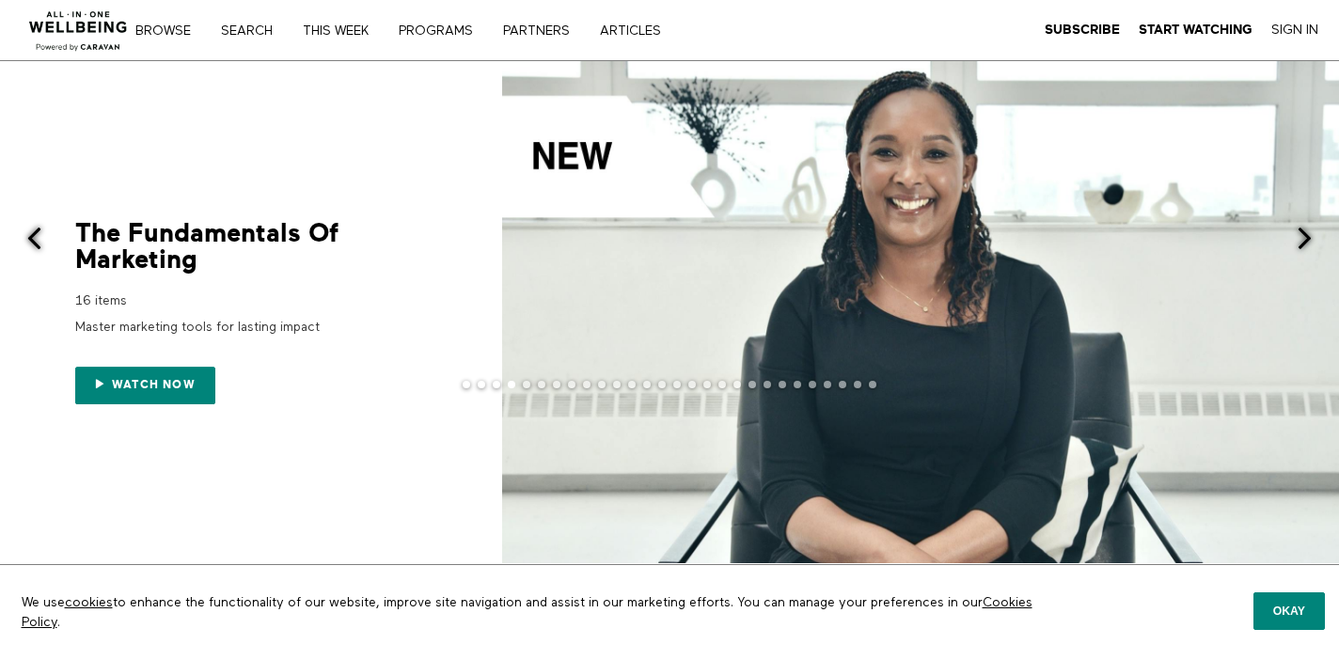
click at [1302, 237] on span at bounding box center [1305, 239] width 24 height 24
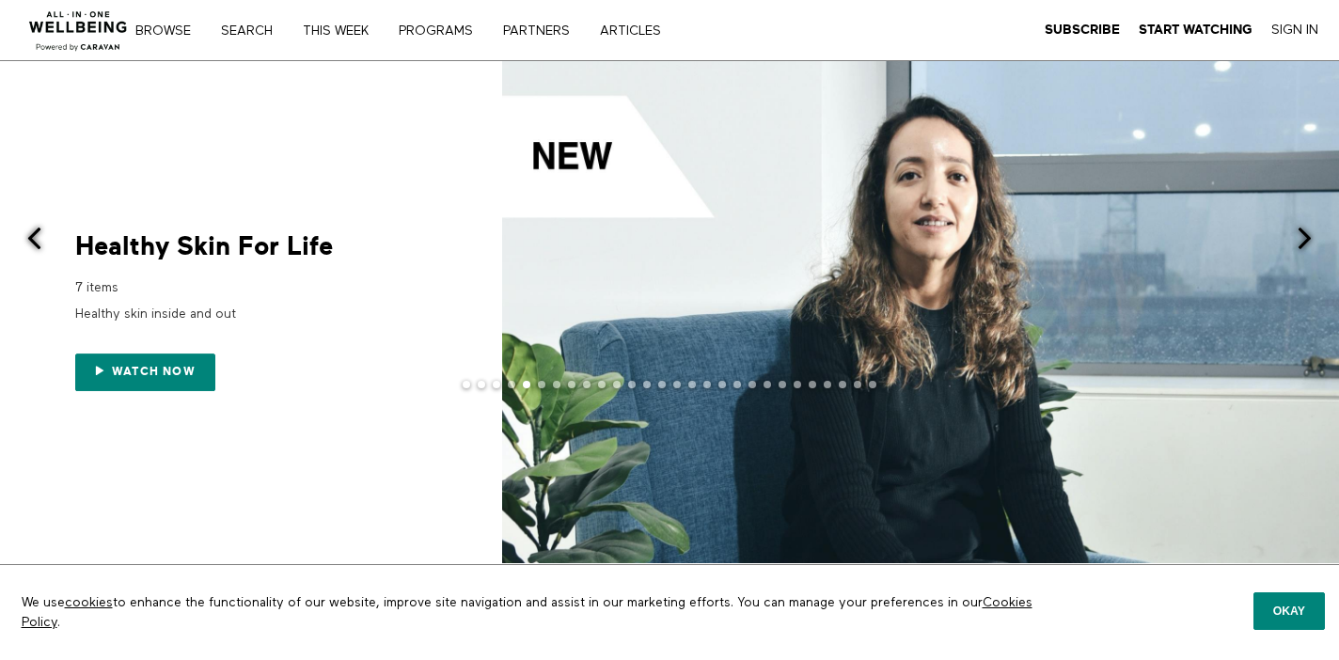
click at [1302, 237] on span at bounding box center [1305, 239] width 24 height 24
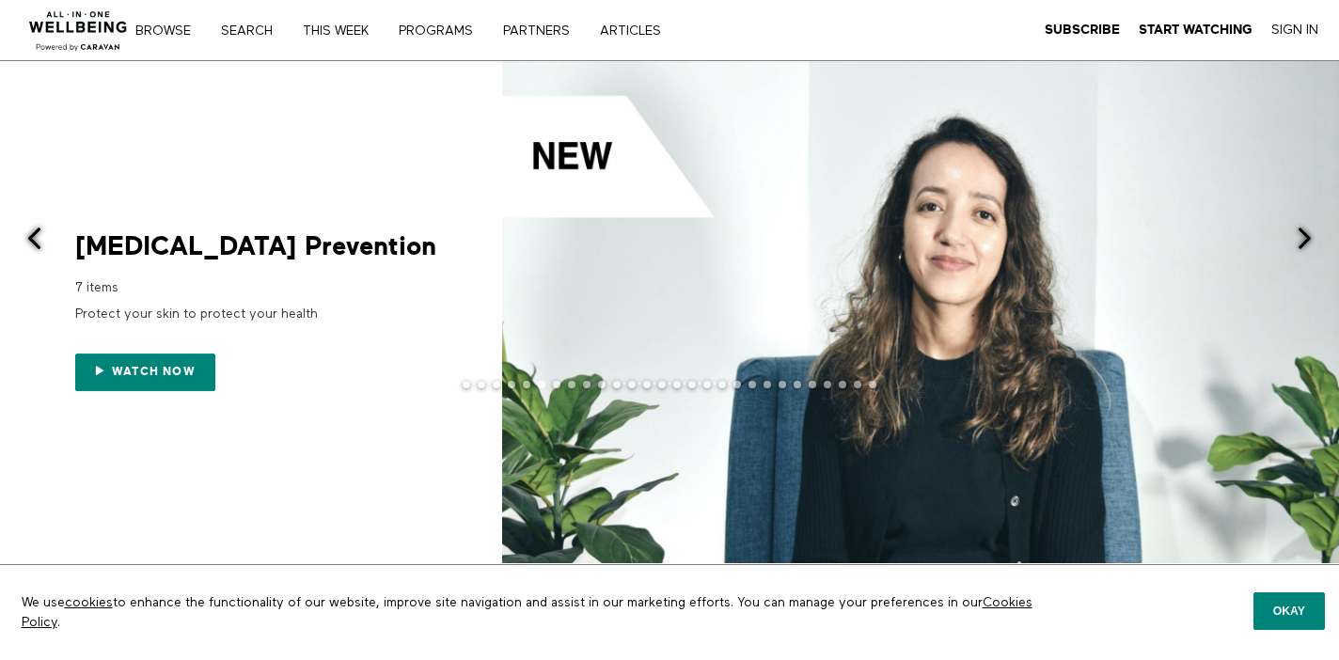
click at [1302, 237] on span at bounding box center [1305, 239] width 24 height 24
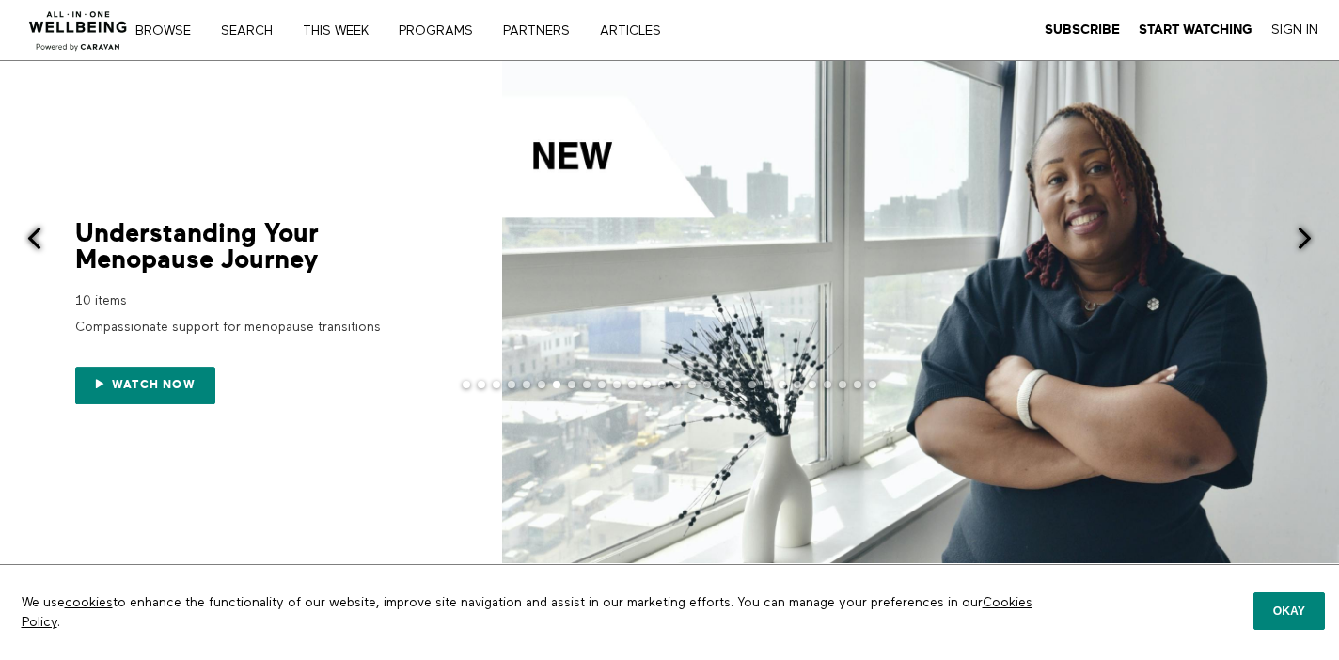
click at [1302, 236] on span at bounding box center [1305, 239] width 24 height 24
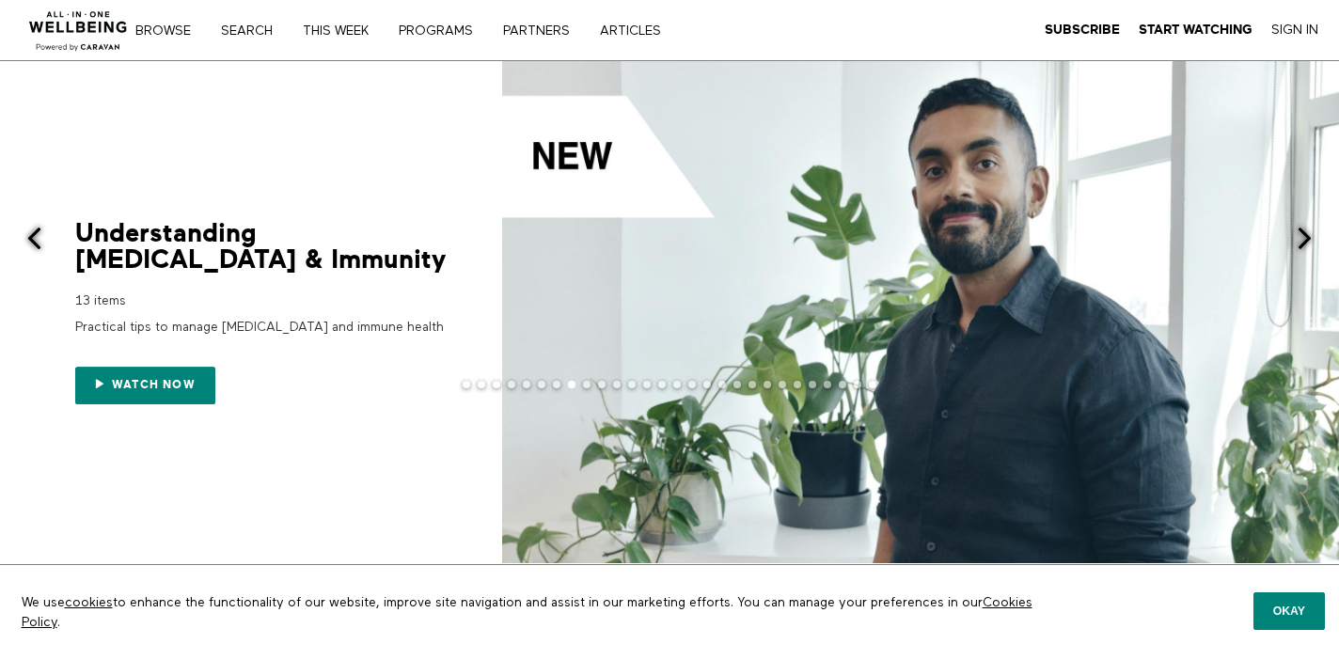
click at [1303, 224] on button at bounding box center [1316, 239] width 46 height 357
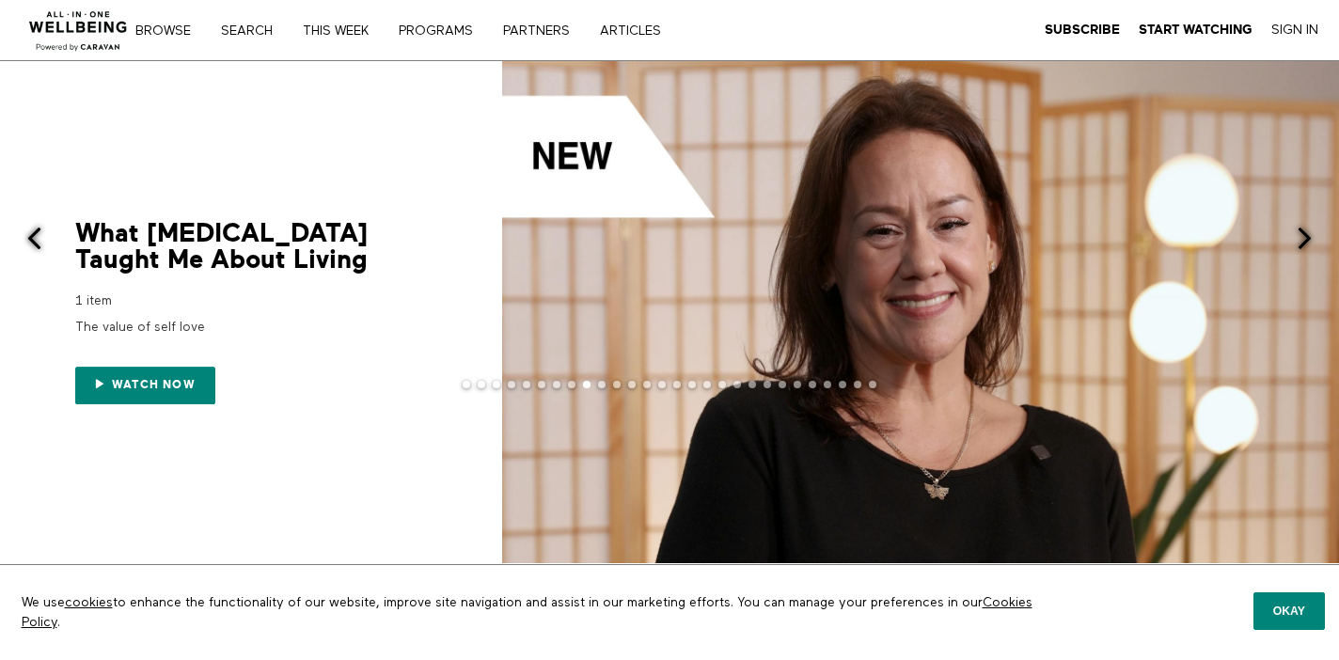
click at [1305, 241] on span at bounding box center [1305, 239] width 24 height 24
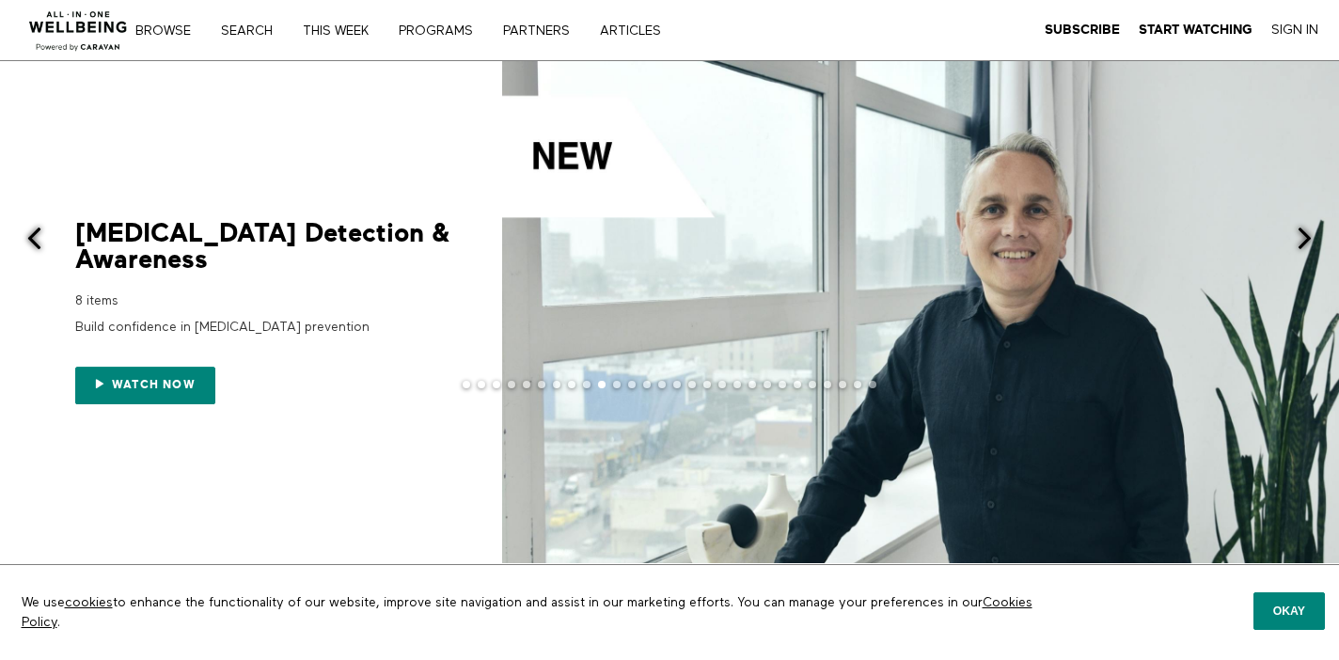
click at [1304, 241] on span at bounding box center [1305, 239] width 24 height 24
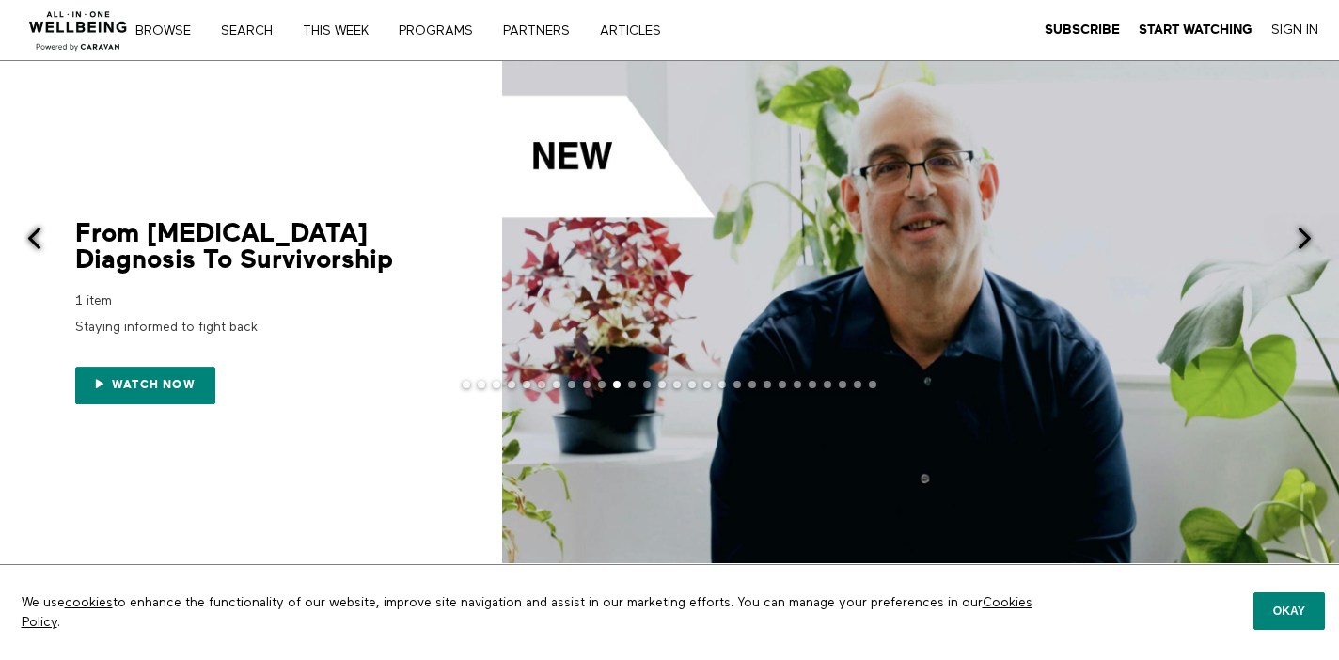
click at [1304, 241] on span at bounding box center [1305, 239] width 24 height 24
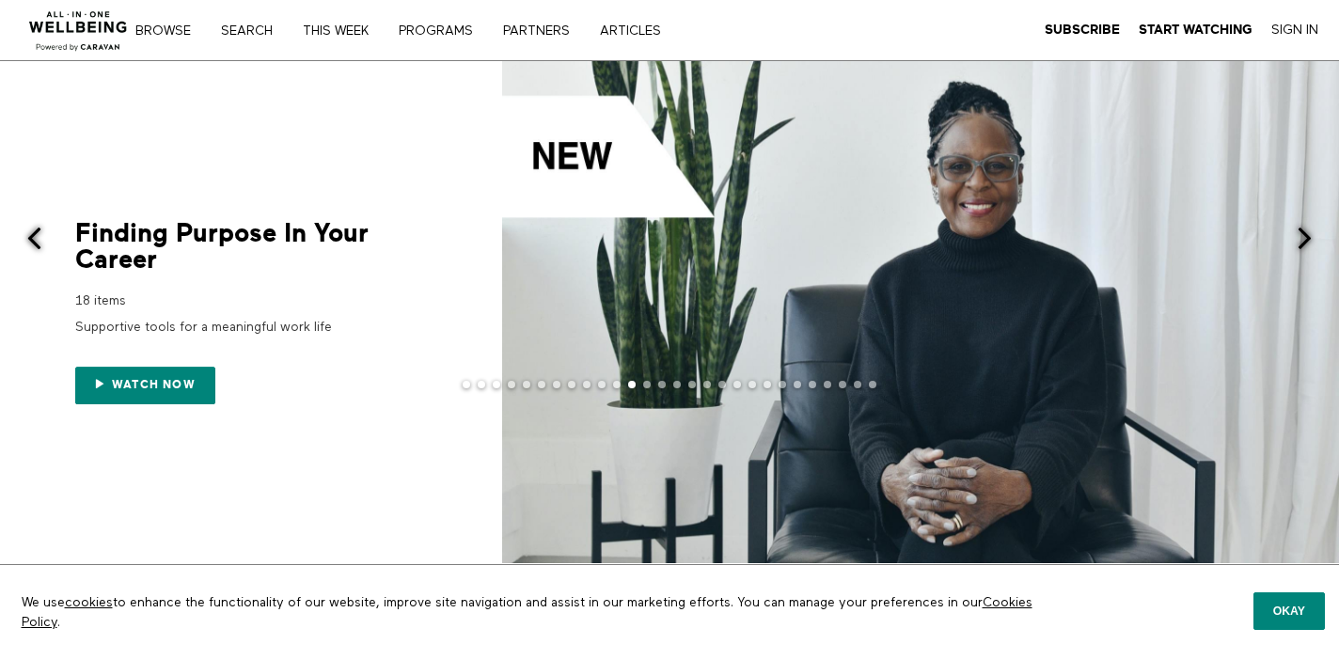
click at [1304, 241] on span at bounding box center [1305, 239] width 24 height 24
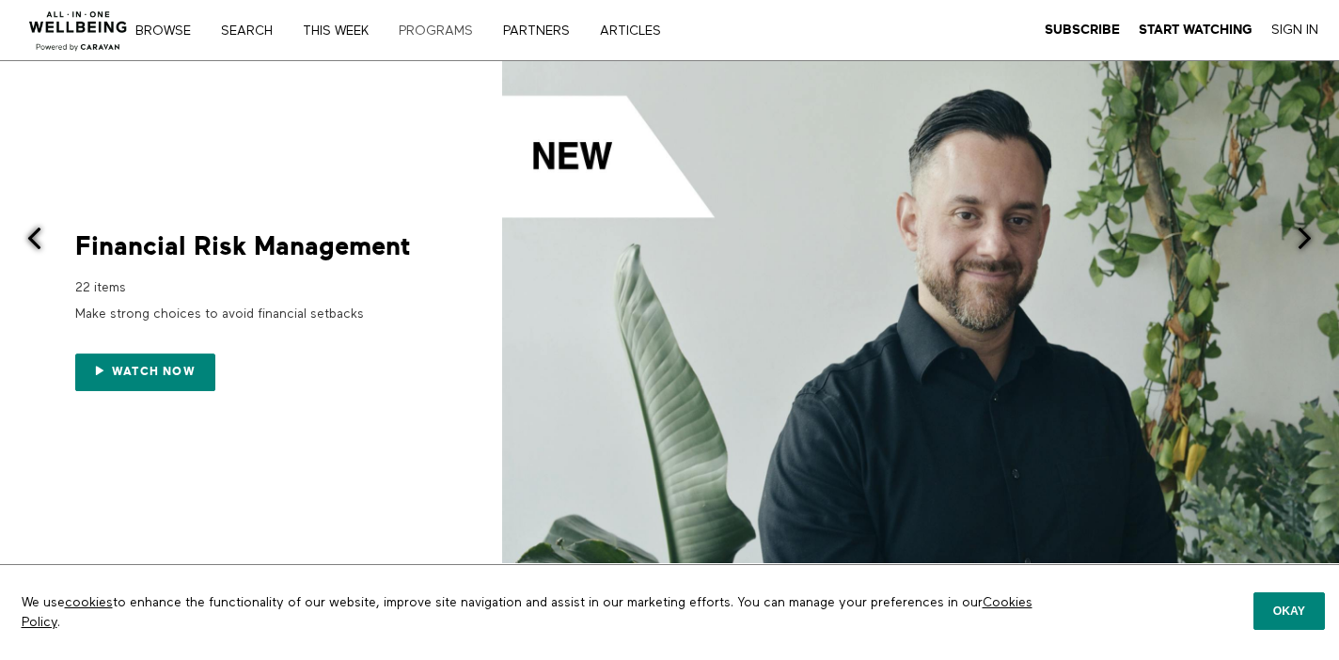
click at [441, 28] on link "PROGRAMS" at bounding box center [442, 30] width 101 height 13
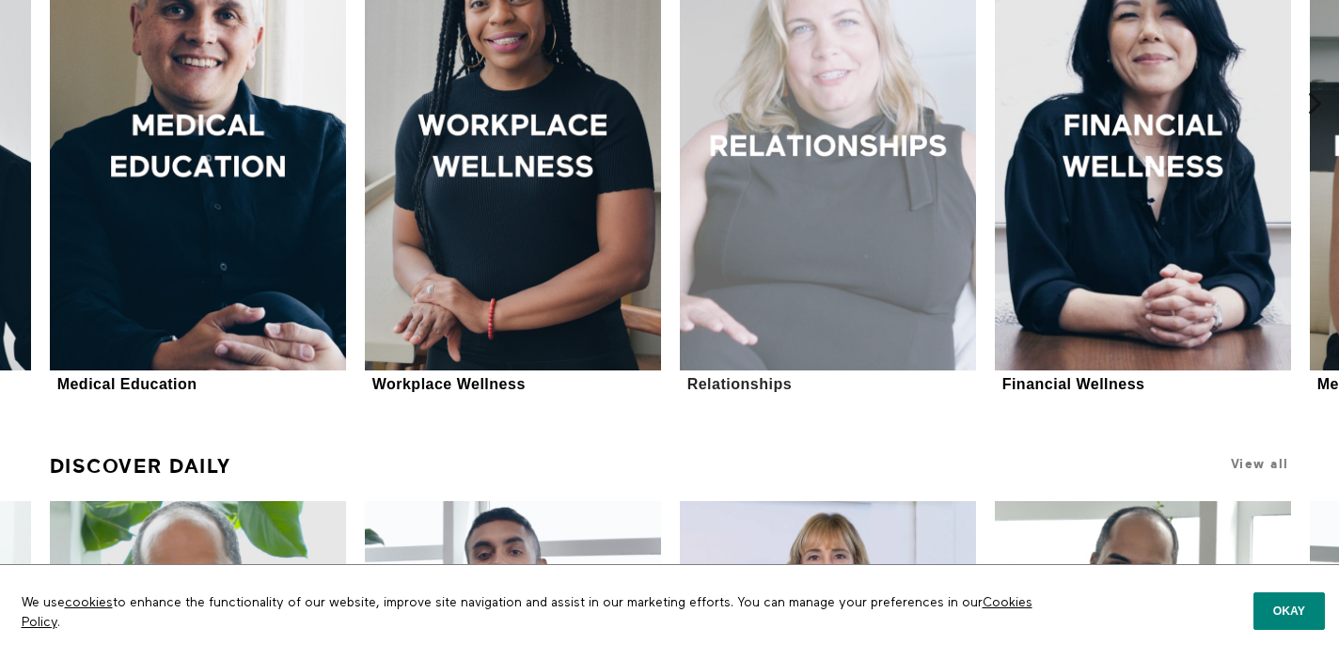
scroll to position [681, 0]
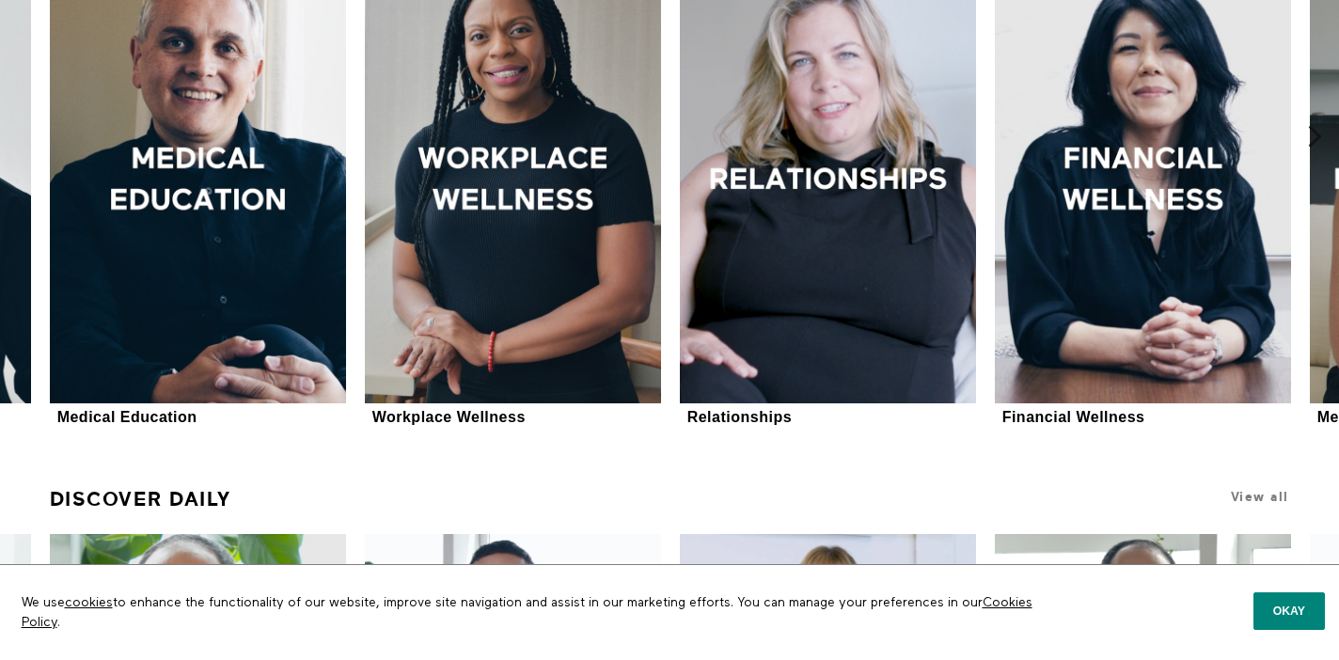
click at [987, 434] on div "Movement Movement 20 seasons Meditation Meditation 22 seasons Yoga Yoga 18 seas…" at bounding box center [669, 208] width 1259 height 497
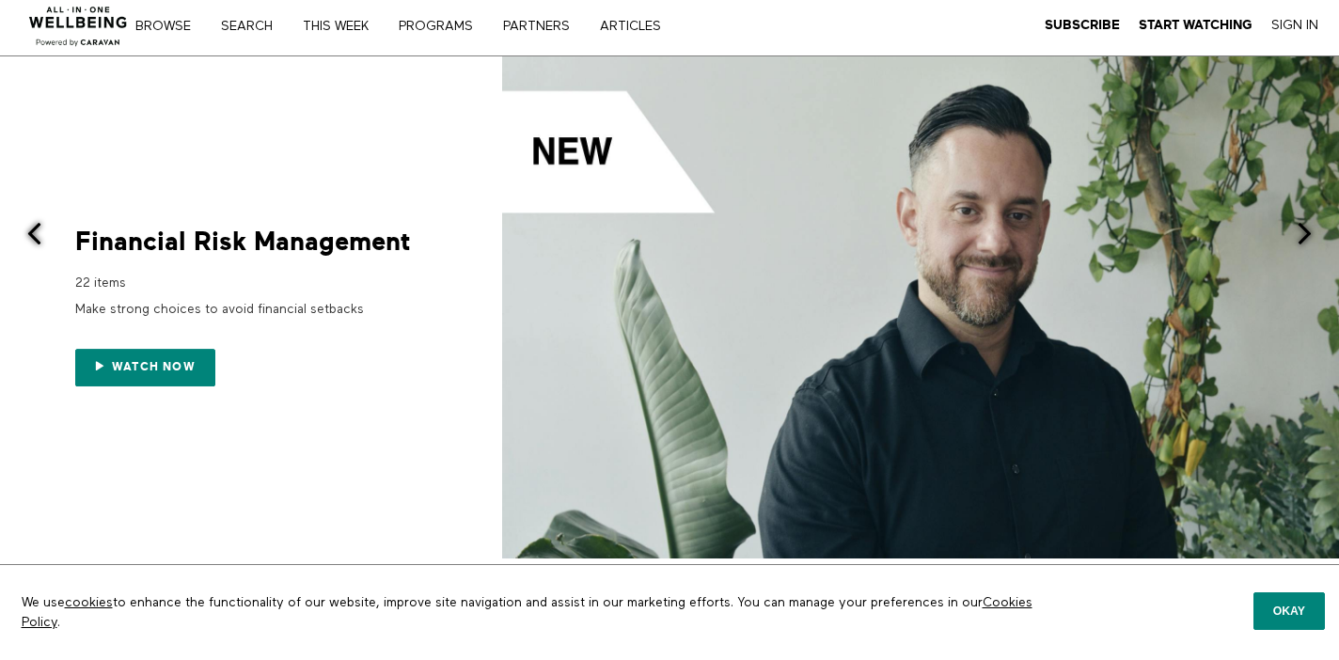
scroll to position [0, 0]
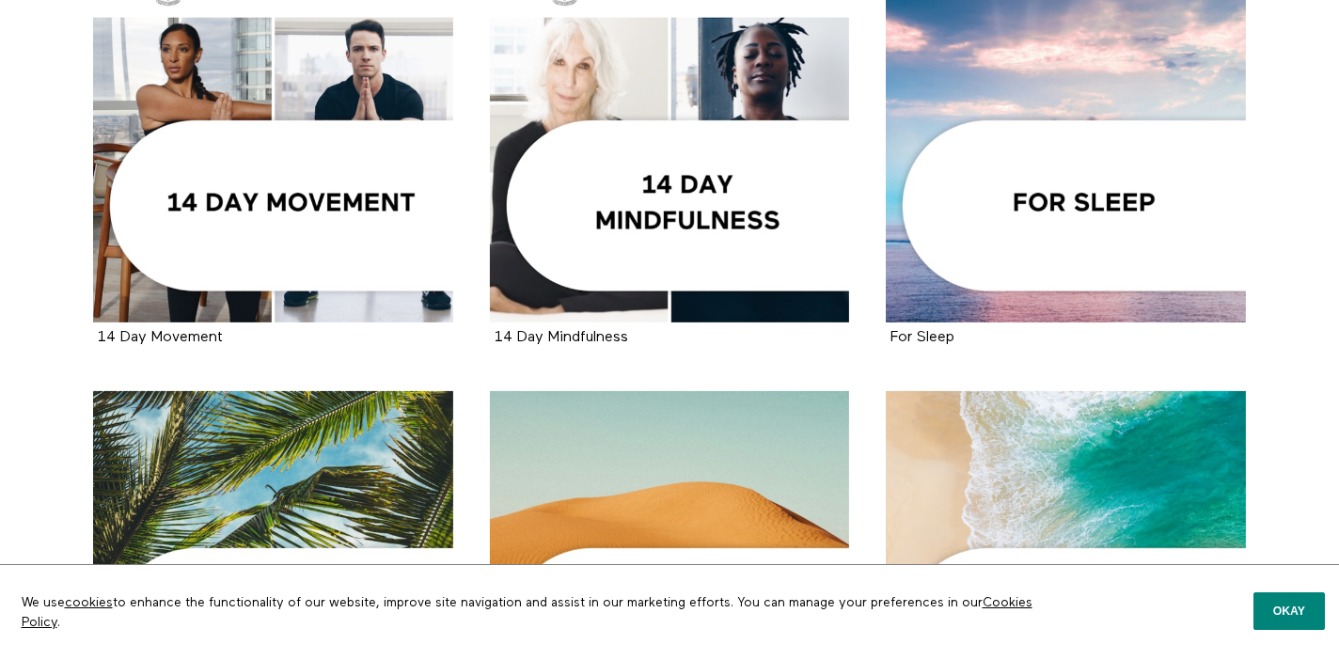
scroll to position [478, 0]
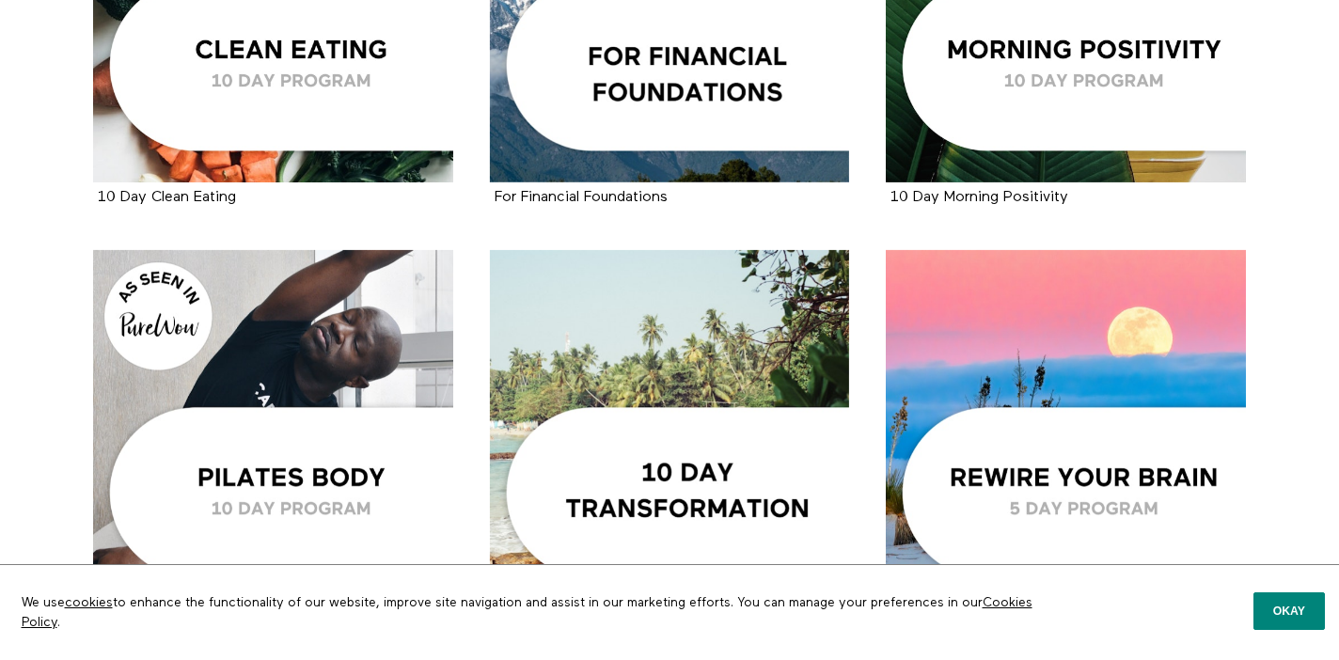
scroll to position [2903, 0]
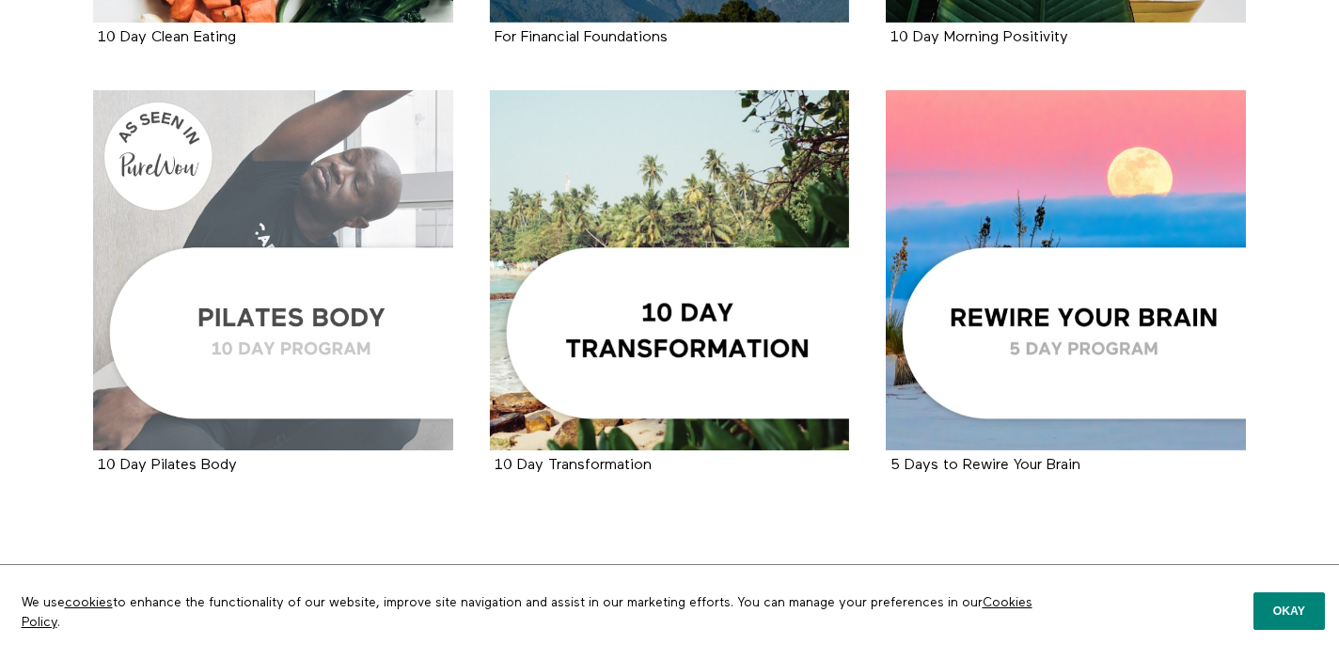
click at [398, 303] on div at bounding box center [273, 270] width 360 height 360
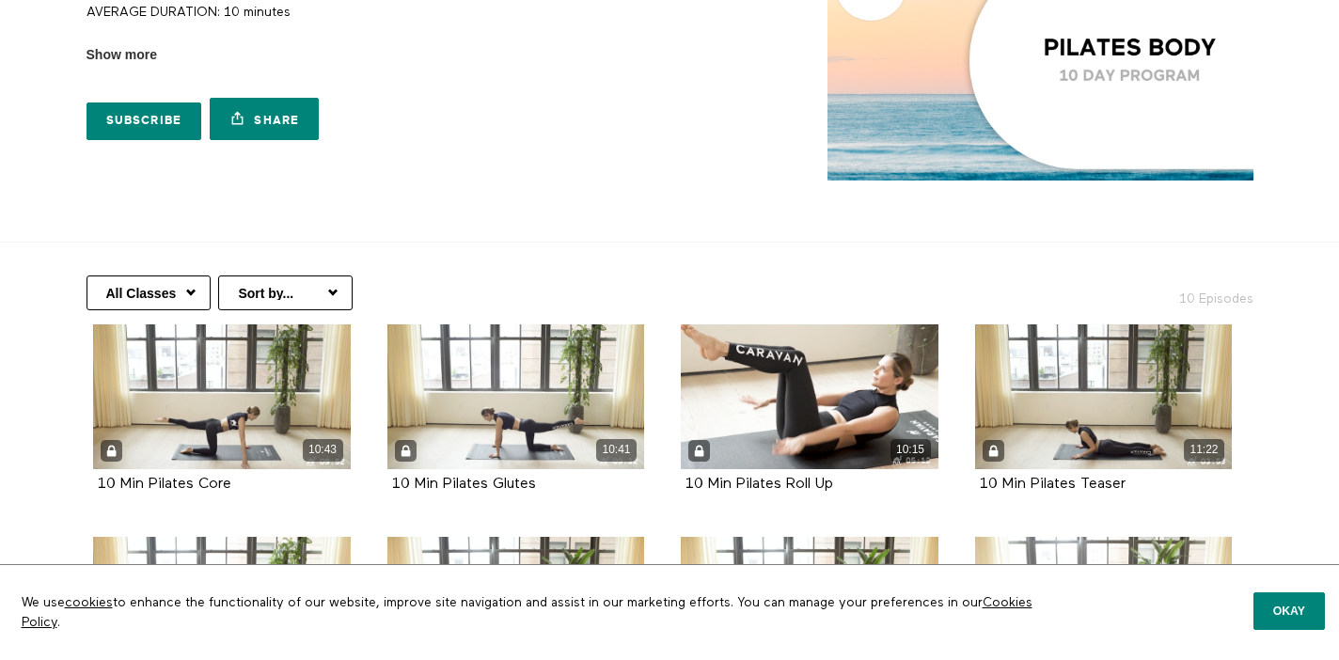
scroll to position [139, 0]
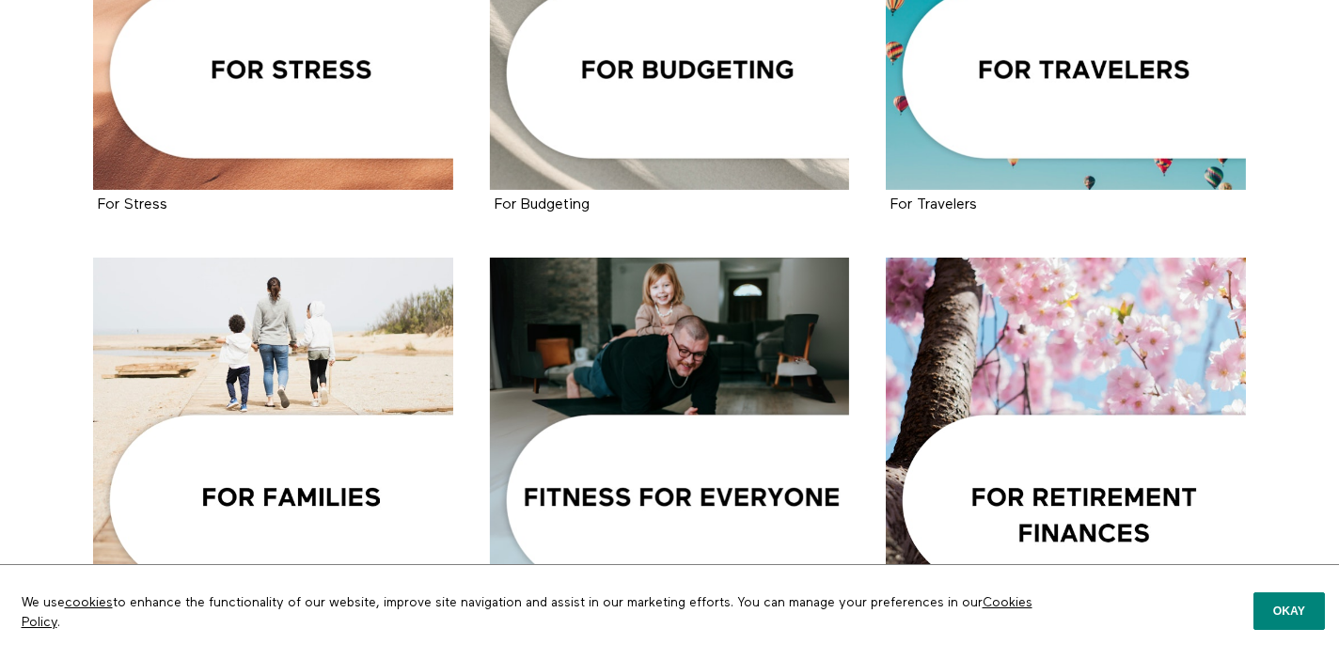
scroll to position [1574, 0]
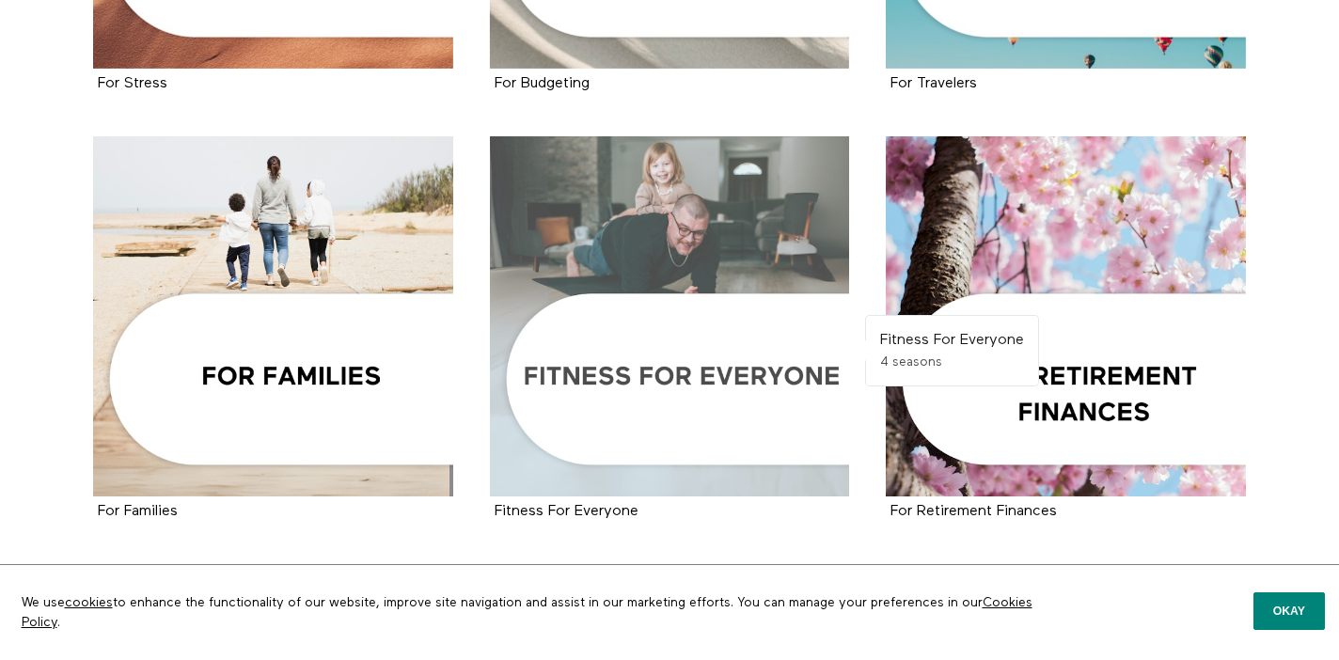
click at [651, 314] on div at bounding box center [670, 316] width 360 height 360
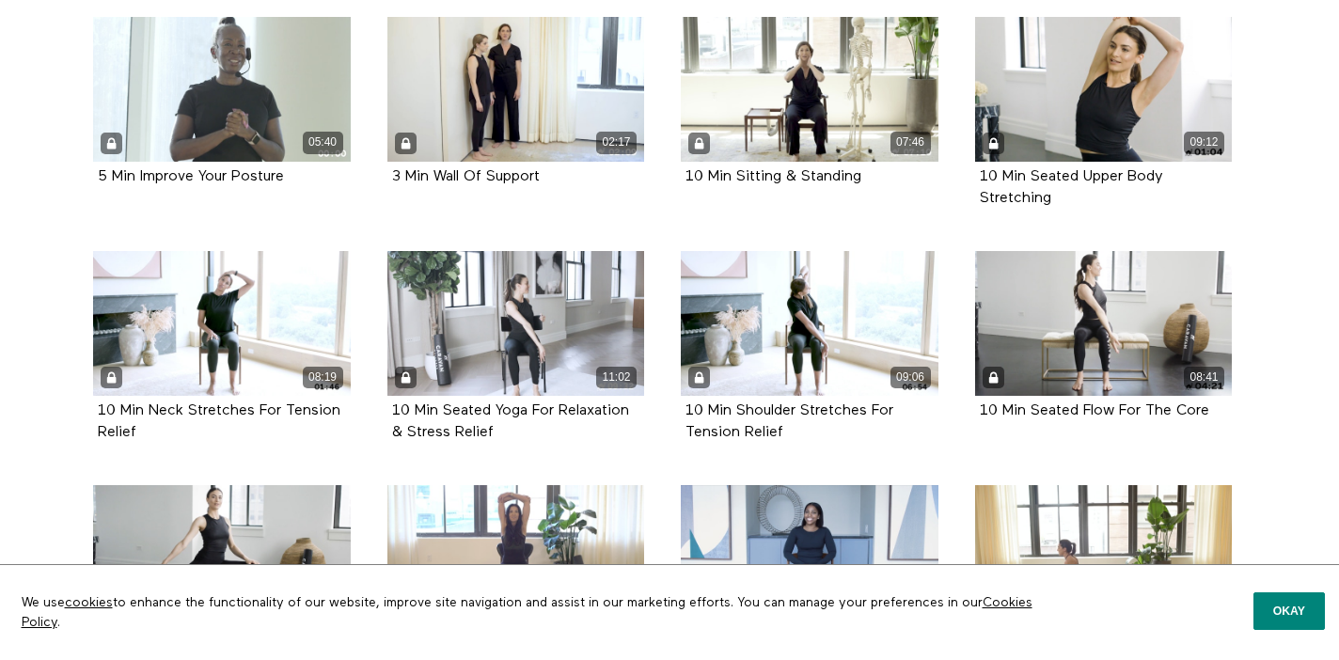
scroll to position [212, 0]
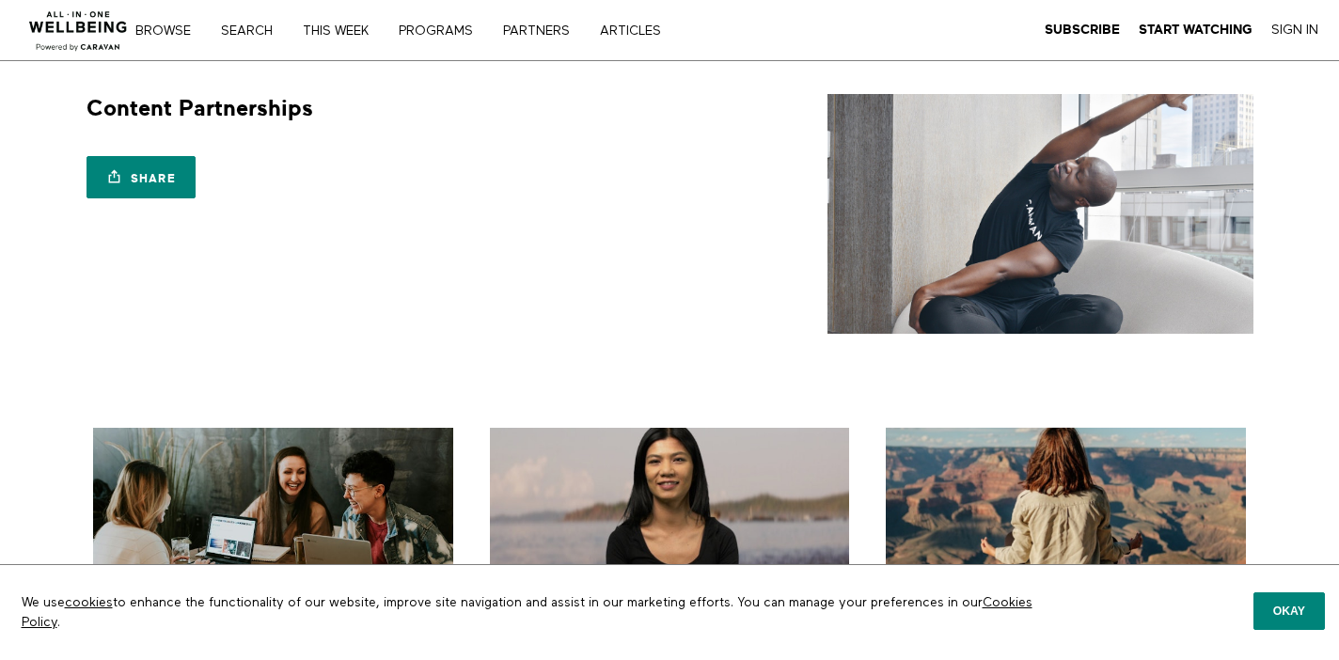
click at [245, 38] on nav "Browse Search THIS WEEK PROGRAMS PARTNERS ARTICLES Subscribe Start Watching Sig…" at bounding box center [424, 30] width 551 height 19
click at [335, 25] on link "THIS WEEK" at bounding box center [342, 30] width 92 height 13
click at [182, 33] on link "Browse" at bounding box center [170, 30] width 82 height 13
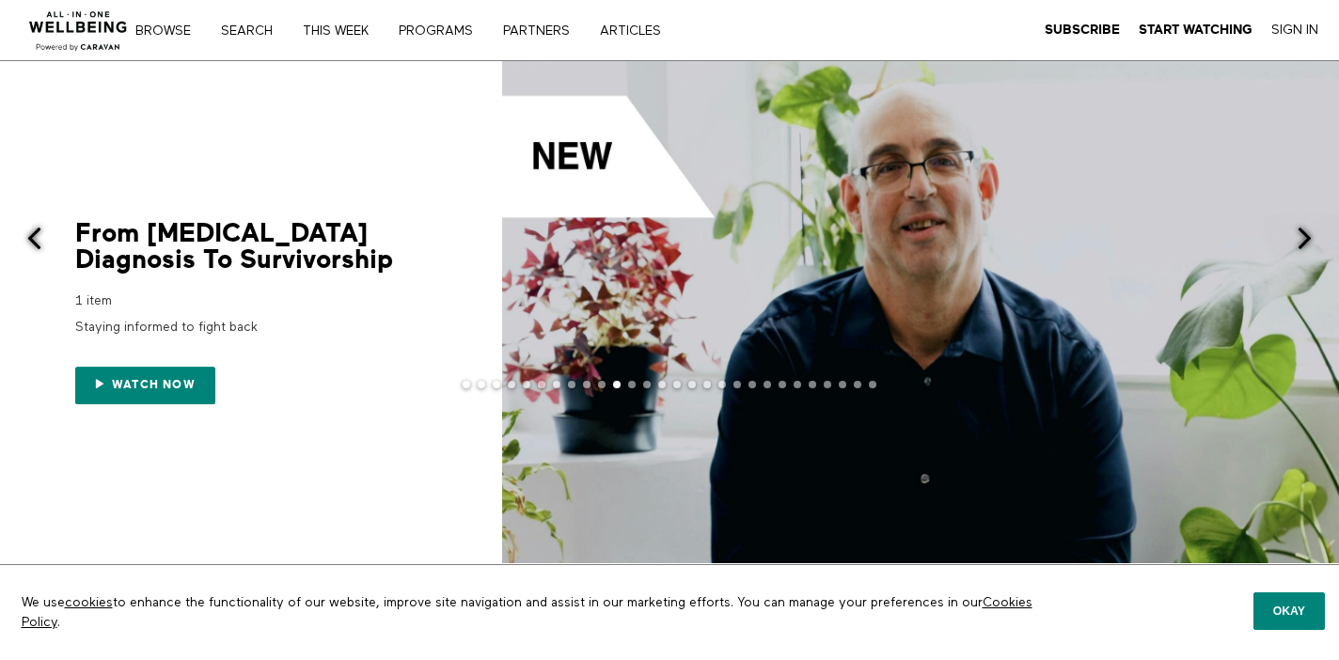
click at [26, 235] on span at bounding box center [35, 239] width 24 height 24
click at [28, 237] on span at bounding box center [35, 239] width 24 height 24
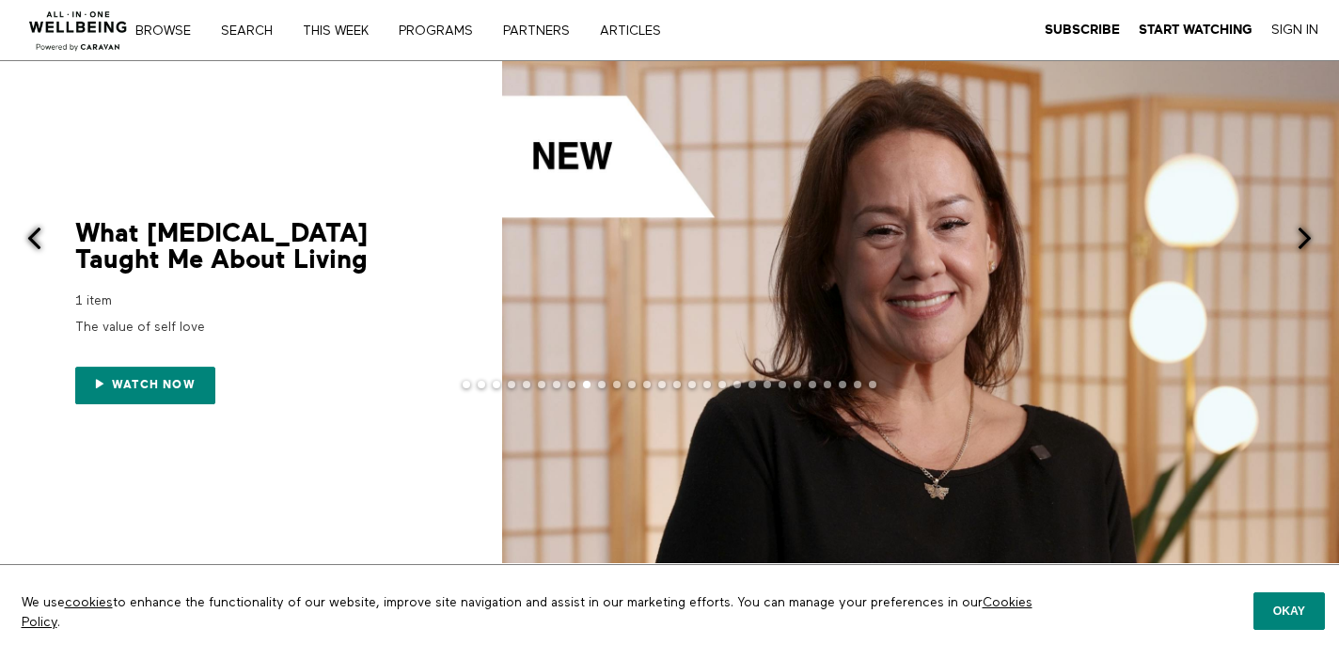
click at [1310, 237] on span at bounding box center [1305, 239] width 24 height 24
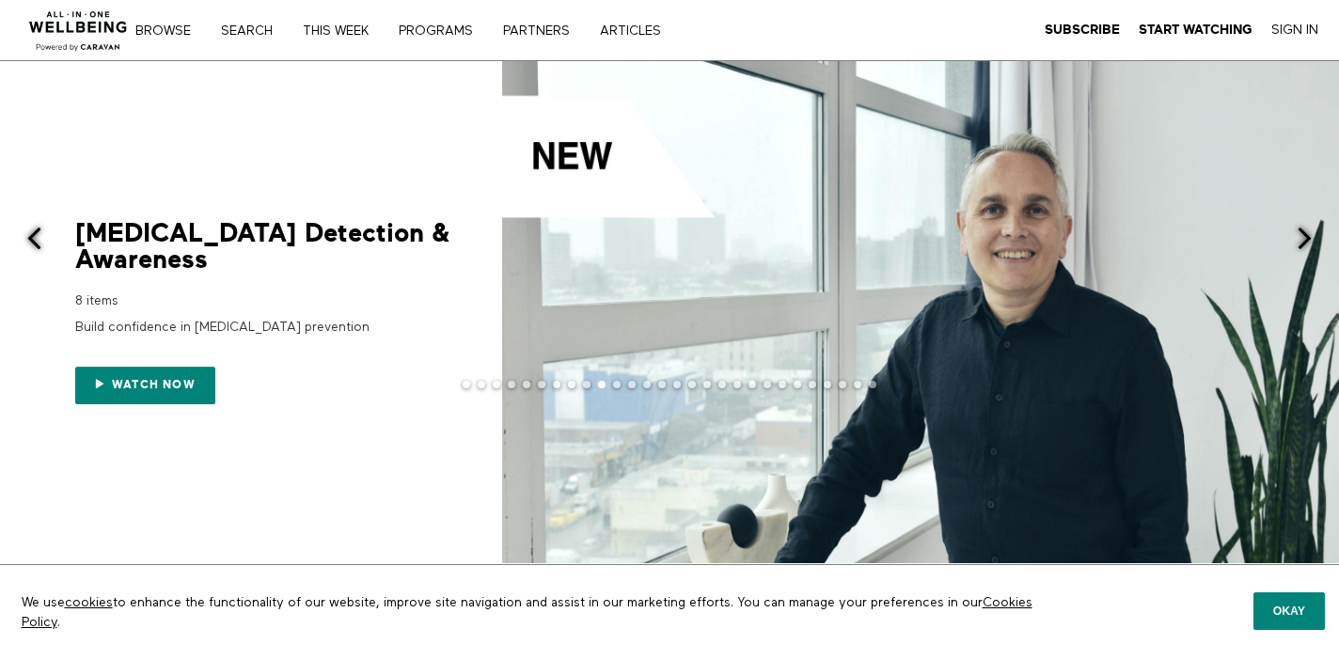
click at [1310, 237] on span at bounding box center [1305, 239] width 24 height 24
